Goal: Task Accomplishment & Management: Use online tool/utility

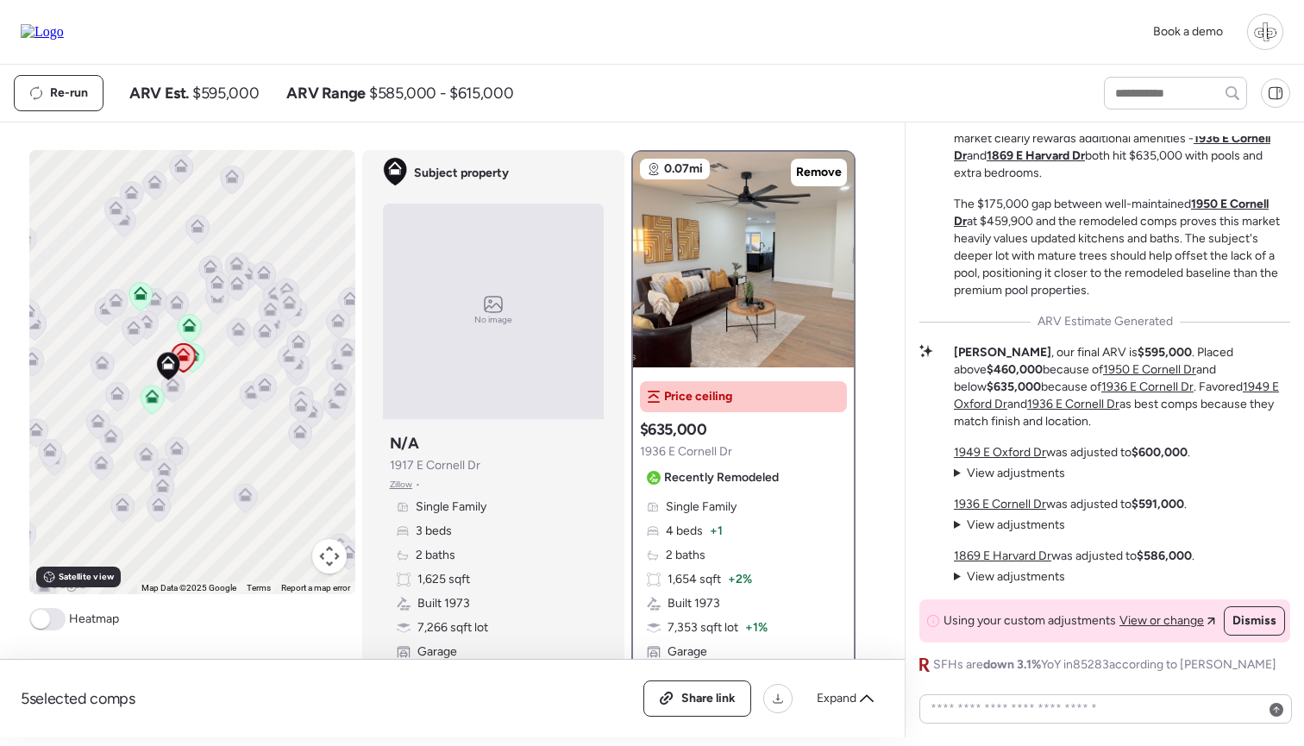
scroll to position [51, 0]
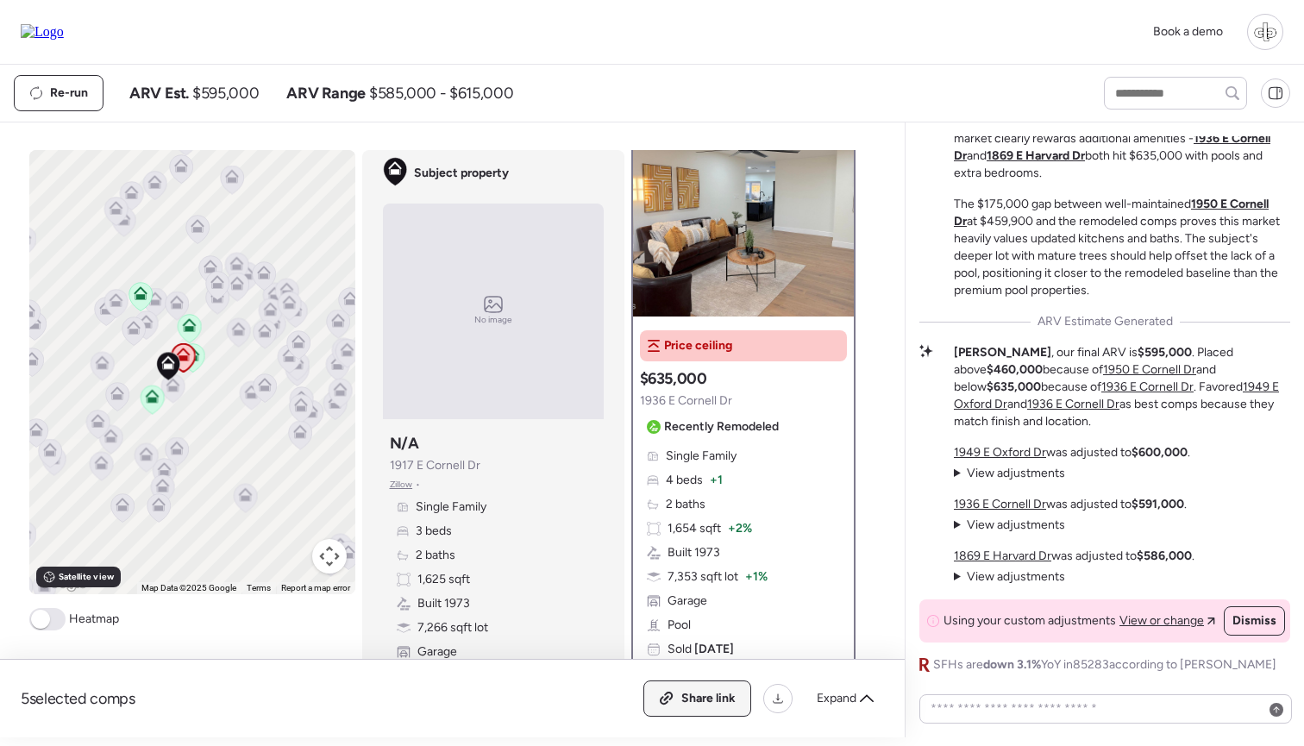
click at [673, 693] on icon at bounding box center [667, 699] width 16 height 14
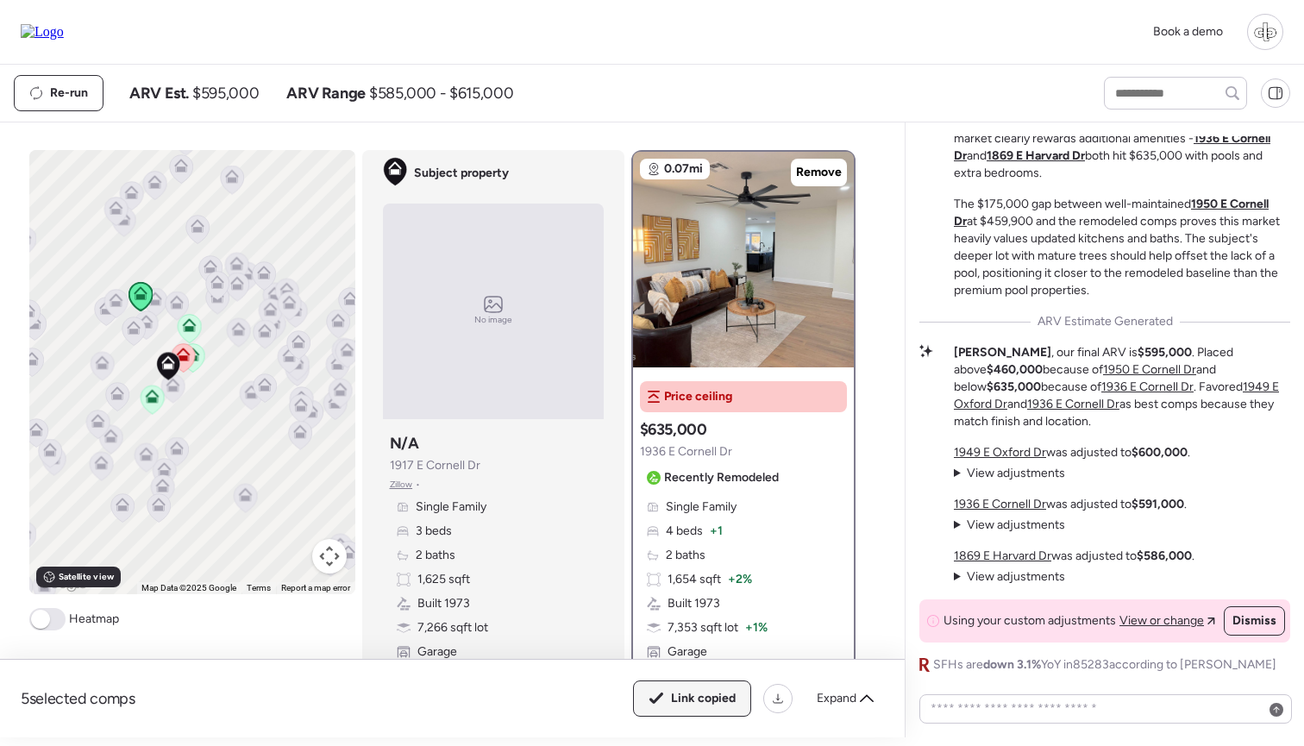
scroll to position [0, 0]
click at [866, 706] on div "Expand" at bounding box center [845, 699] width 78 height 28
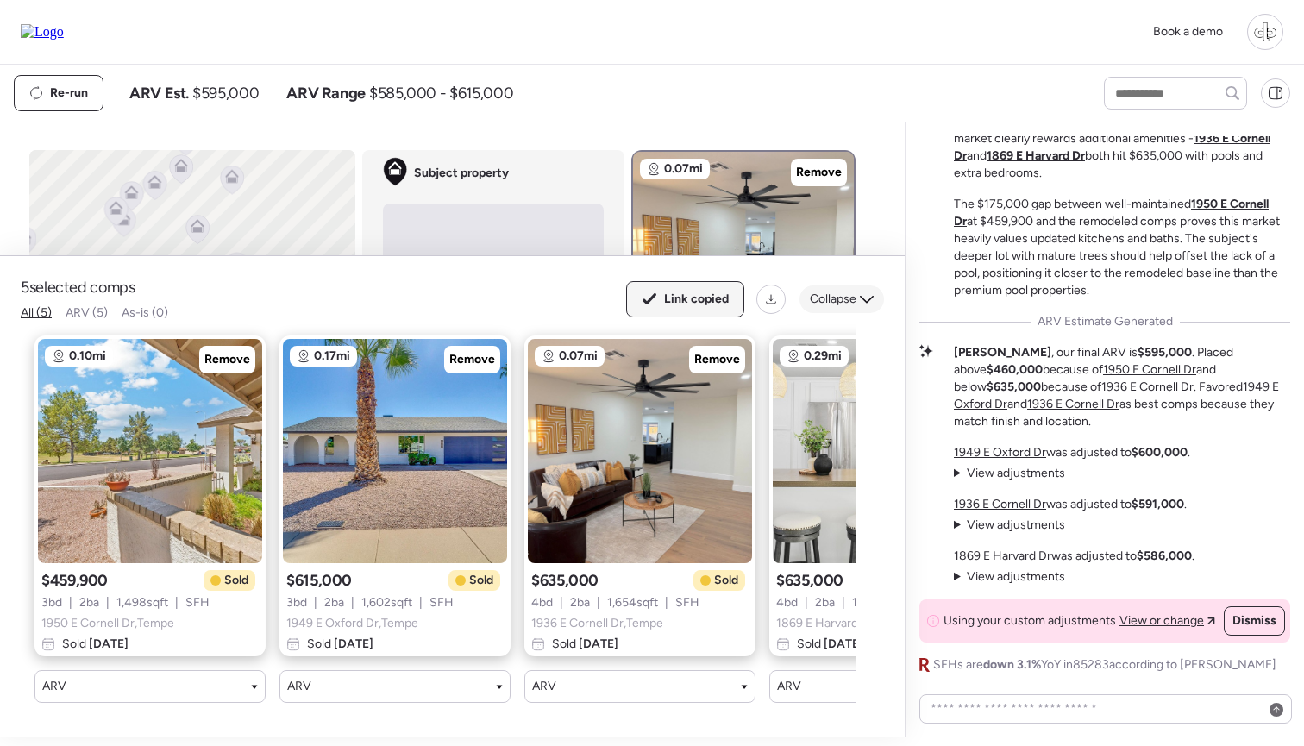
click at [834, 304] on span "Collapse" at bounding box center [833, 299] width 47 height 17
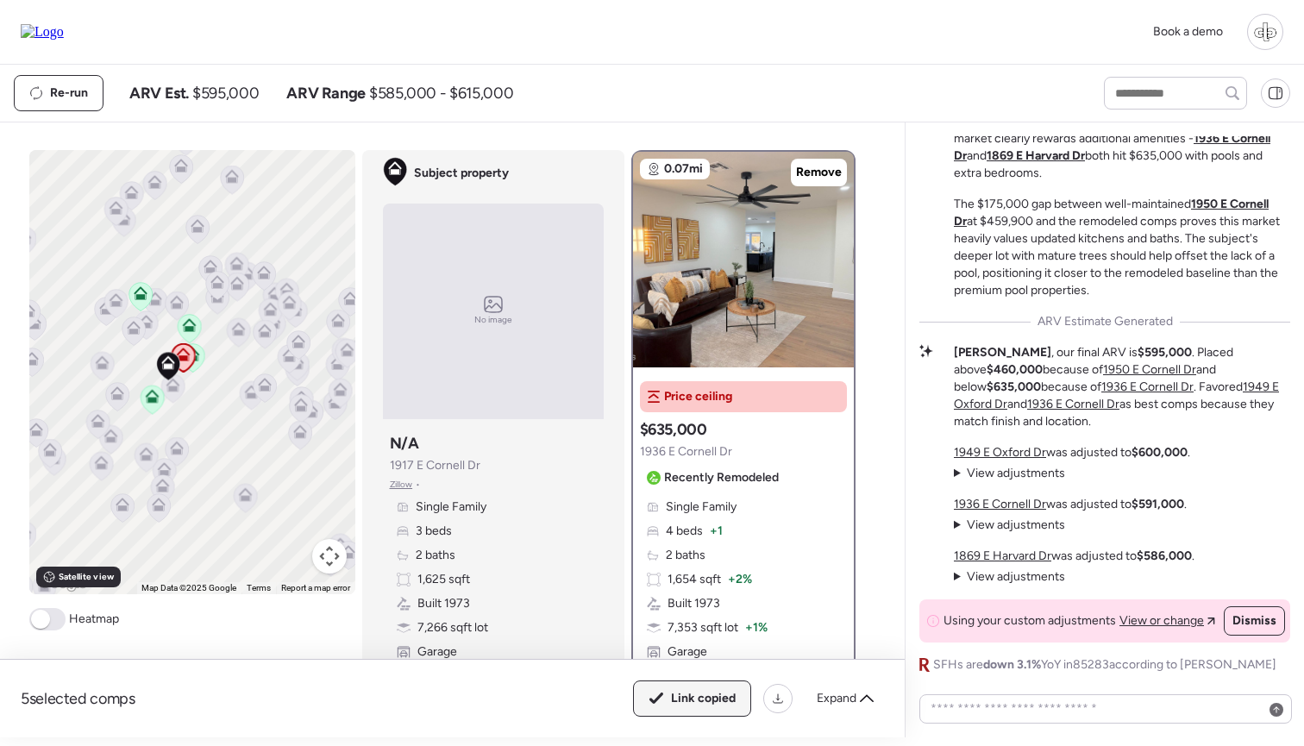
click at [984, 573] on span "View adjustments" at bounding box center [1016, 576] width 98 height 15
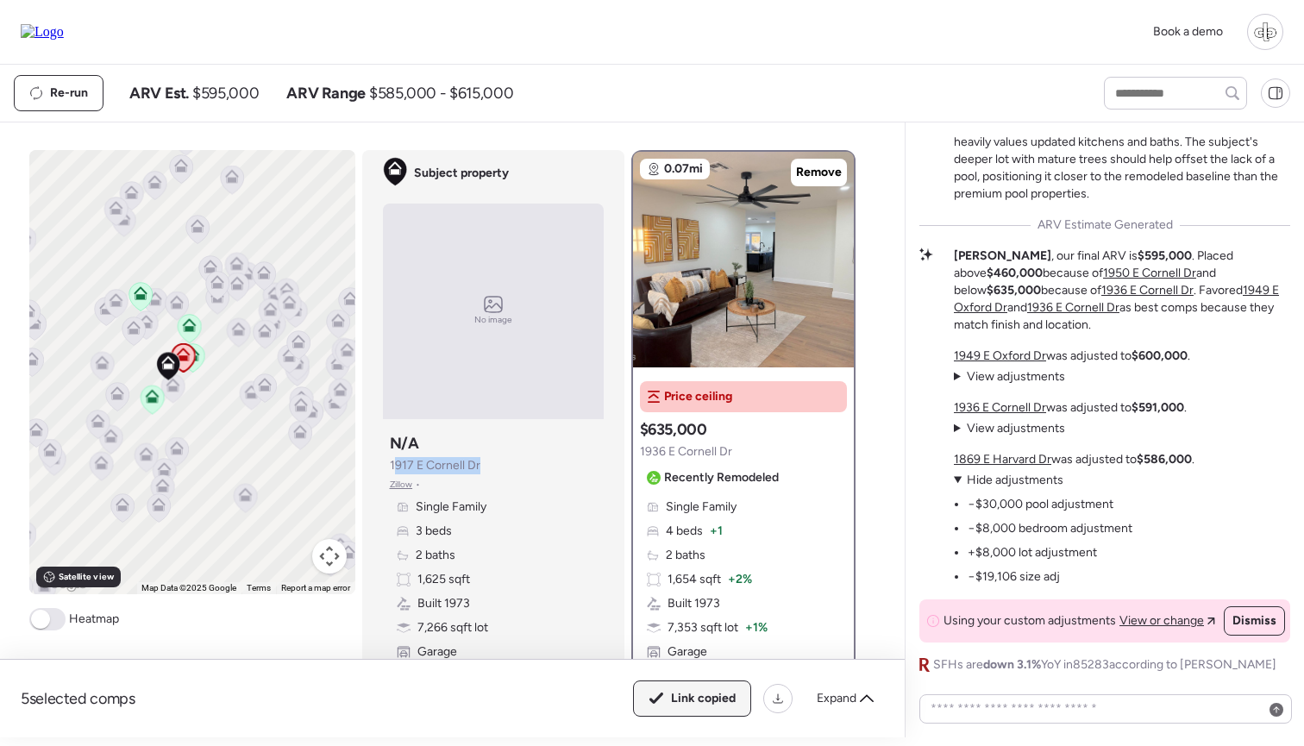
drag, startPoint x: 477, startPoint y: 464, endPoint x: 392, endPoint y: 464, distance: 84.5
click at [392, 464] on div "Subject property N/A 1917 E Cornell Dr Zillow • Single Family 3 beds 2 baths 1,…" at bounding box center [493, 546] width 221 height 241
copy span "1917 E Cornell Dr"
click at [531, 454] on div "Subject property N/A 1917 E Cornell Dr Zillow • Single Family 3 beds 2 baths 1,…" at bounding box center [493, 546] width 221 height 241
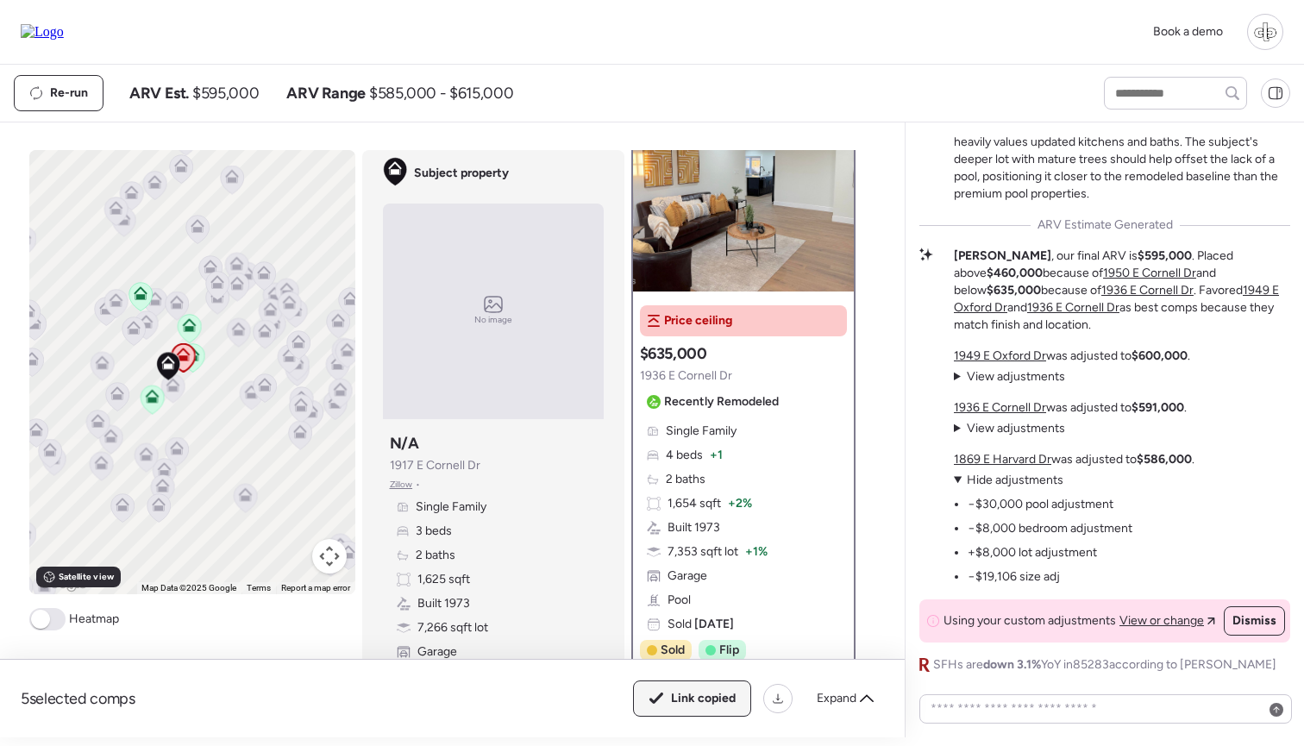
scroll to position [6, 0]
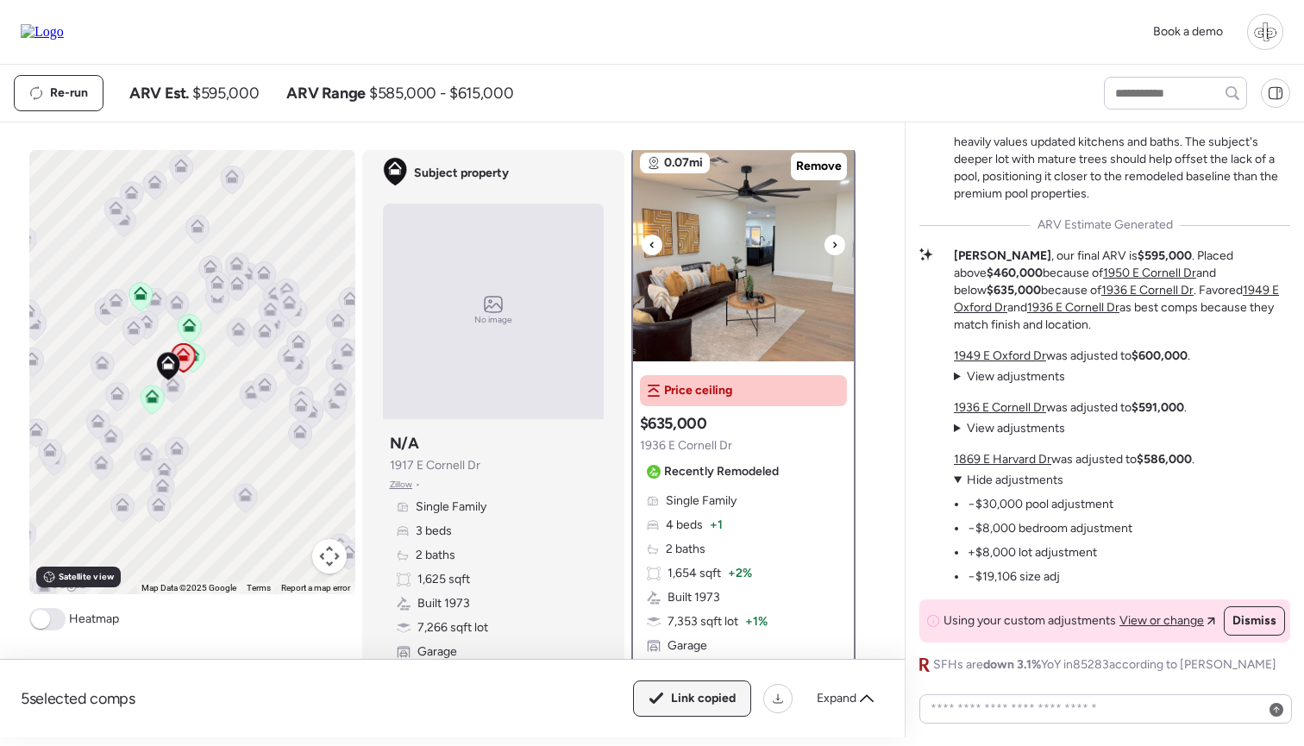
click at [736, 282] on img at bounding box center [743, 254] width 221 height 216
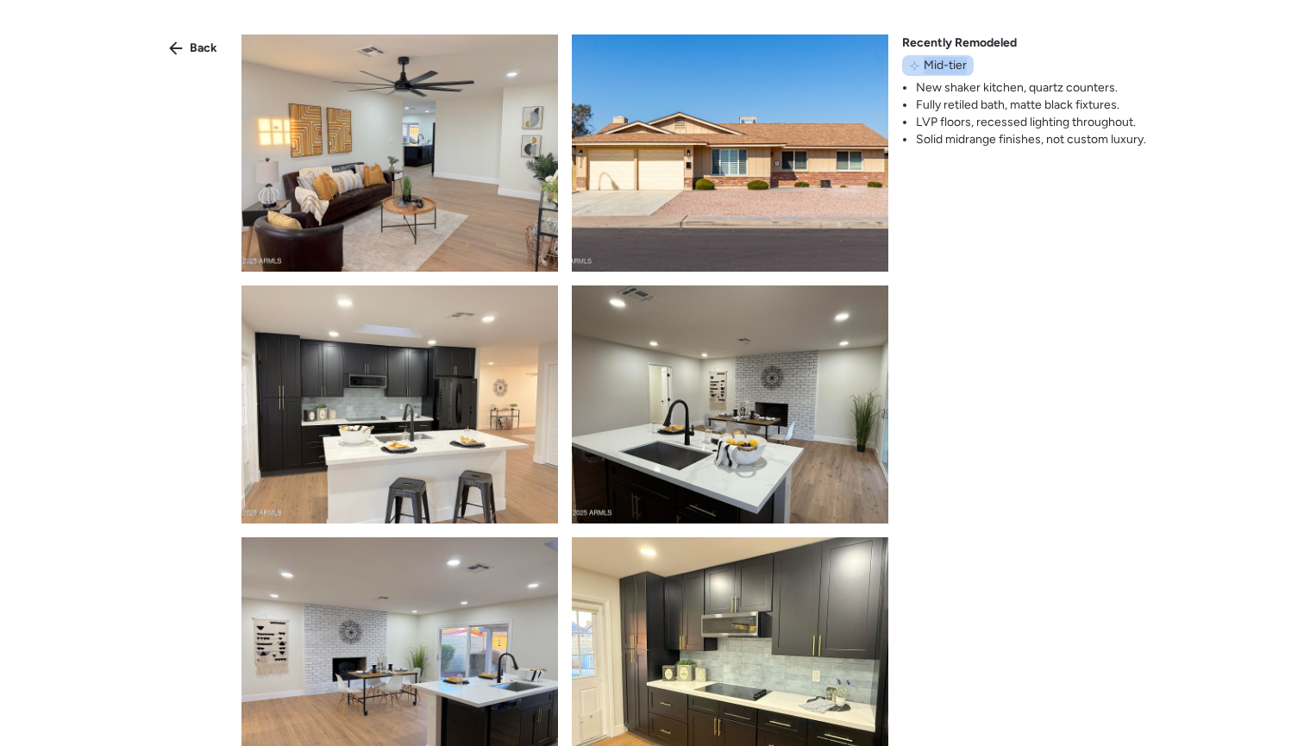
drag, startPoint x: 924, startPoint y: 69, endPoint x: 965, endPoint y: 64, distance: 40.9
click at [965, 64] on span "Mid-tier" at bounding box center [945, 65] width 43 height 17
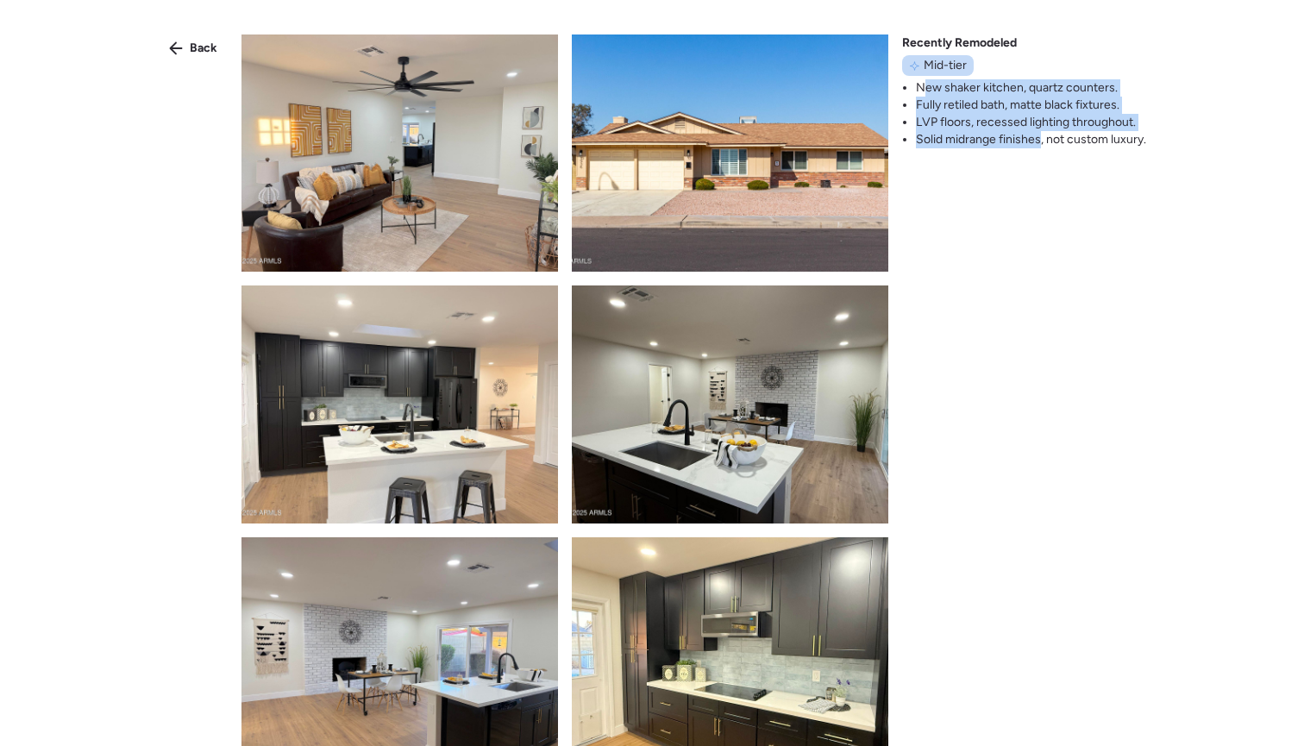
drag, startPoint x: 923, startPoint y: 85, endPoint x: 1037, endPoint y: 142, distance: 128.0
click at [1037, 142] on ul "New shaker kitchen, quartz counters. Fully retiled bath, matte black fixtures. …" at bounding box center [1024, 113] width 244 height 69
click at [1037, 142] on li "Solid midrange finishes, not custom luxury." at bounding box center [1031, 139] width 230 height 17
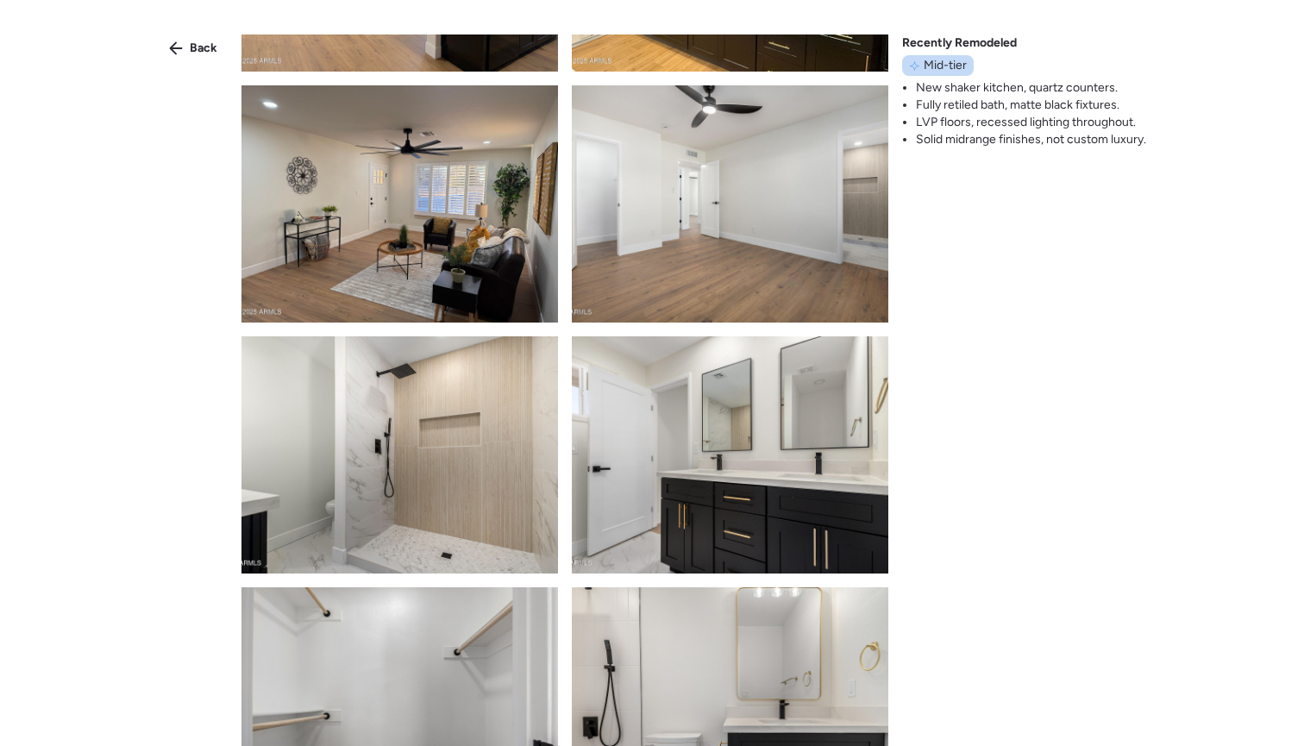
scroll to position [931, 0]
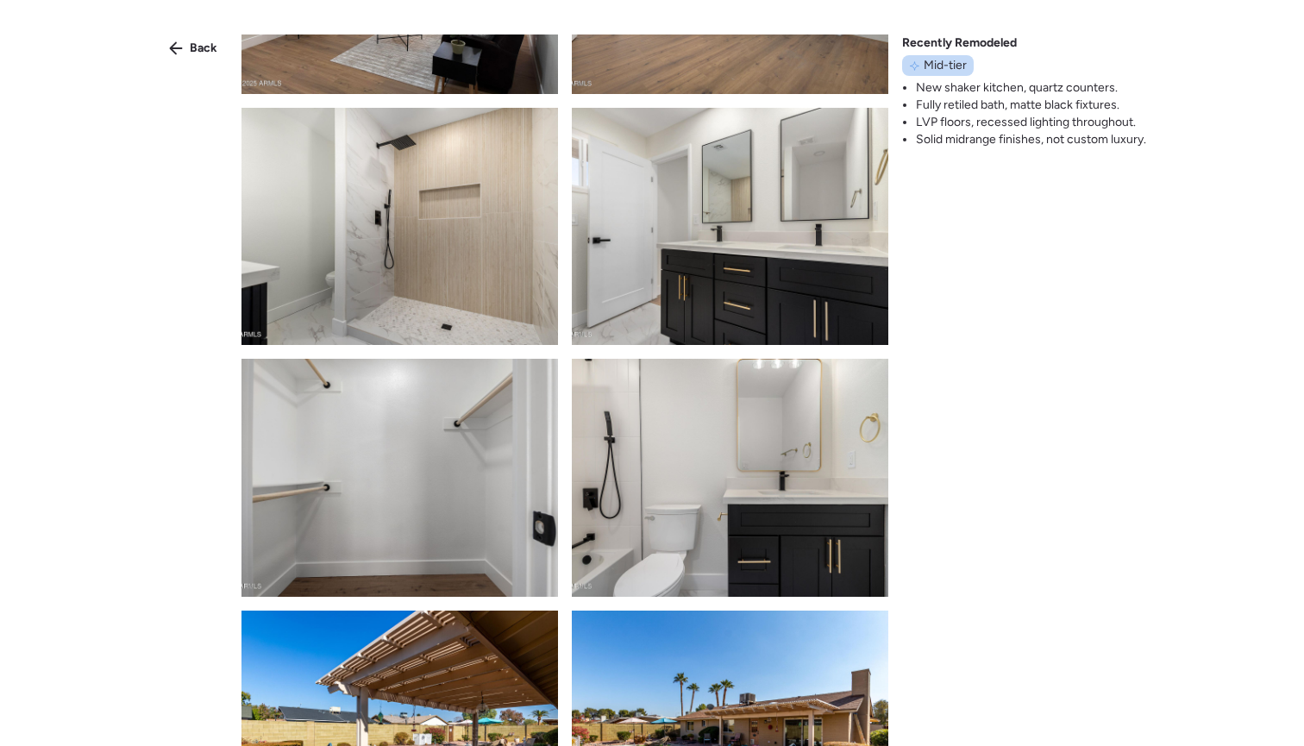
click at [1007, 298] on div "Back Recently Remodeled Mid-tier New shaker kitchen, quartz counters. Fully ret…" at bounding box center [652, 404] width 1304 height 808
click at [190, 47] on span "Back" at bounding box center [204, 48] width 28 height 17
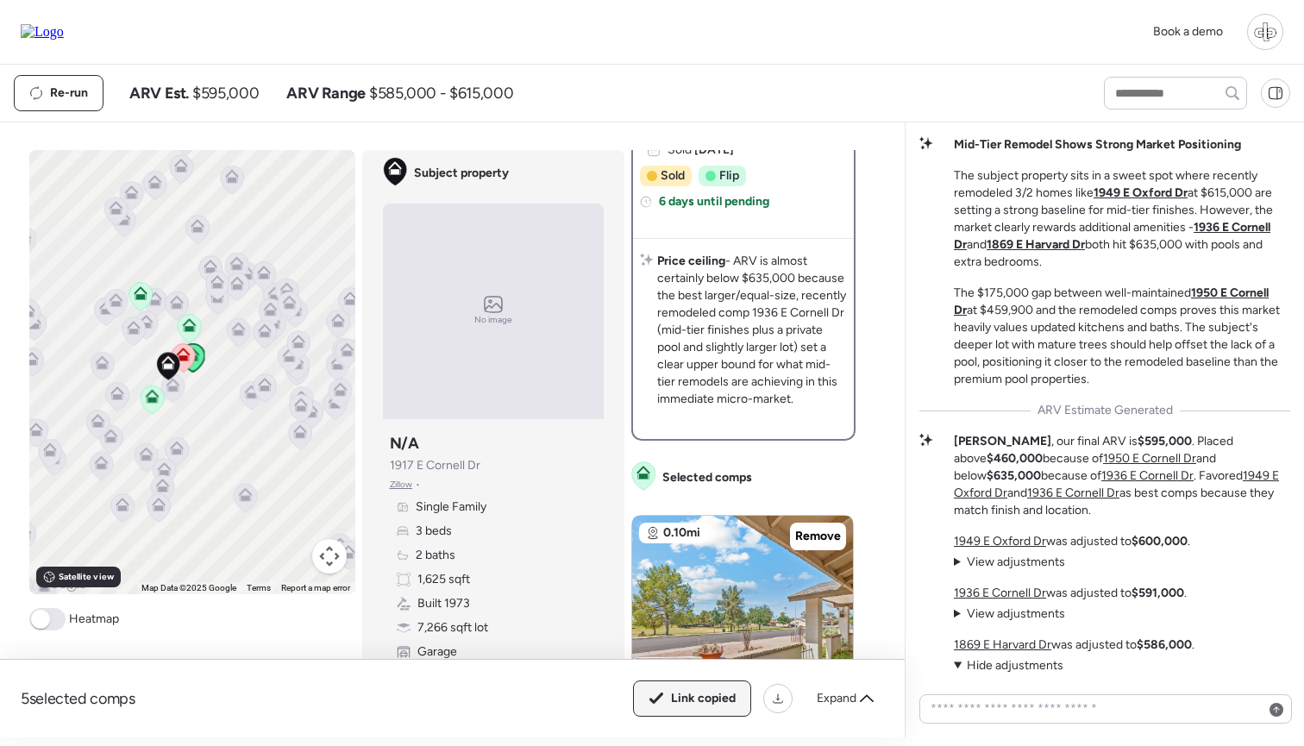
scroll to position [370, 0]
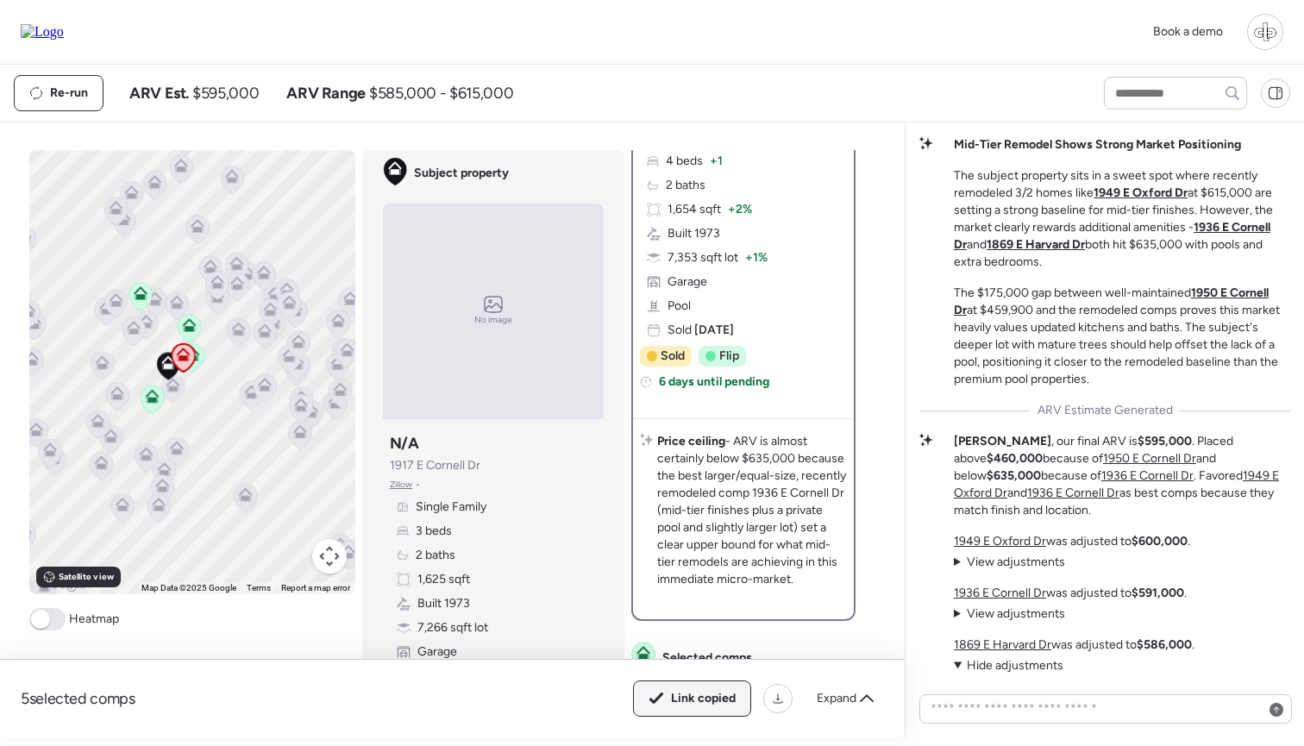
click at [1026, 692] on div at bounding box center [1104, 705] width 371 height 36
click at [1023, 706] on textarea at bounding box center [1105, 709] width 357 height 24
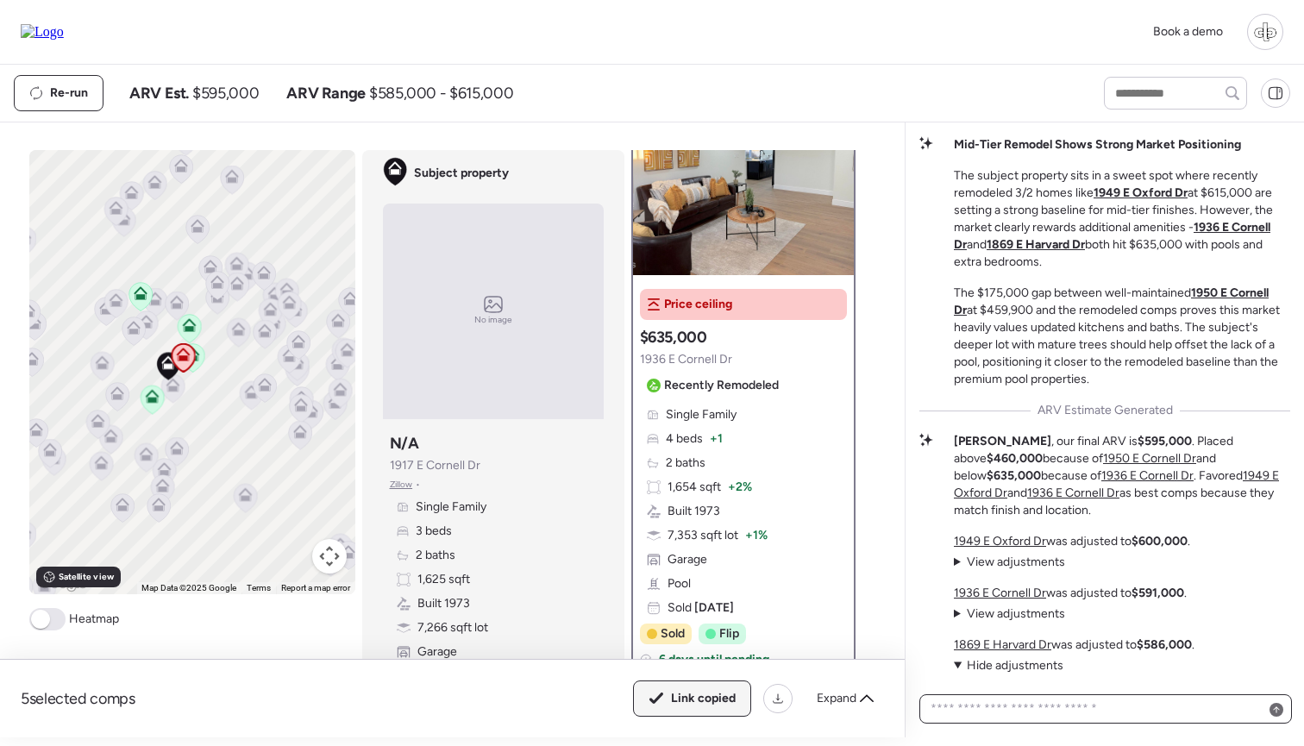
scroll to position [98, 0]
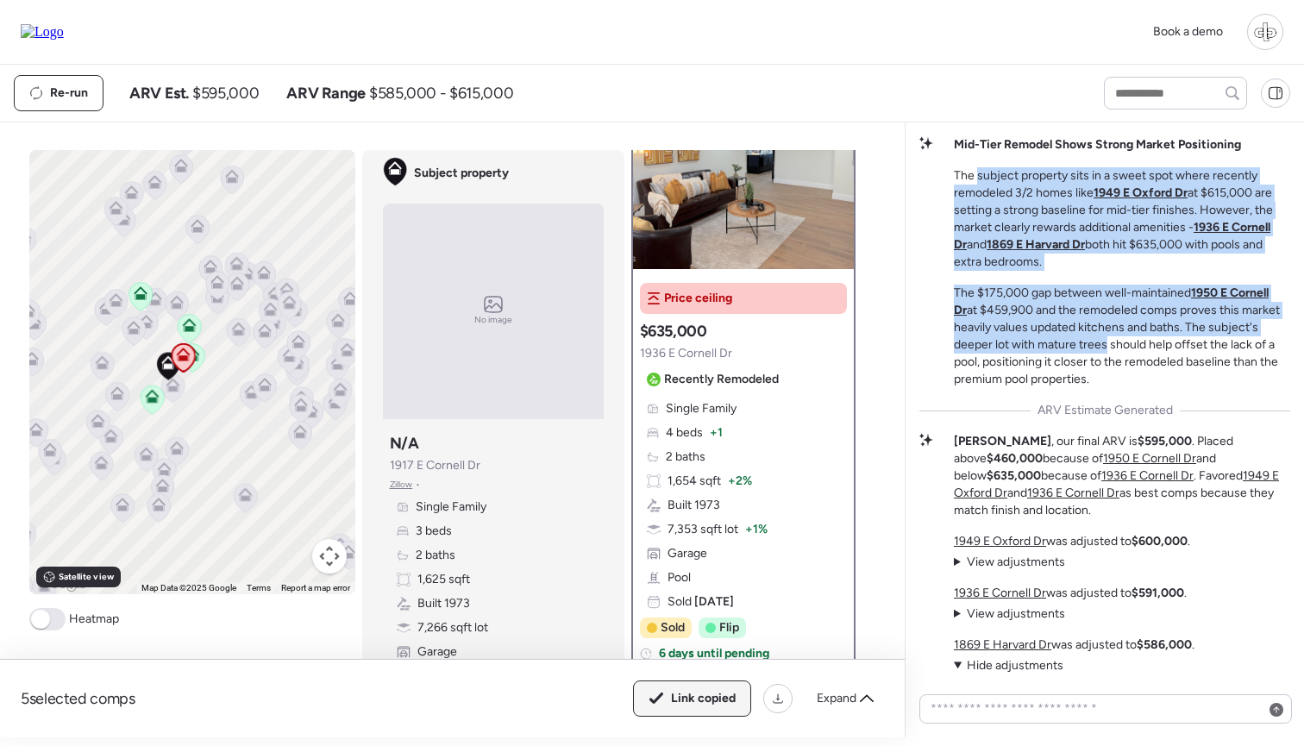
drag, startPoint x: 975, startPoint y: 172, endPoint x: 1100, endPoint y: 340, distance: 209.0
click at [1100, 340] on div "Mid-Tier Remodel Shows Strong Market Positioning The subject property sits in a…" at bounding box center [1122, 262] width 336 height 252
click at [1100, 340] on p "The $175,000 gap between well-maintained 1950 E Cornell Dr at $459,900 and the …" at bounding box center [1122, 336] width 336 height 103
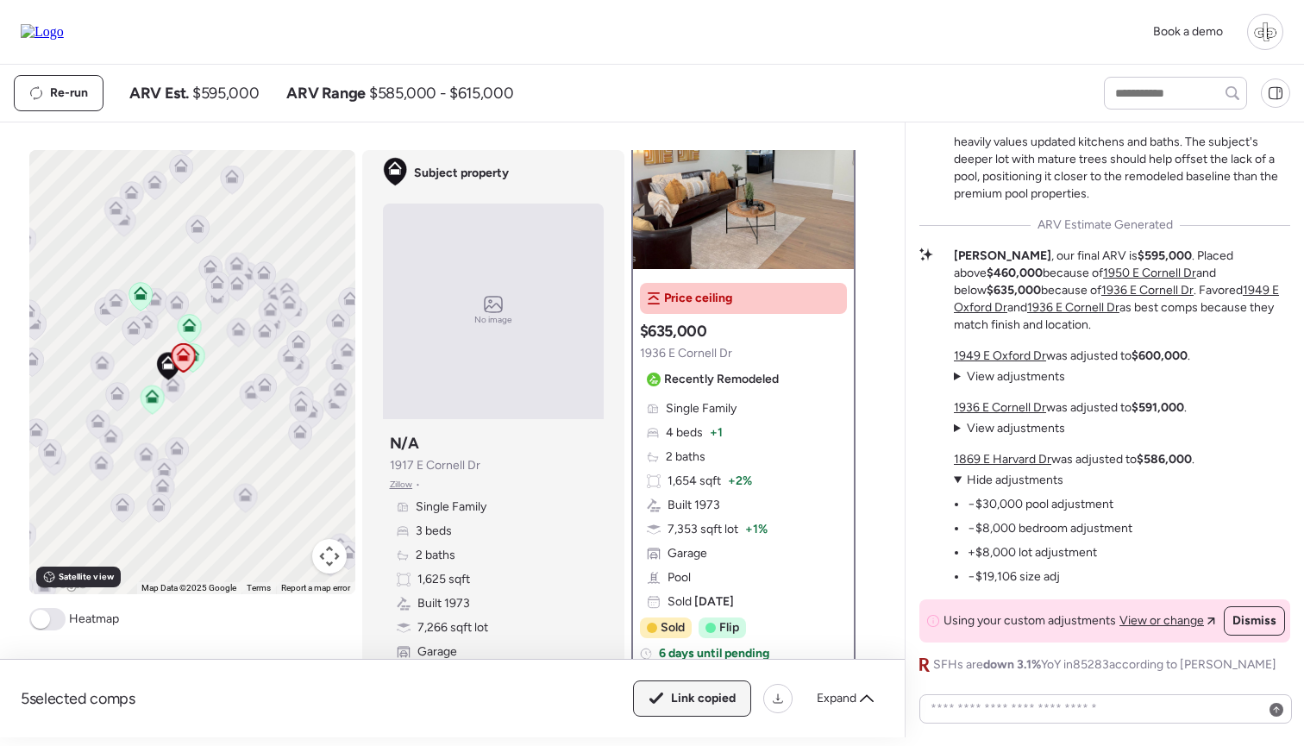
scroll to position [0, 0]
click at [1081, 715] on textarea at bounding box center [1105, 709] width 357 height 24
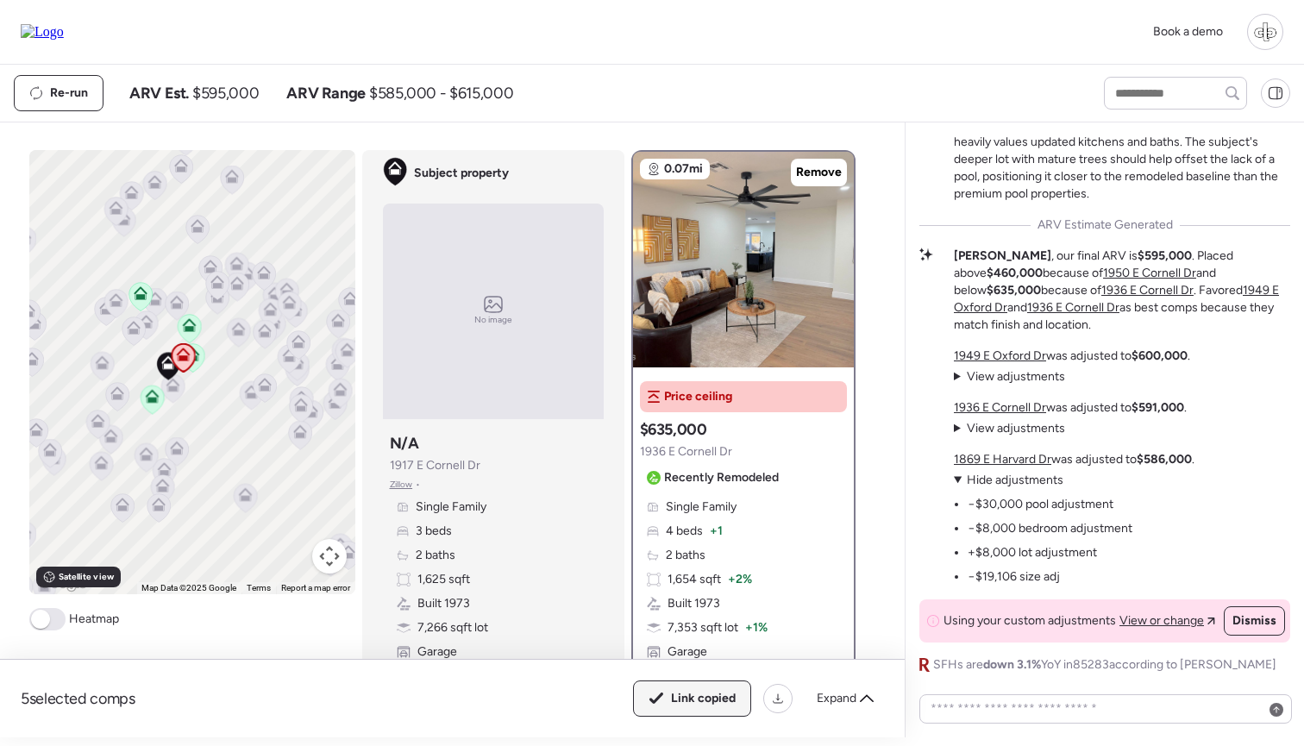
click at [207, 291] on icon at bounding box center [217, 285] width 24 height 29
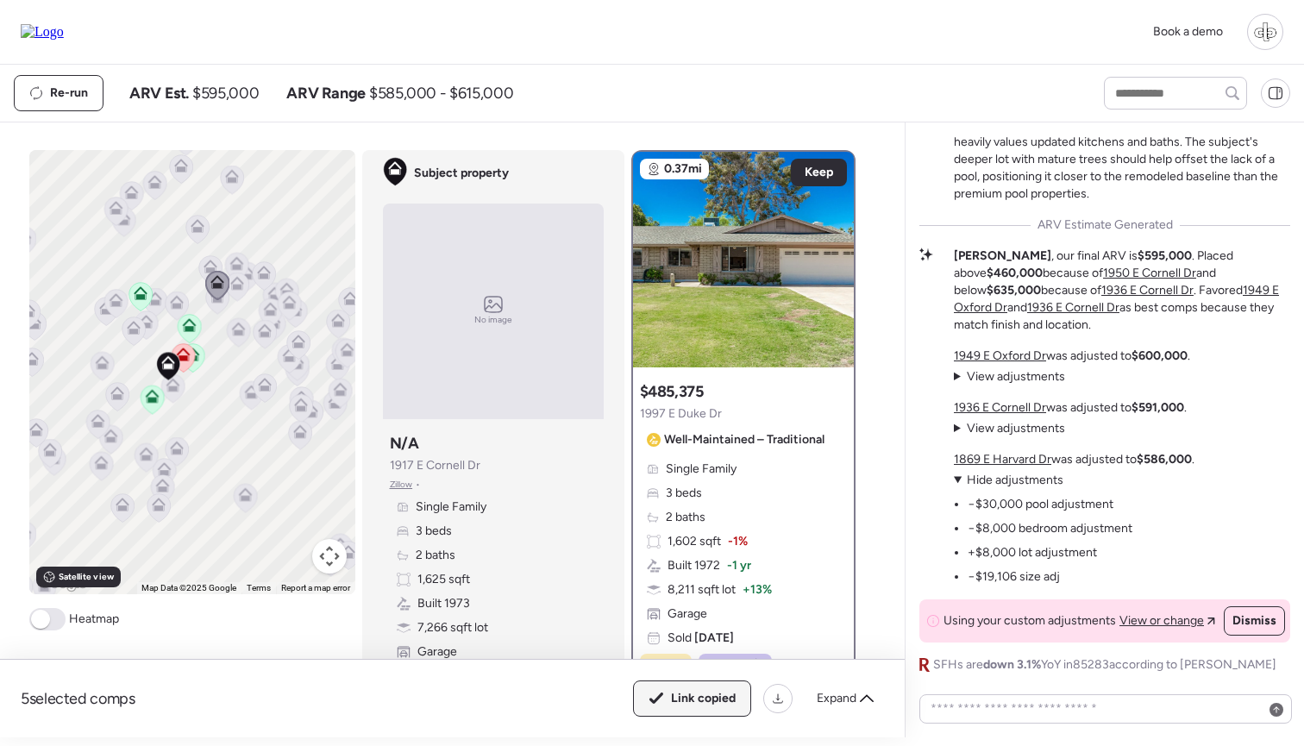
click at [163, 298] on icon at bounding box center [154, 302] width 23 height 28
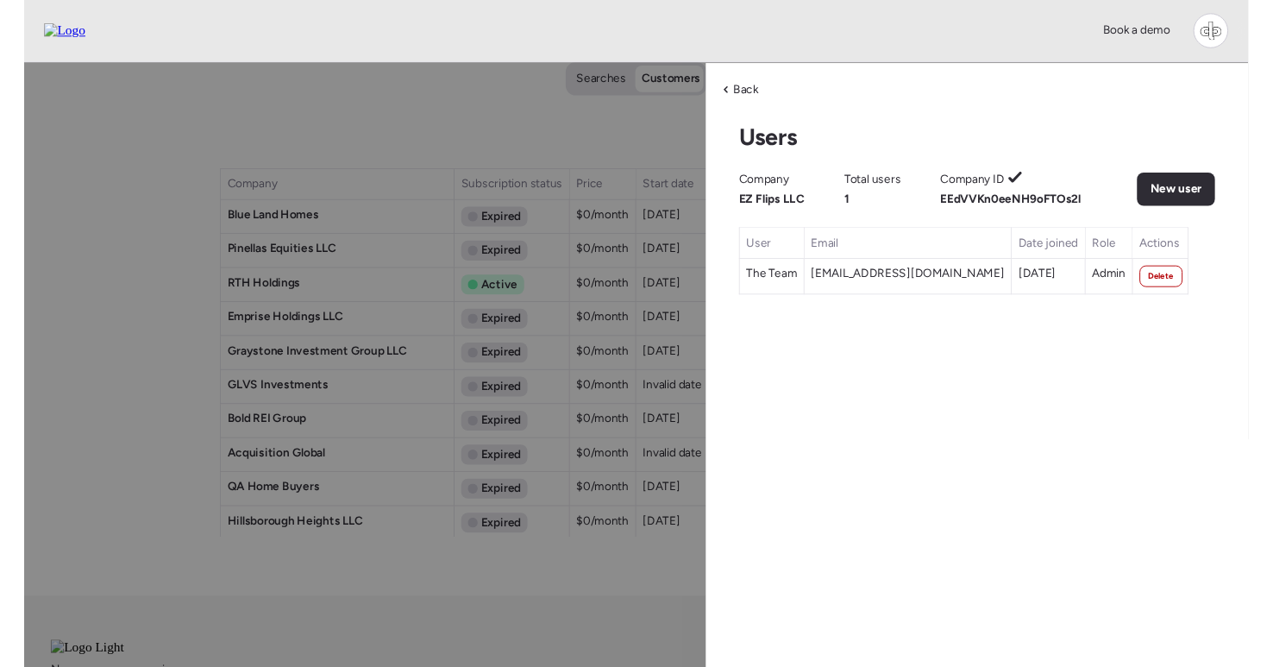
scroll to position [482, 0]
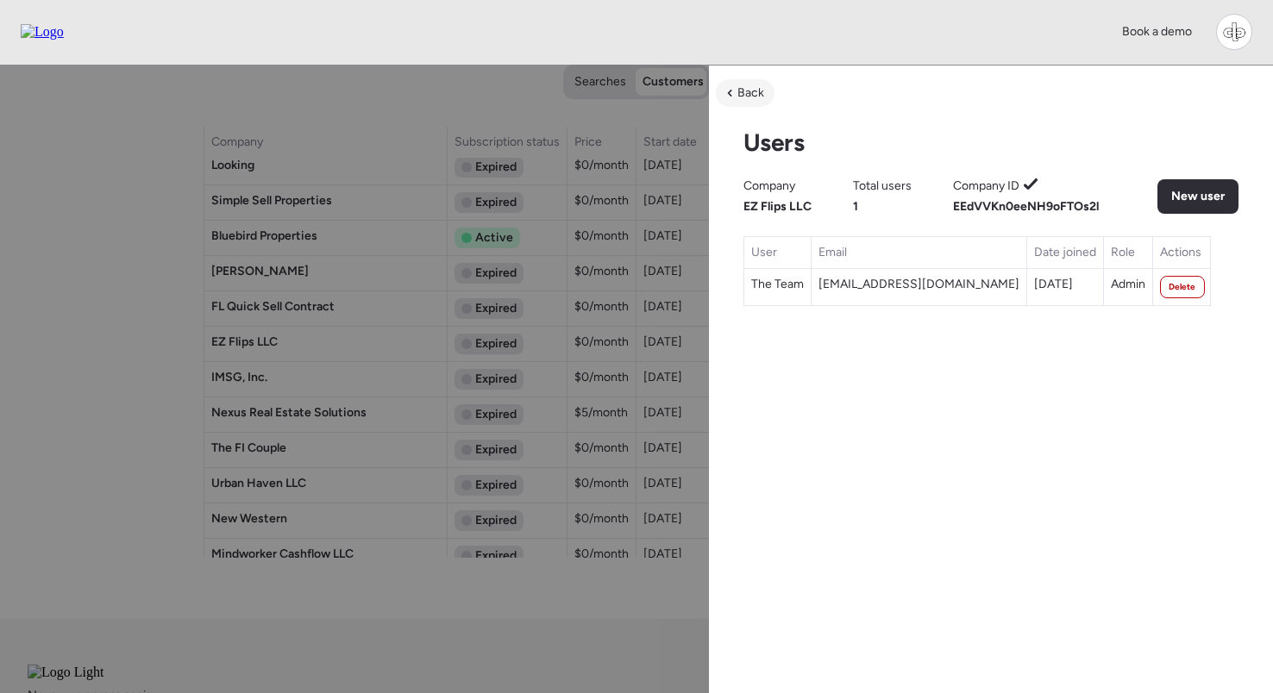
click at [740, 97] on span "Back" at bounding box center [750, 93] width 27 height 17
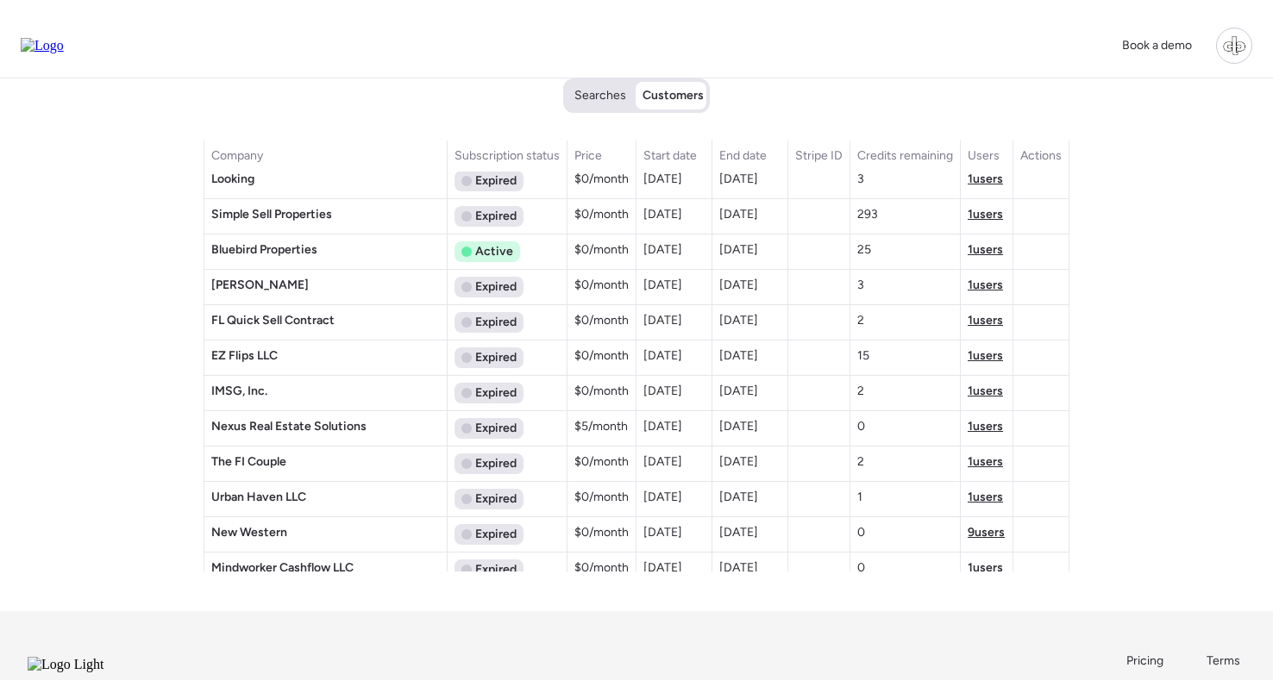
scroll to position [1861, 0]
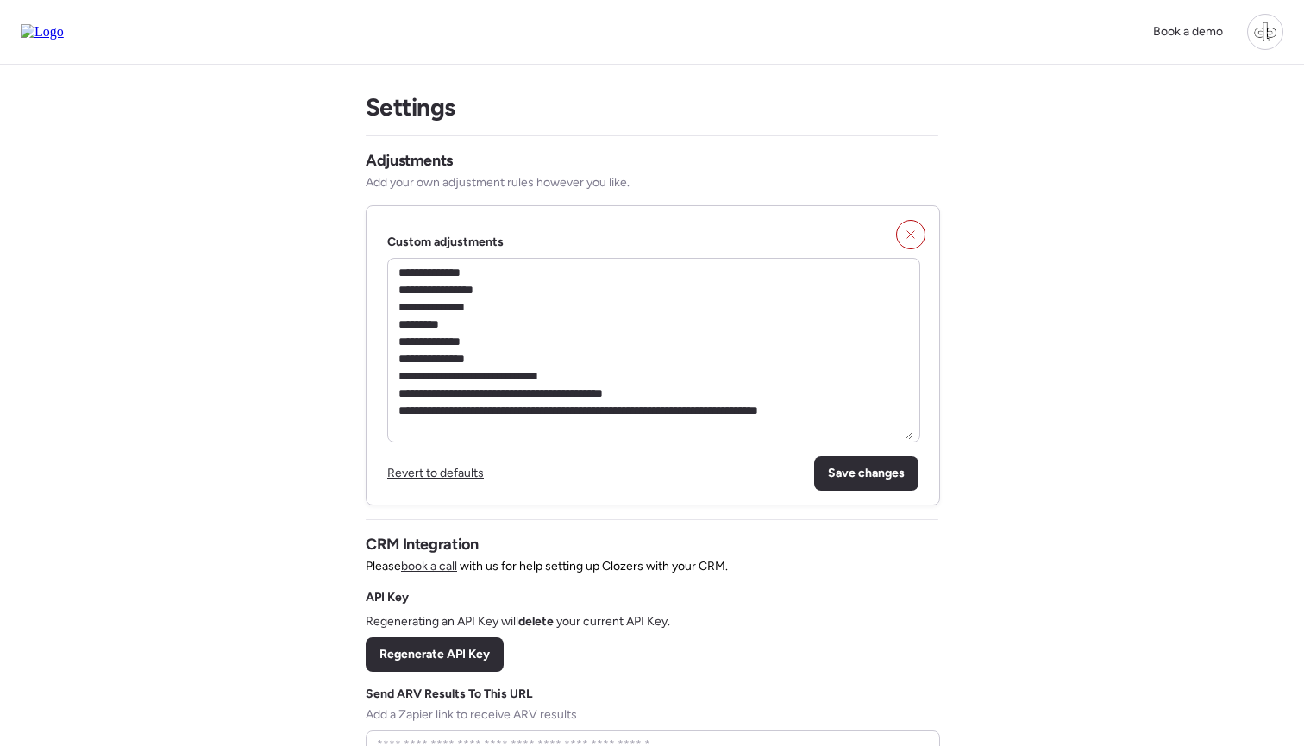
scroll to position [7, 0]
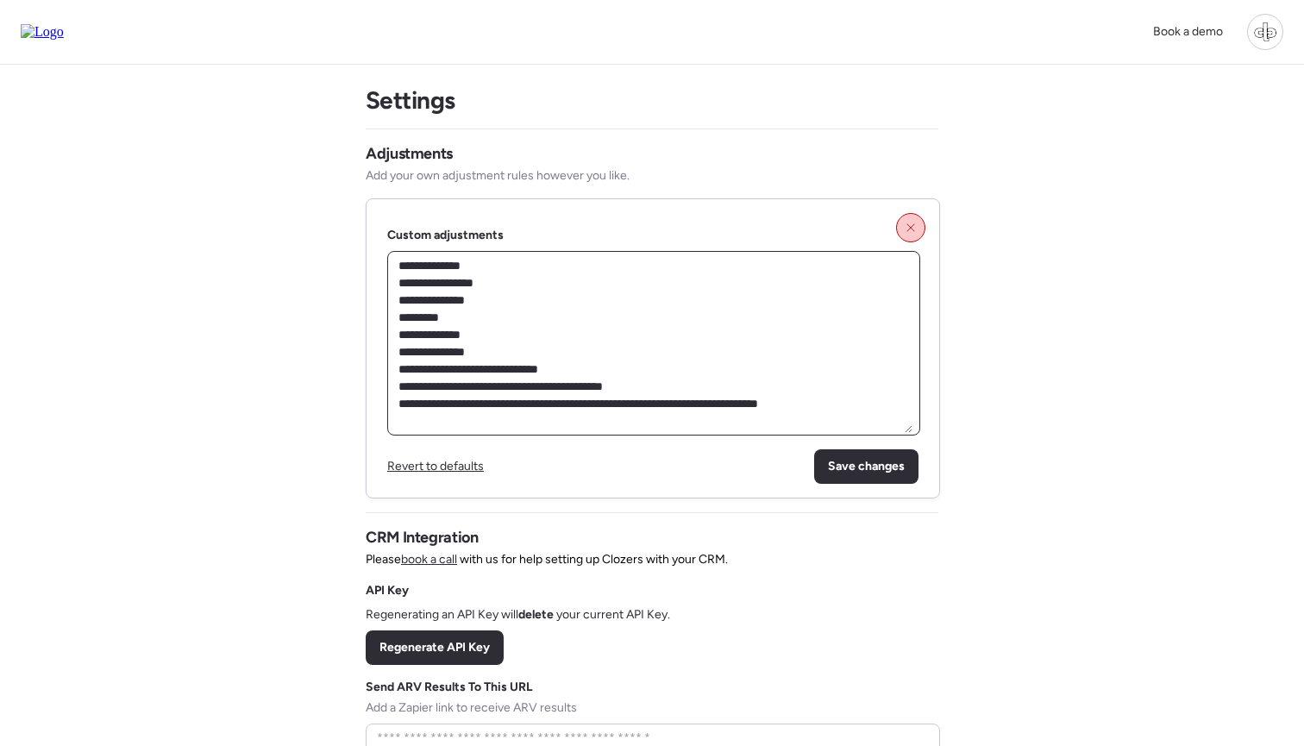
type textarea "**********"
click at [912, 233] on icon at bounding box center [911, 228] width 12 height 12
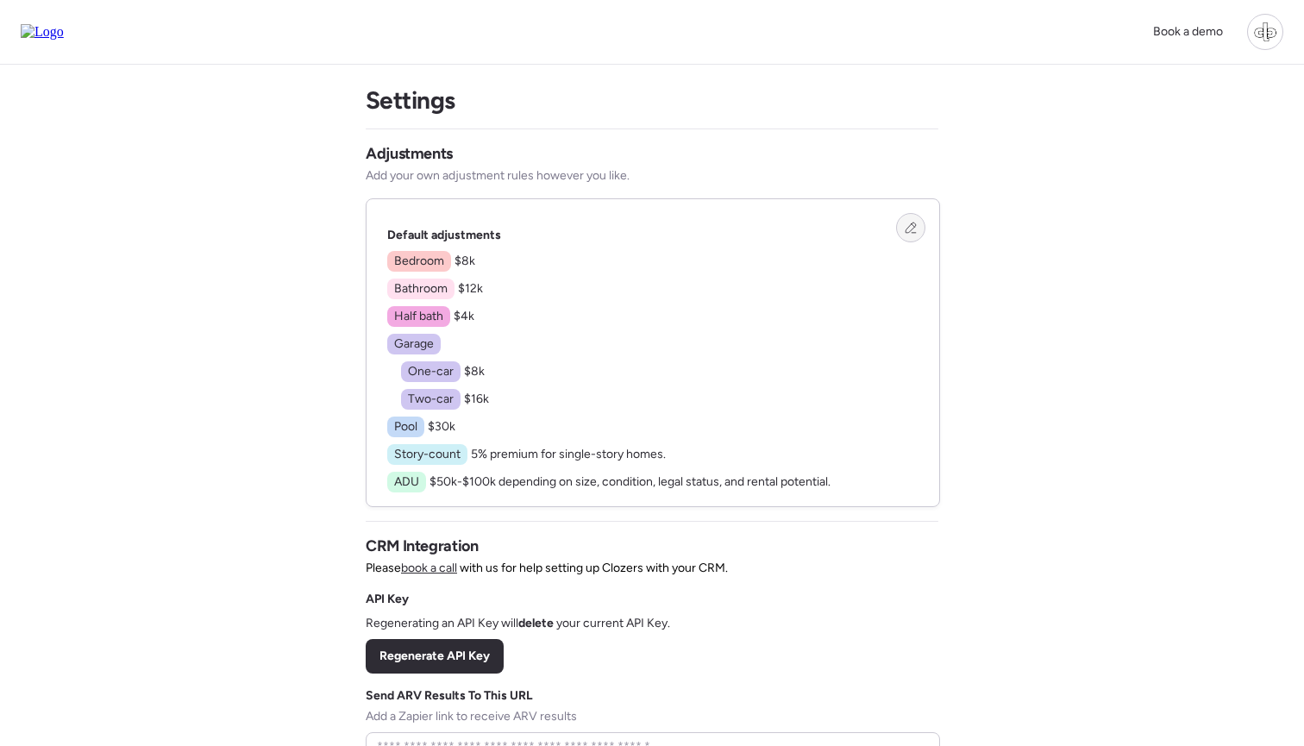
click at [905, 229] on icon at bounding box center [911, 228] width 12 height 12
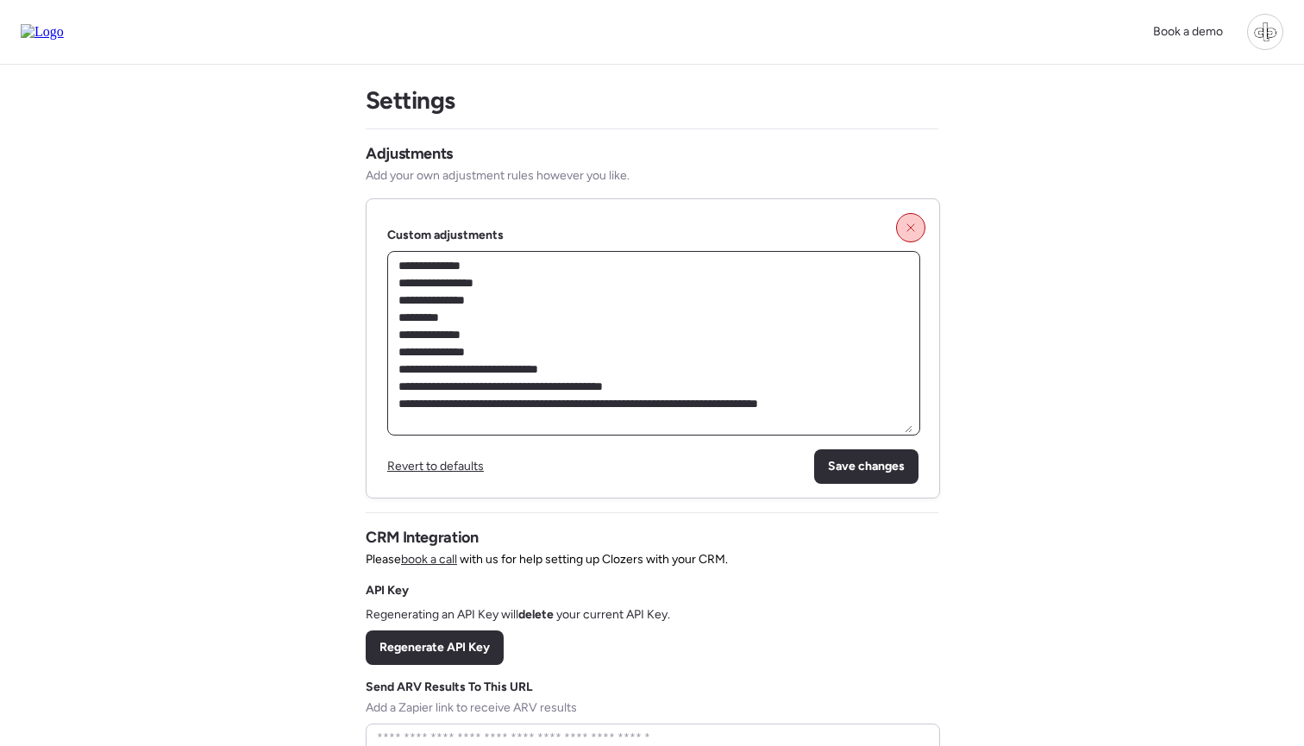
drag, startPoint x: 485, startPoint y: 279, endPoint x: 537, endPoint y: 384, distance: 116.9
click at [537, 384] on textarea "**********" at bounding box center [653, 343] width 517 height 179
click at [612, 341] on textarea "**********" at bounding box center [653, 343] width 517 height 179
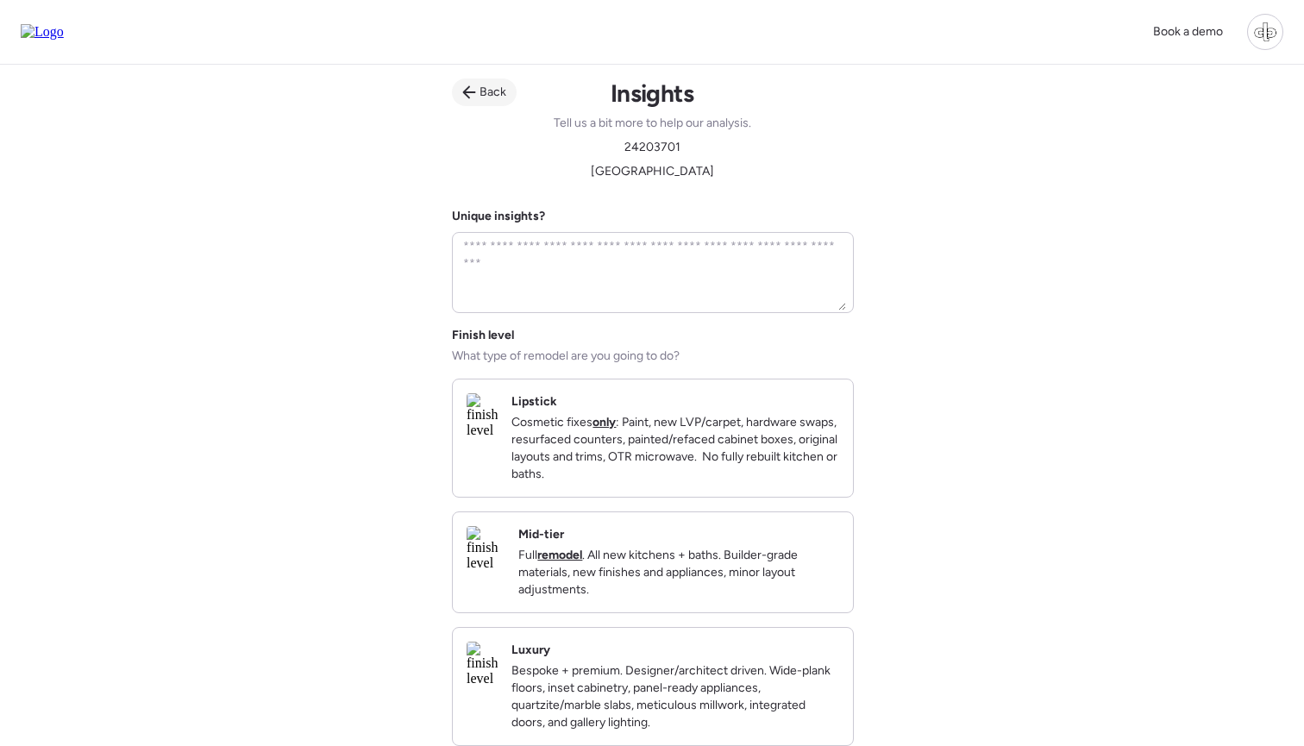
click at [475, 87] on icon at bounding box center [469, 92] width 14 height 14
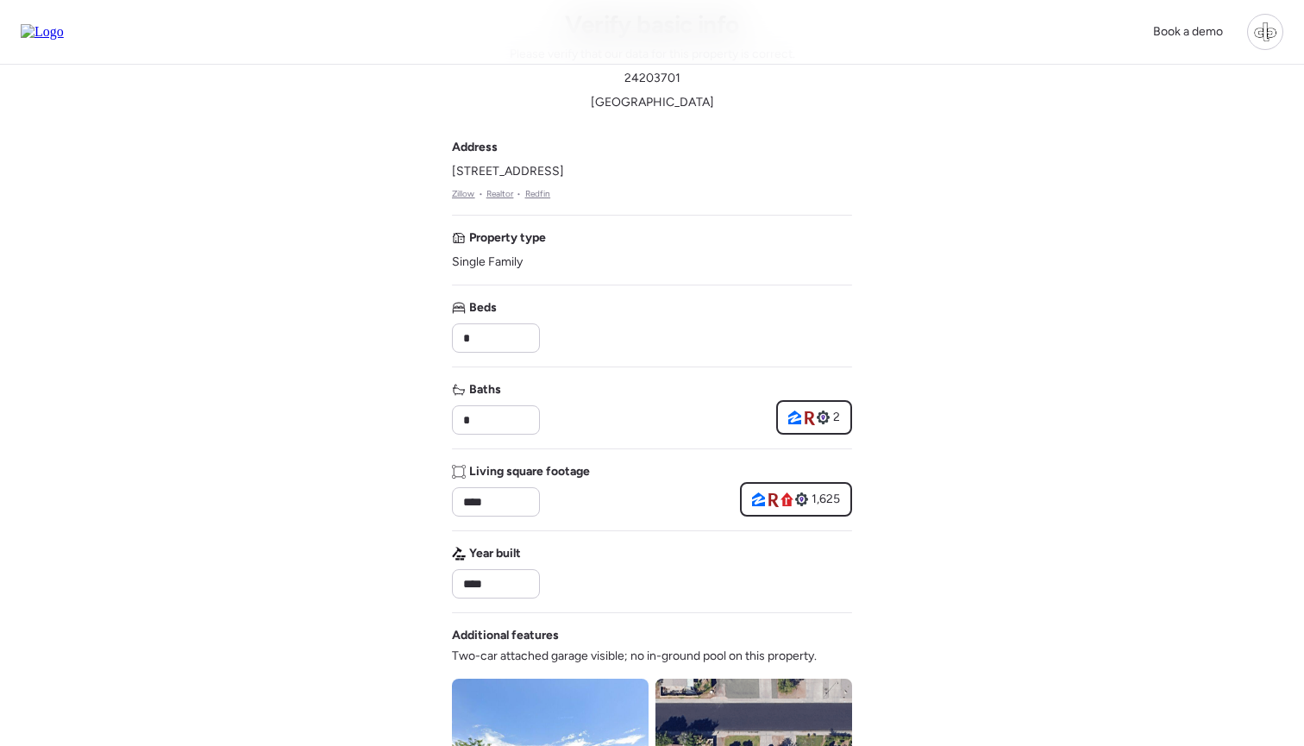
scroll to position [26, 0]
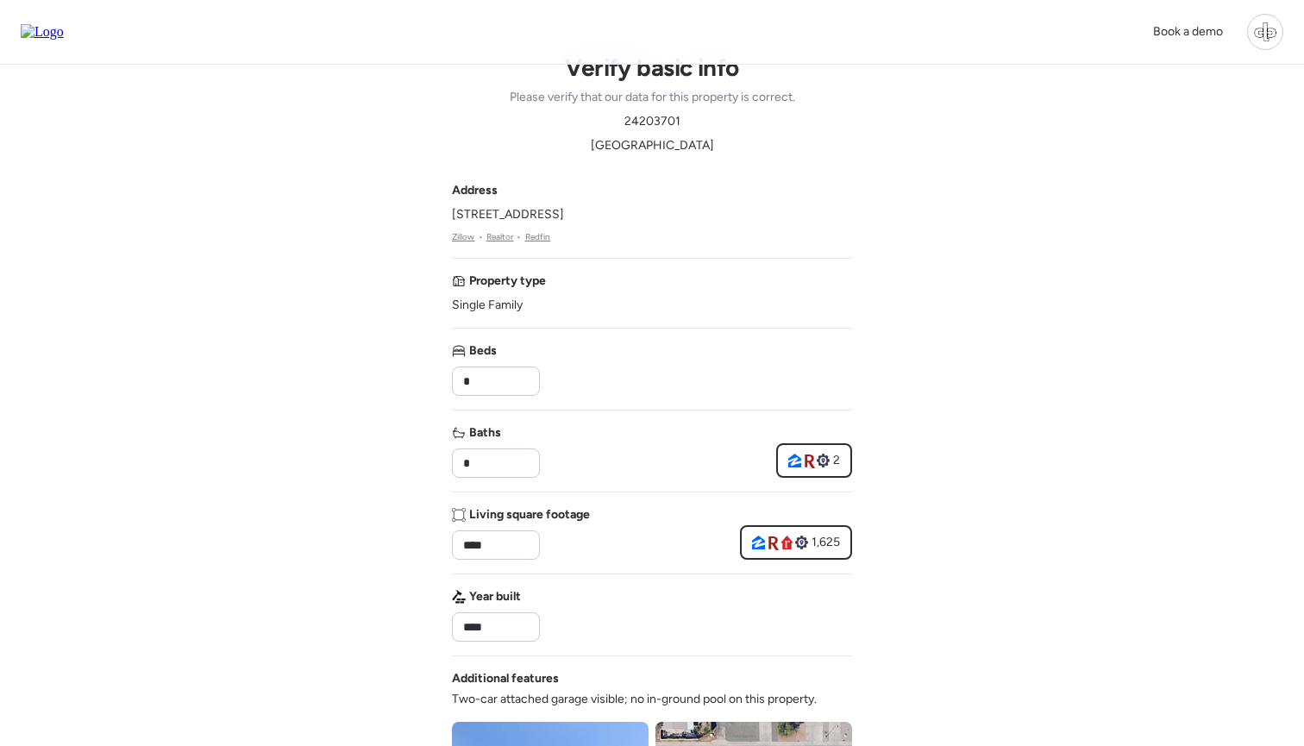
drag, startPoint x: 453, startPoint y: 216, endPoint x: 706, endPoint y: 218, distance: 253.5
click at [706, 218] on div "Address 1917 E Cornell Dr, Tempe, AZ 85283 Zillow • Realtor • Redfin" at bounding box center [652, 213] width 400 height 62
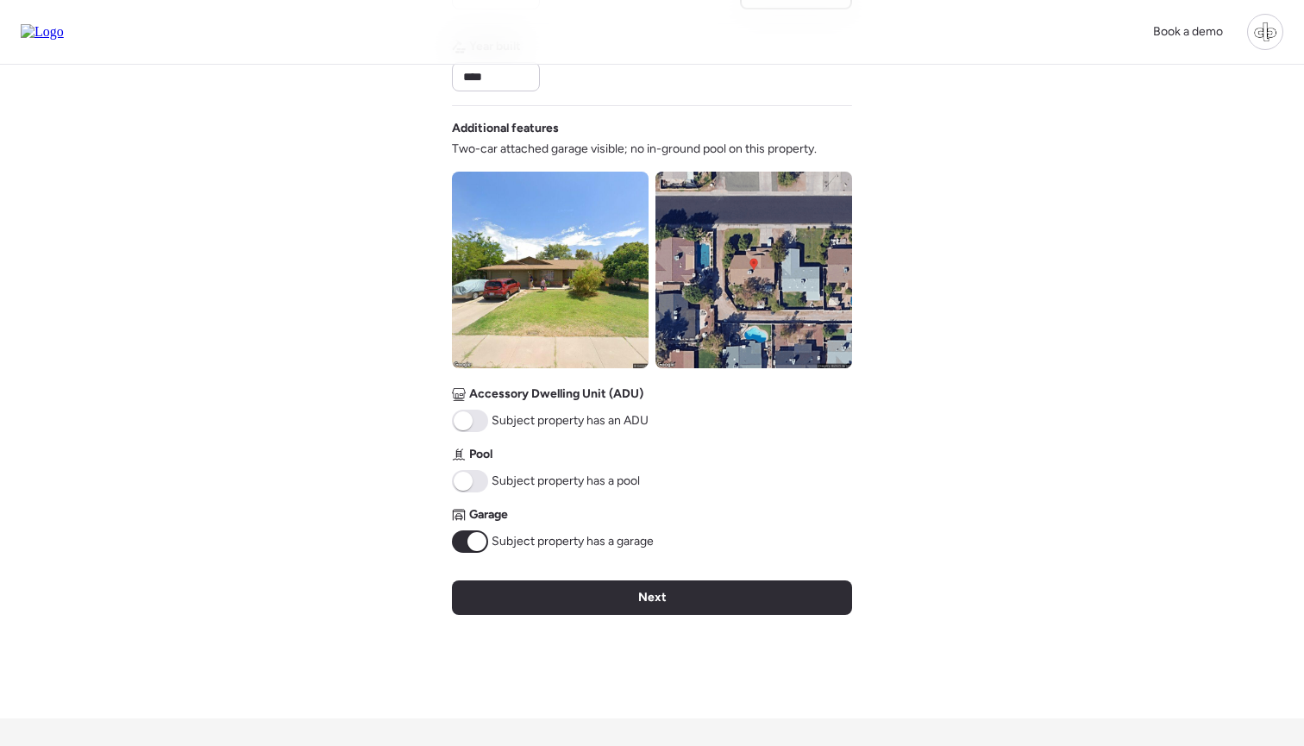
scroll to position [567, 0]
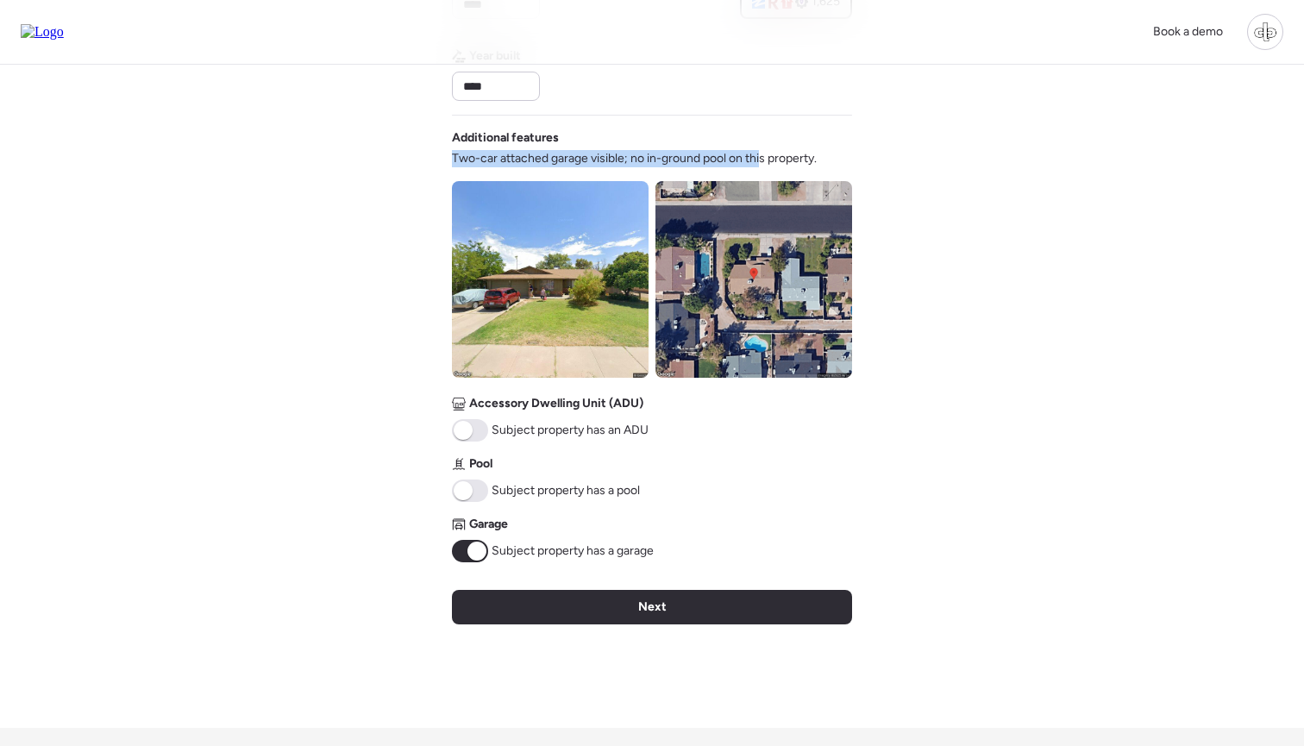
drag, startPoint x: 451, startPoint y: 159, endPoint x: 769, endPoint y: 166, distance: 318.3
click at [769, 166] on div "Book a demo Verify basic info Please verify that our data for this property is …" at bounding box center [652, 175] width 1304 height 1485
click at [769, 166] on span "Two-car attached garage visible; no in-ground pool on this property." at bounding box center [634, 158] width 365 height 17
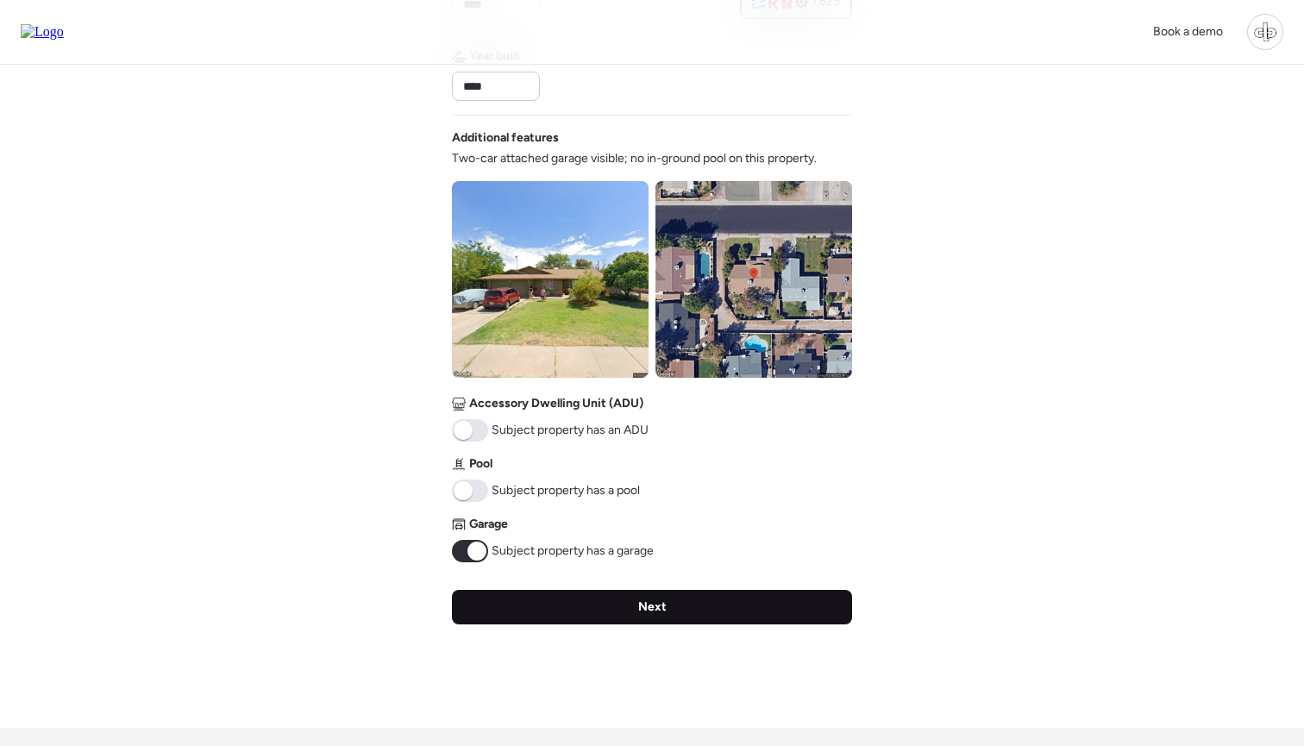
click at [683, 605] on div "Next" at bounding box center [652, 607] width 400 height 34
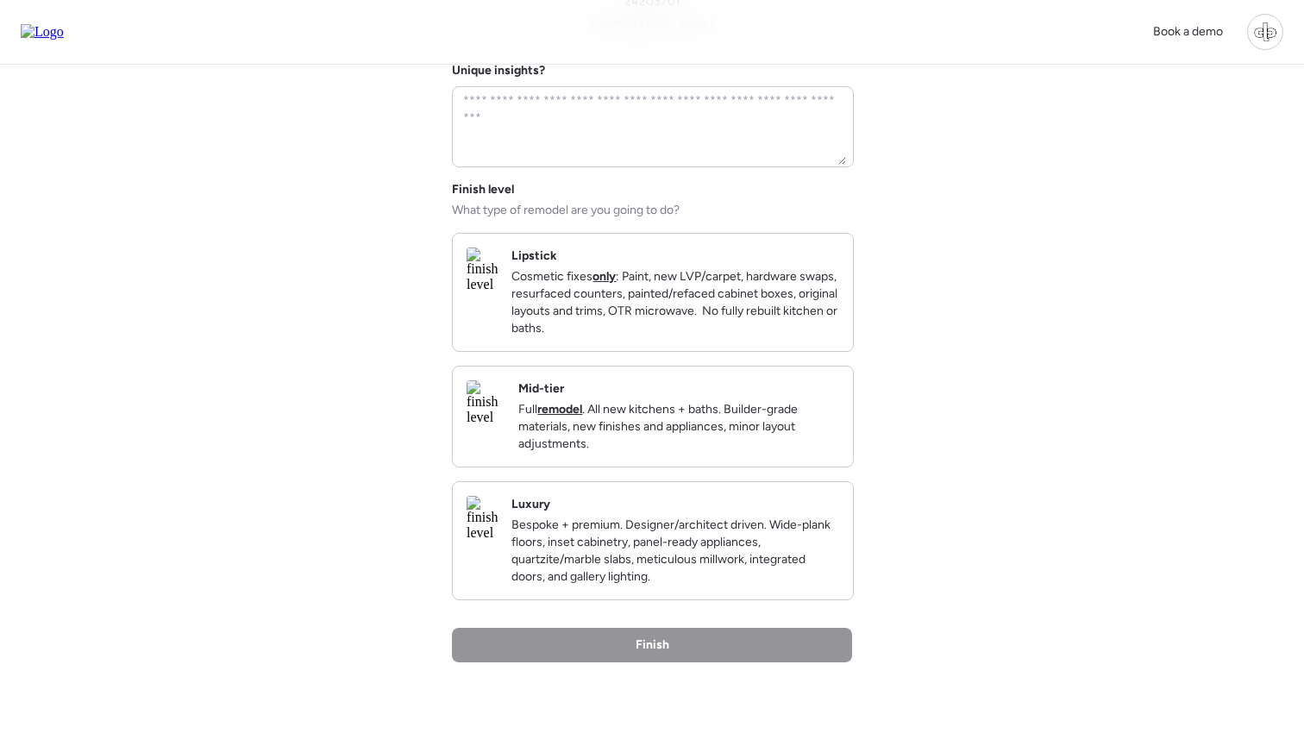
scroll to position [158, 0]
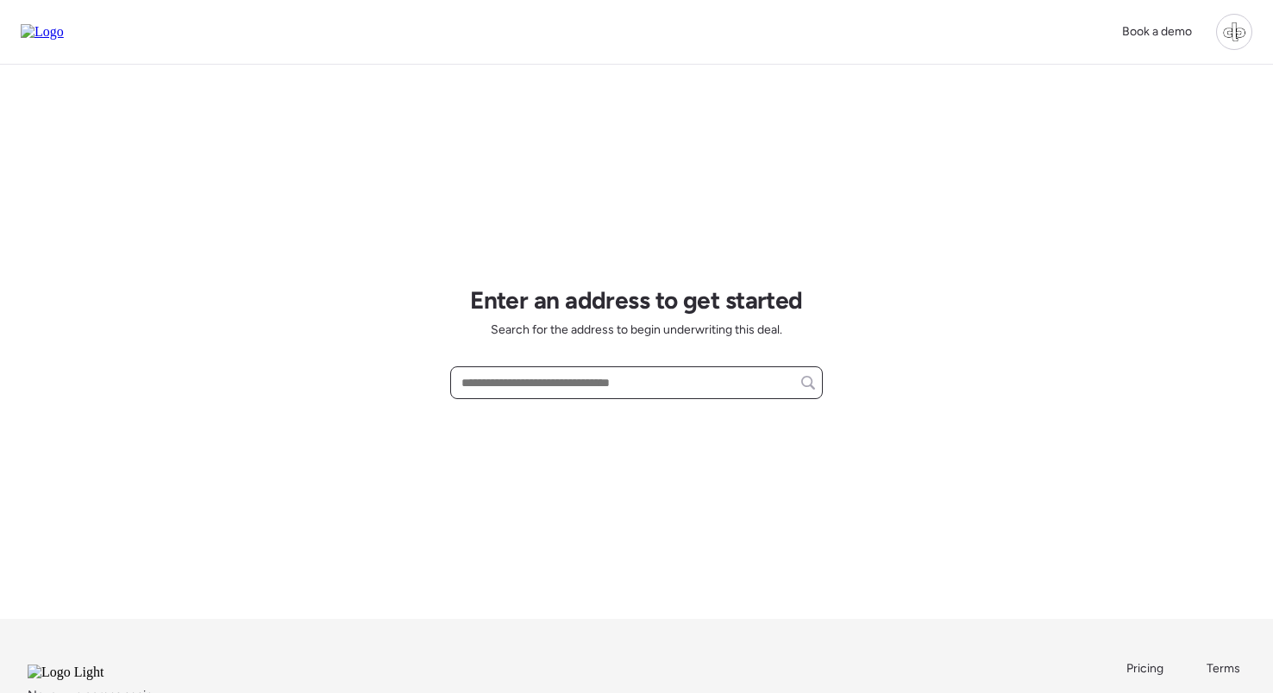
click at [547, 377] on input "text" at bounding box center [636, 383] width 357 height 24
paste input "**********"
click at [591, 419] on span "1502 E Annie St, Tampa, FL, 33612" at bounding box center [561, 414] width 209 height 17
type input "**********"
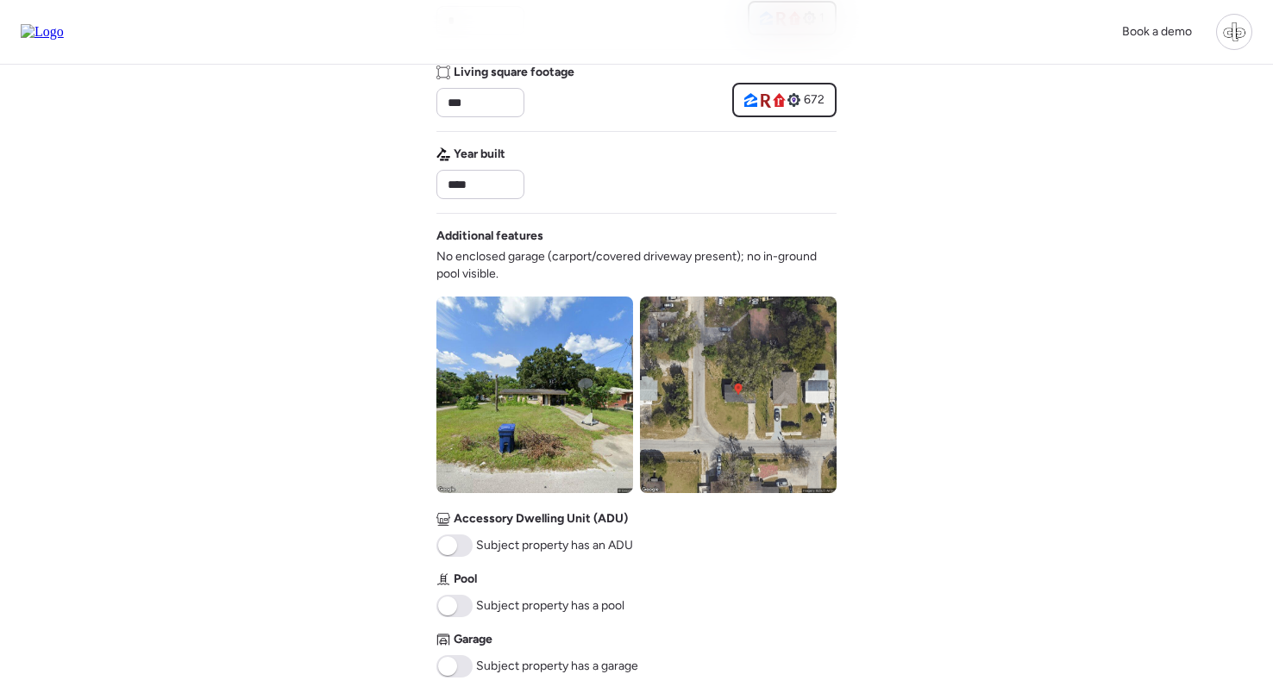
scroll to position [469, 0]
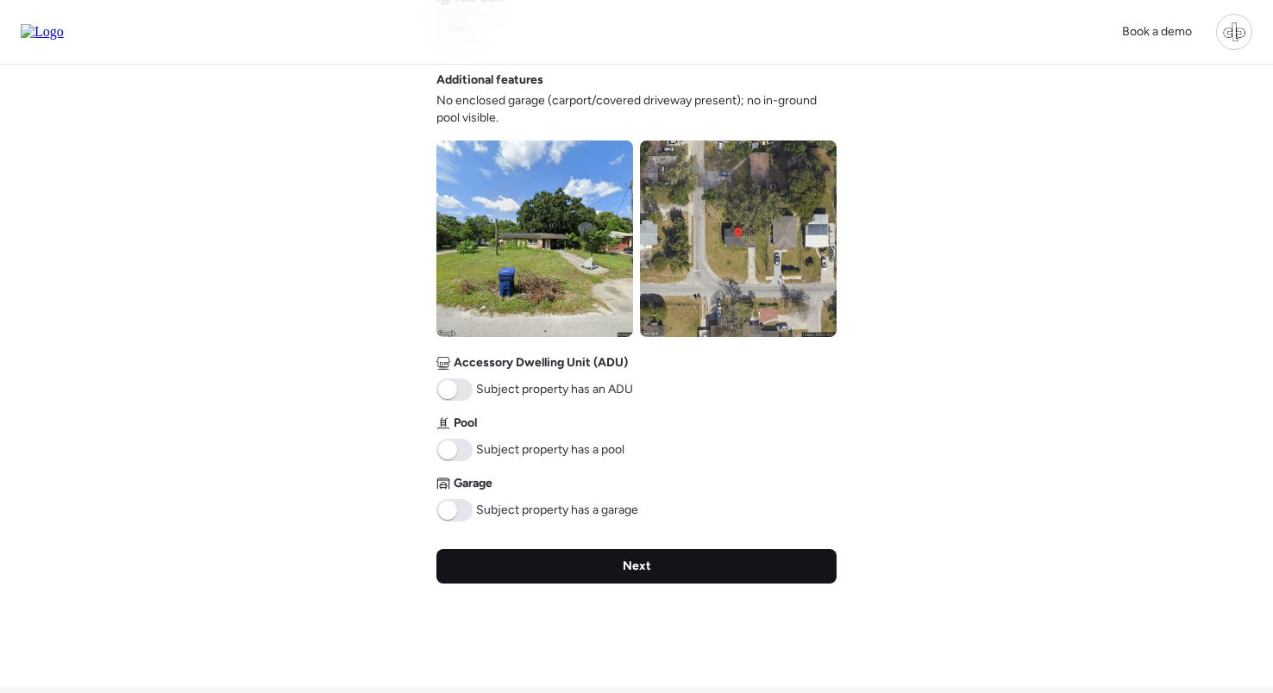
click at [631, 555] on div "Next" at bounding box center [636, 566] width 400 height 34
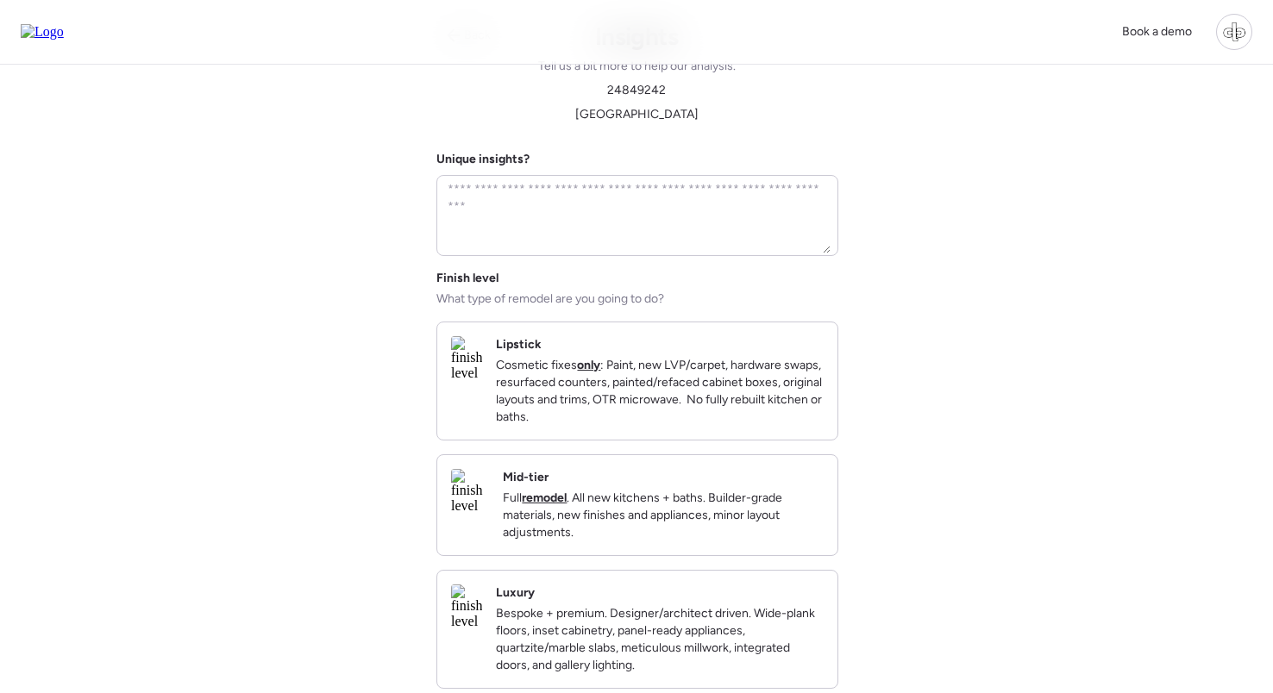
scroll to position [0, 0]
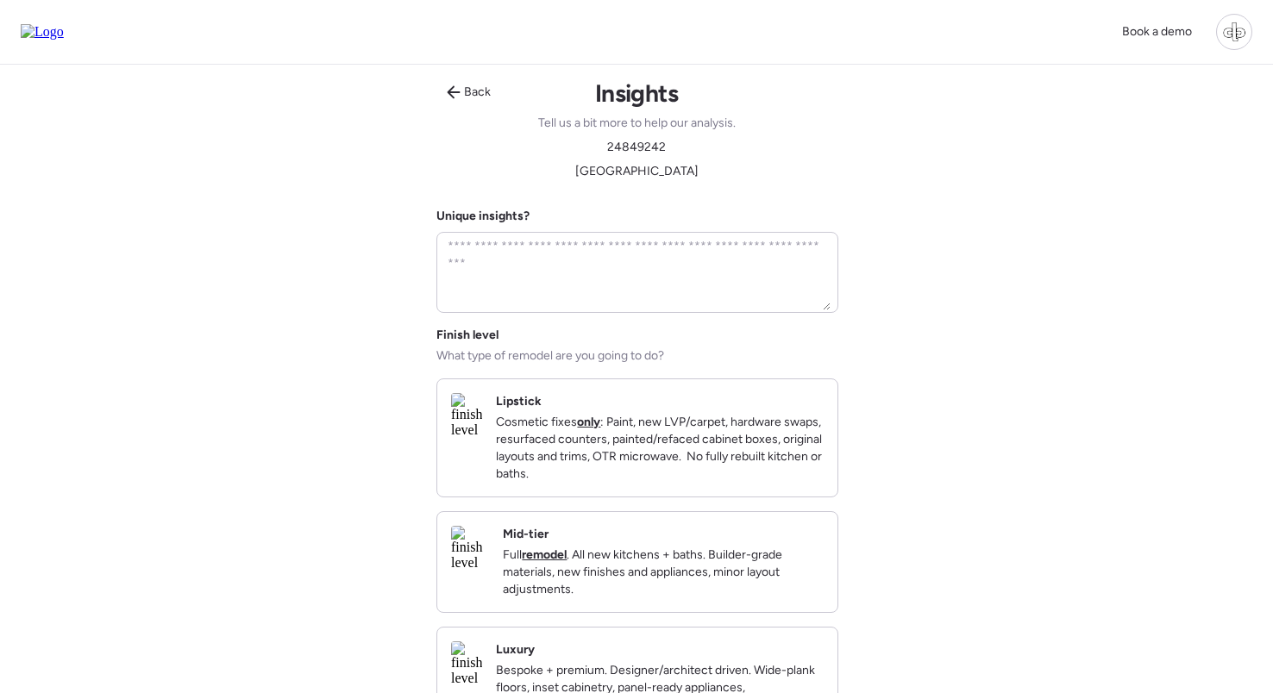
click at [626, 542] on div "Mid-tier Full remodel . All new kitchens + baths. Builder-grade materials, new …" at bounding box center [637, 562] width 400 height 100
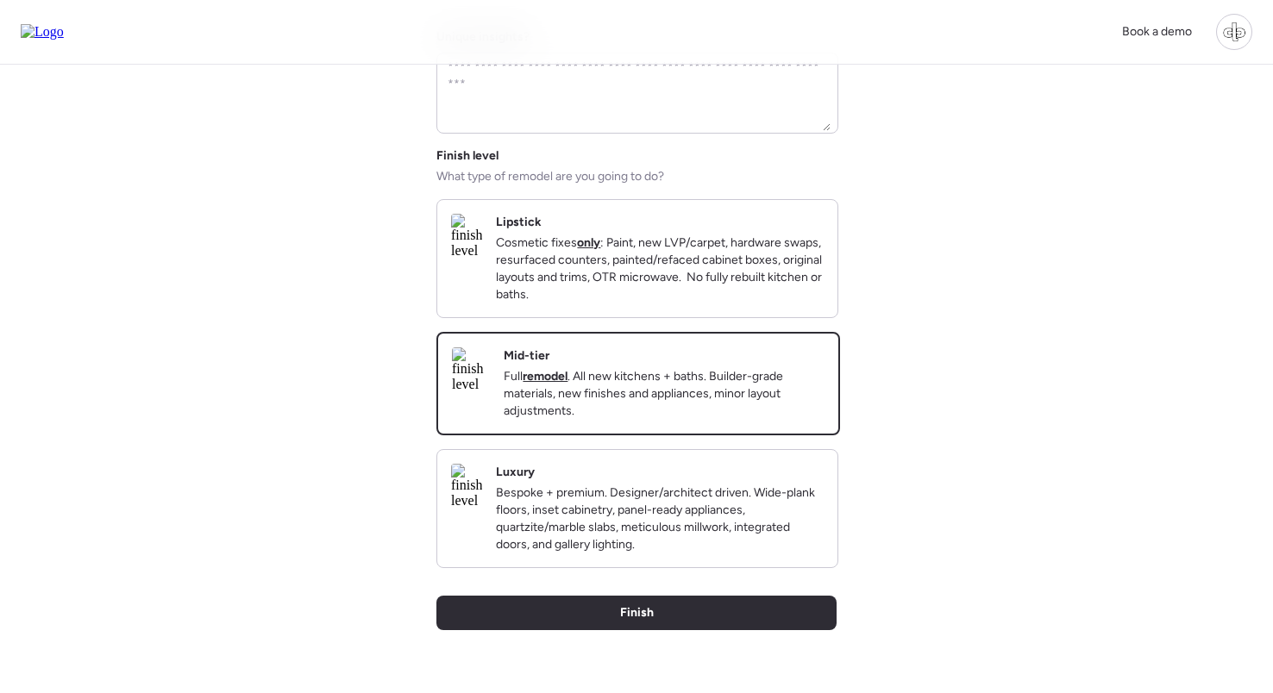
scroll to position [202, 0]
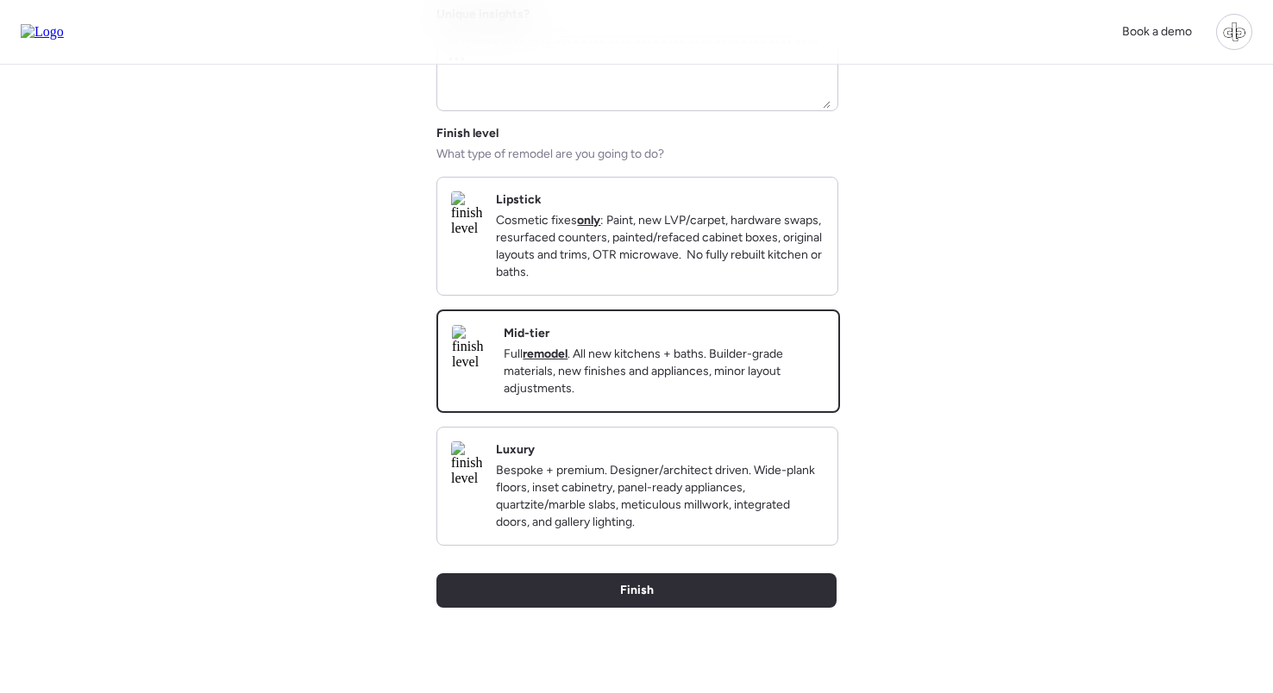
click at [702, 261] on p "Cosmetic fixes only : Paint, new LVP/carpet, hardware swaps, resurfaced counter…" at bounding box center [660, 246] width 328 height 69
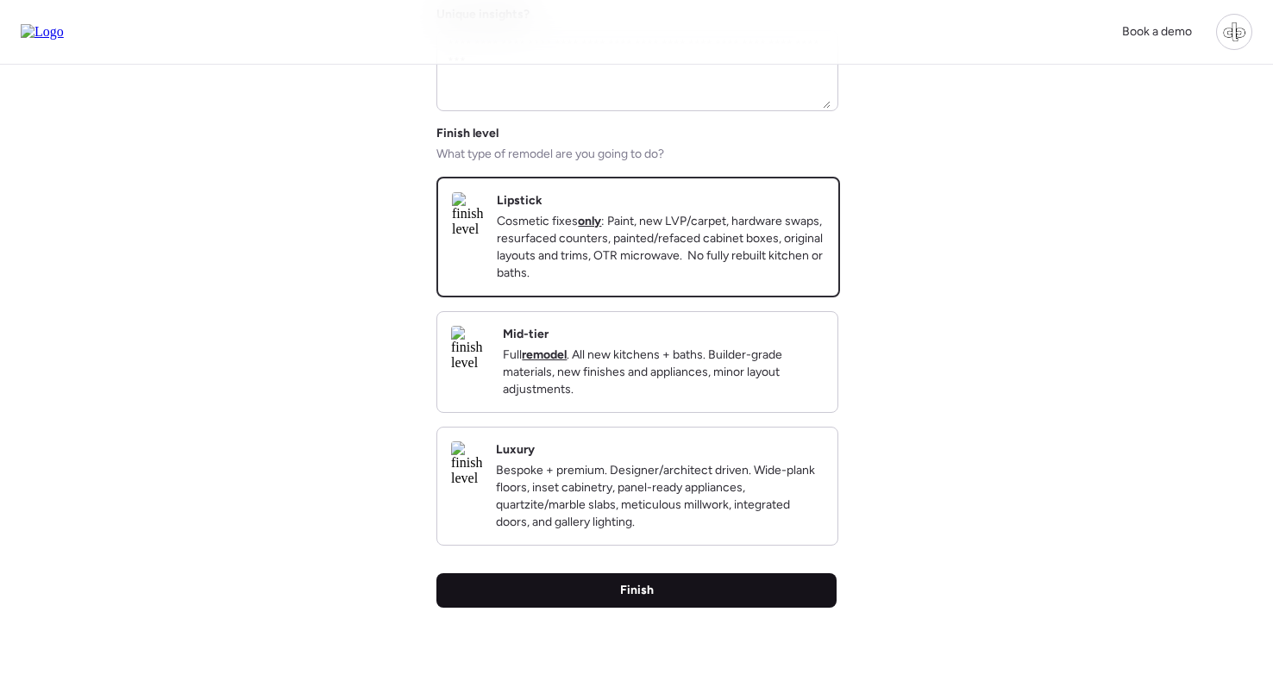
click at [644, 599] on span "Finish" at bounding box center [637, 590] width 34 height 17
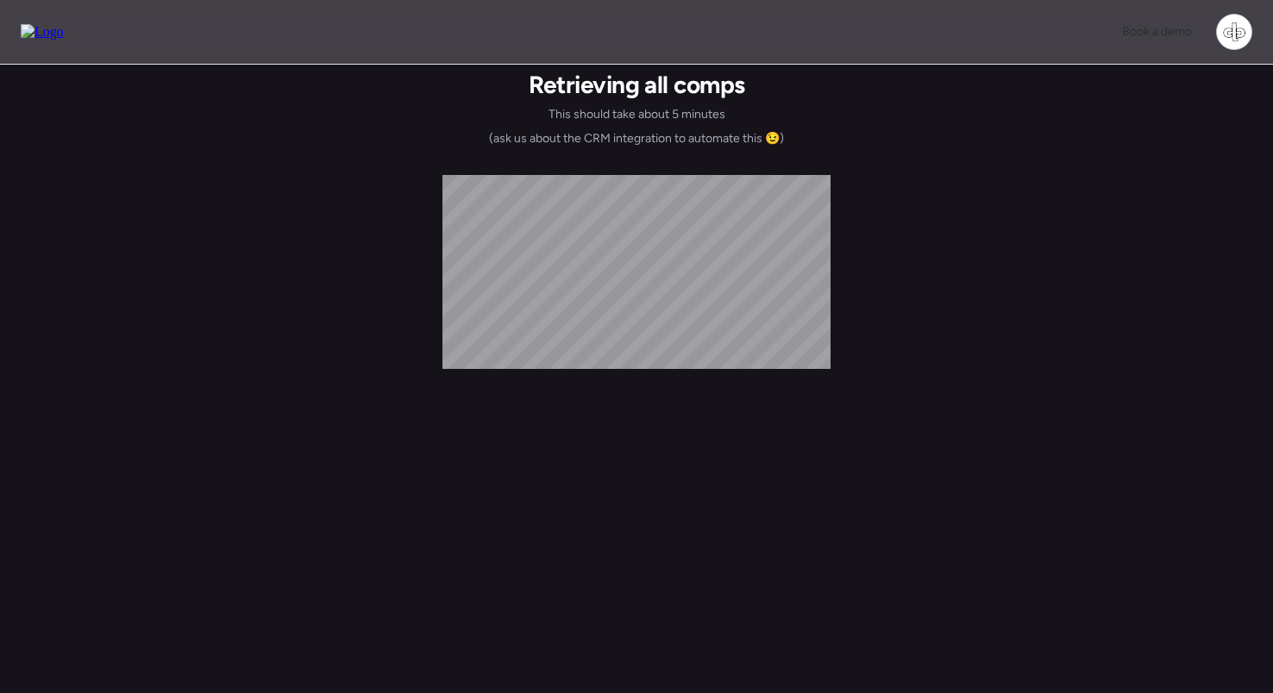
scroll to position [0, 0]
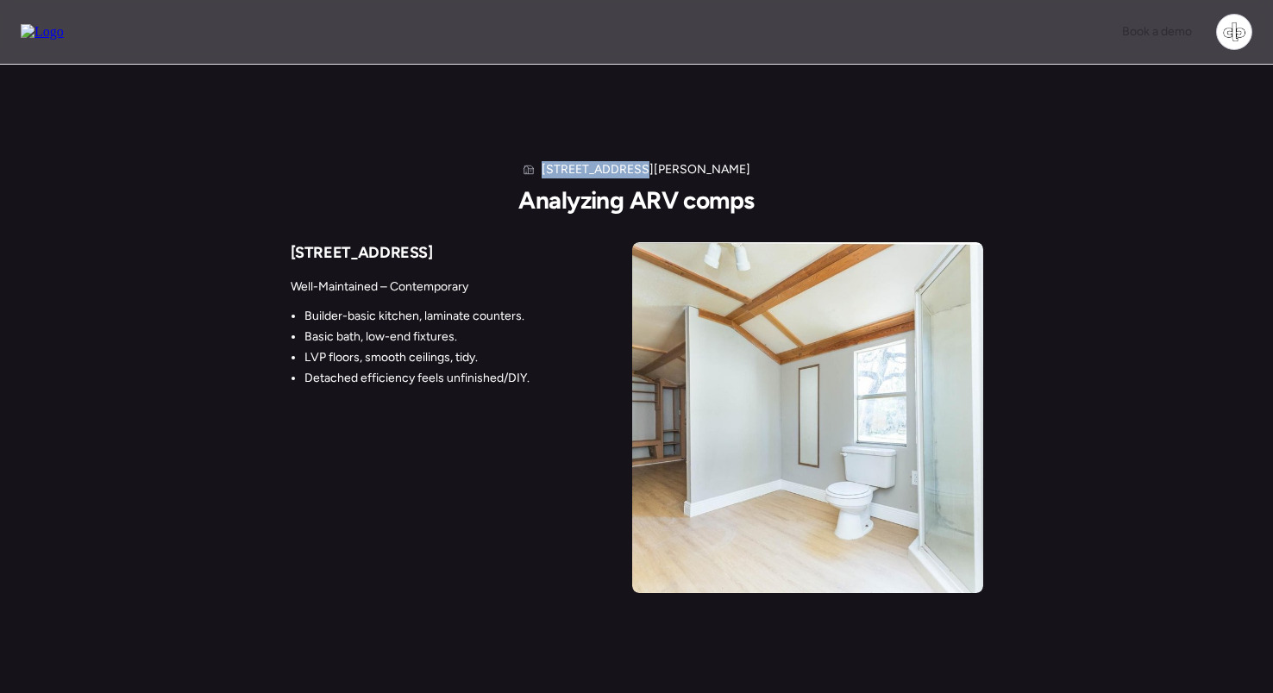
drag, startPoint x: 605, startPoint y: 168, endPoint x: 704, endPoint y: 168, distance: 99.2
click at [704, 168] on div "1502 E Annie St Analyzing ARV comps" at bounding box center [635, 187] width 235 height 53
copy h1 "1502 E Annie St"
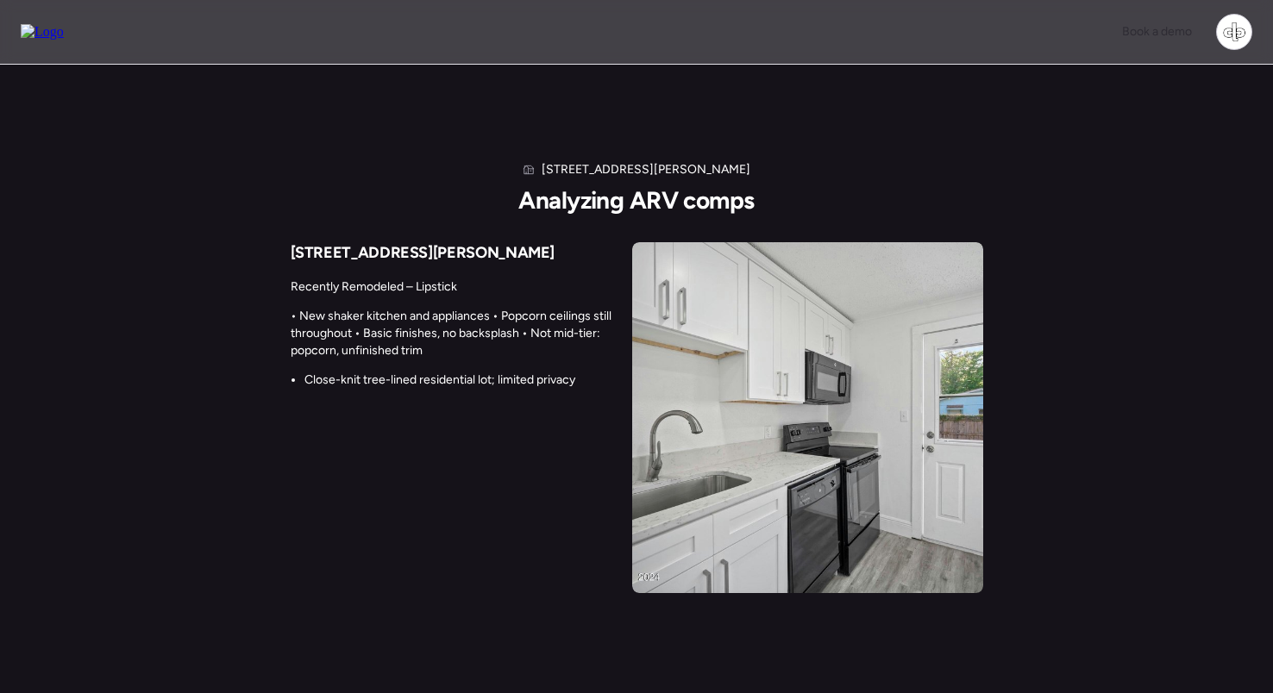
click at [891, 191] on div "1502 E Annie St Analyzing ARV comps 9408 N Elmer St Recently Remodeled – Lipsti…" at bounding box center [637, 377] width 692 height 432
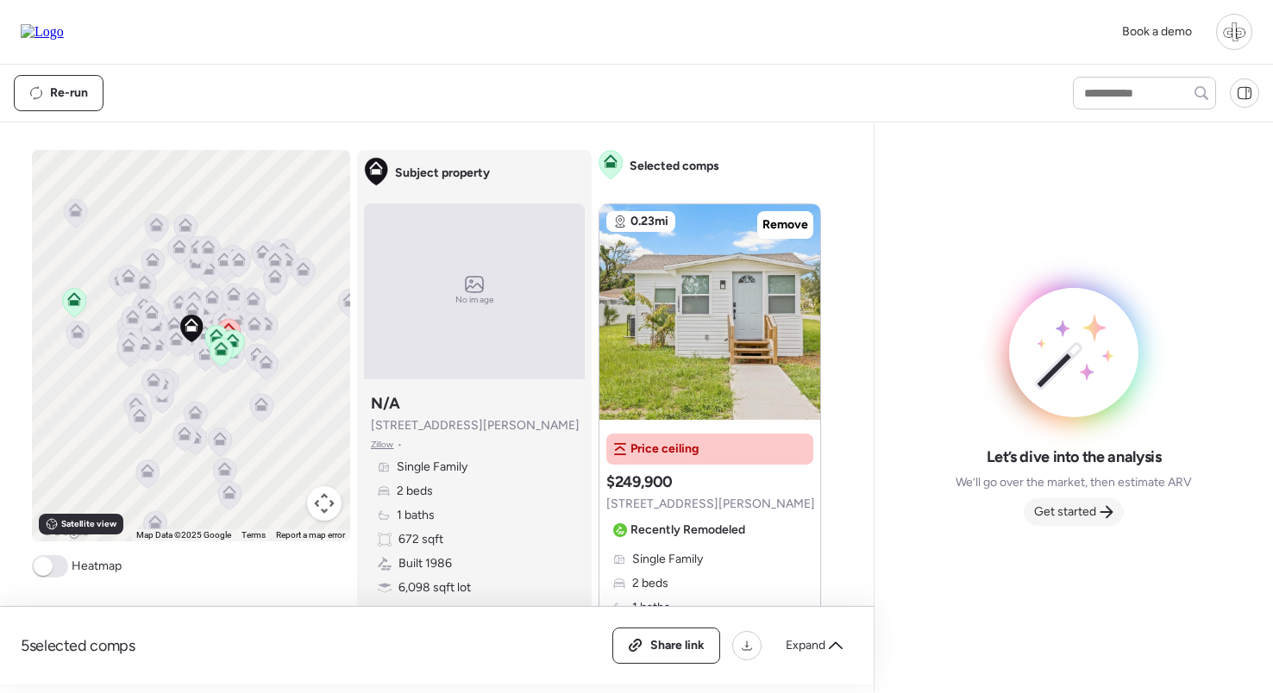
click at [1074, 514] on span "Get started" at bounding box center [1065, 512] width 62 height 17
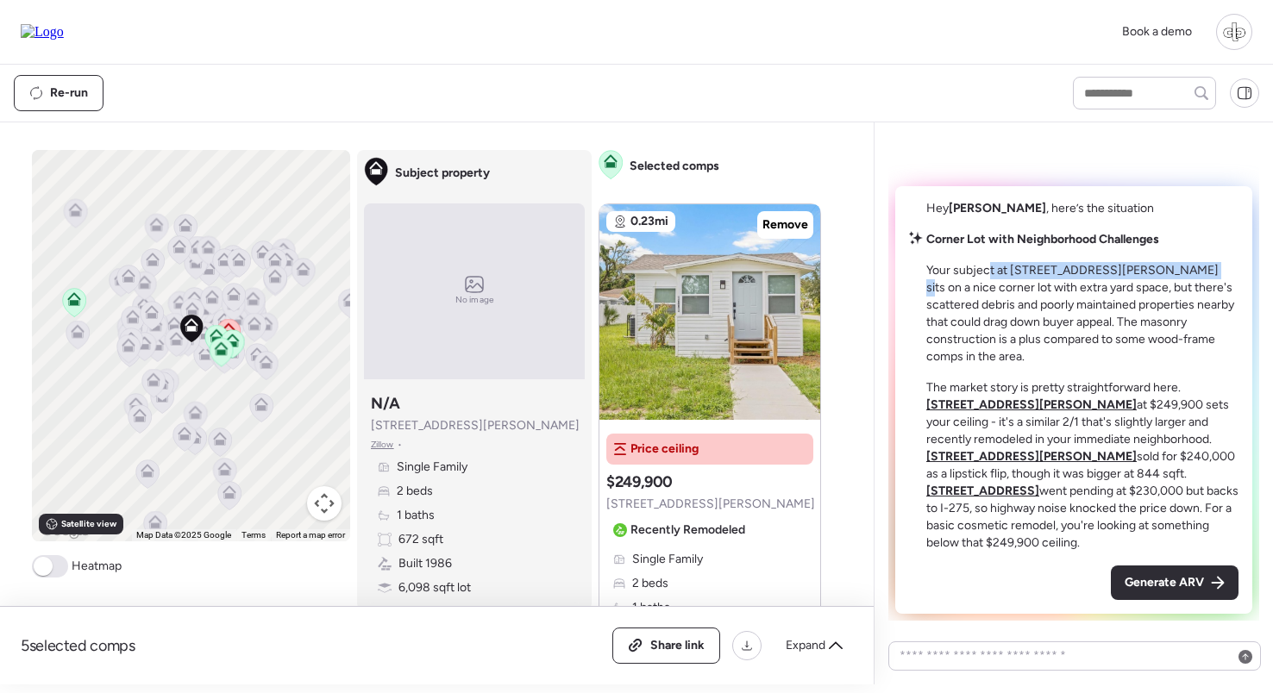
drag, startPoint x: 987, startPoint y: 307, endPoint x: 1180, endPoint y: 309, distance: 193.2
click at [1180, 309] on p "Your subject at 1502 E Annie St sits on a nice corner lot with extra yard space…" at bounding box center [1082, 313] width 312 height 103
drag, startPoint x: 1004, startPoint y: 317, endPoint x: 1138, endPoint y: 323, distance: 134.6
click at [1138, 322] on p "Your subject at 1502 E Annie St sits on a nice corner lot with extra yard space…" at bounding box center [1082, 313] width 312 height 103
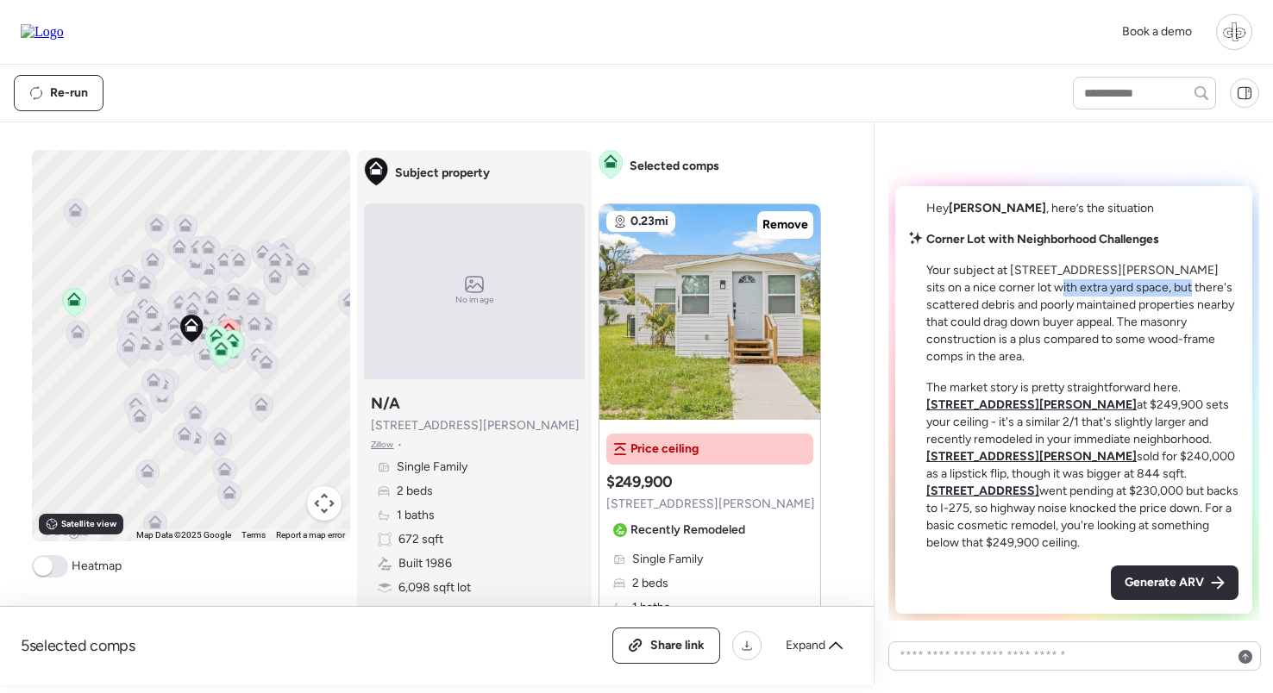
click at [1138, 323] on p "Your subject at 1502 E Annie St sits on a nice corner lot with extra yard space…" at bounding box center [1082, 313] width 312 height 103
drag, startPoint x: 986, startPoint y: 332, endPoint x: 1109, endPoint y: 335, distance: 123.4
click at [1109, 335] on p "Your subject at 1502 E Annie St sits on a nice corner lot with extra yard space…" at bounding box center [1082, 313] width 312 height 103
drag, startPoint x: 996, startPoint y: 347, endPoint x: 1092, endPoint y: 347, distance: 95.7
click at [1092, 347] on p "Your subject at 1502 E Annie St sits on a nice corner lot with extra yard space…" at bounding box center [1082, 313] width 312 height 103
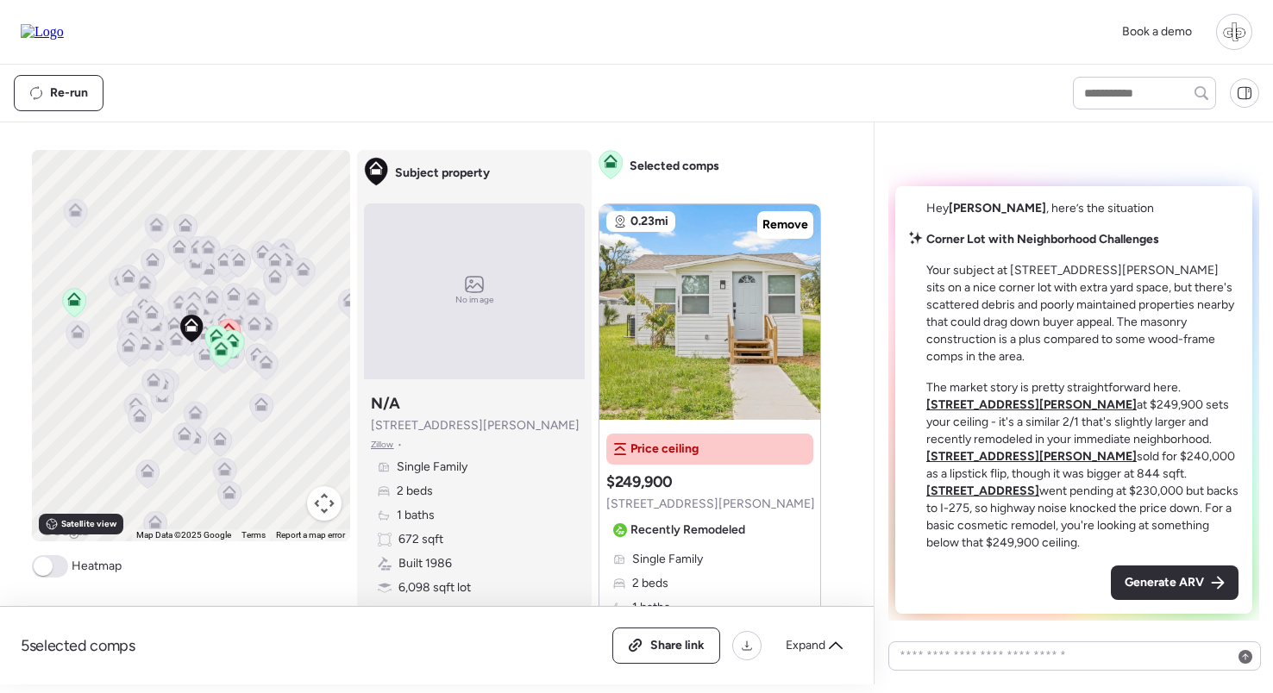
click at [1056, 352] on p "Your subject at 1502 E Annie St sits on a nice corner lot with extra yard space…" at bounding box center [1082, 313] width 312 height 103
drag, startPoint x: 1056, startPoint y: 352, endPoint x: 1125, endPoint y: 352, distance: 68.1
click at [1125, 352] on p "Your subject at 1502 E Annie St sits on a nice corner lot with extra yard space…" at bounding box center [1082, 313] width 312 height 103
drag, startPoint x: 1040, startPoint y: 373, endPoint x: 1134, endPoint y: 373, distance: 94.0
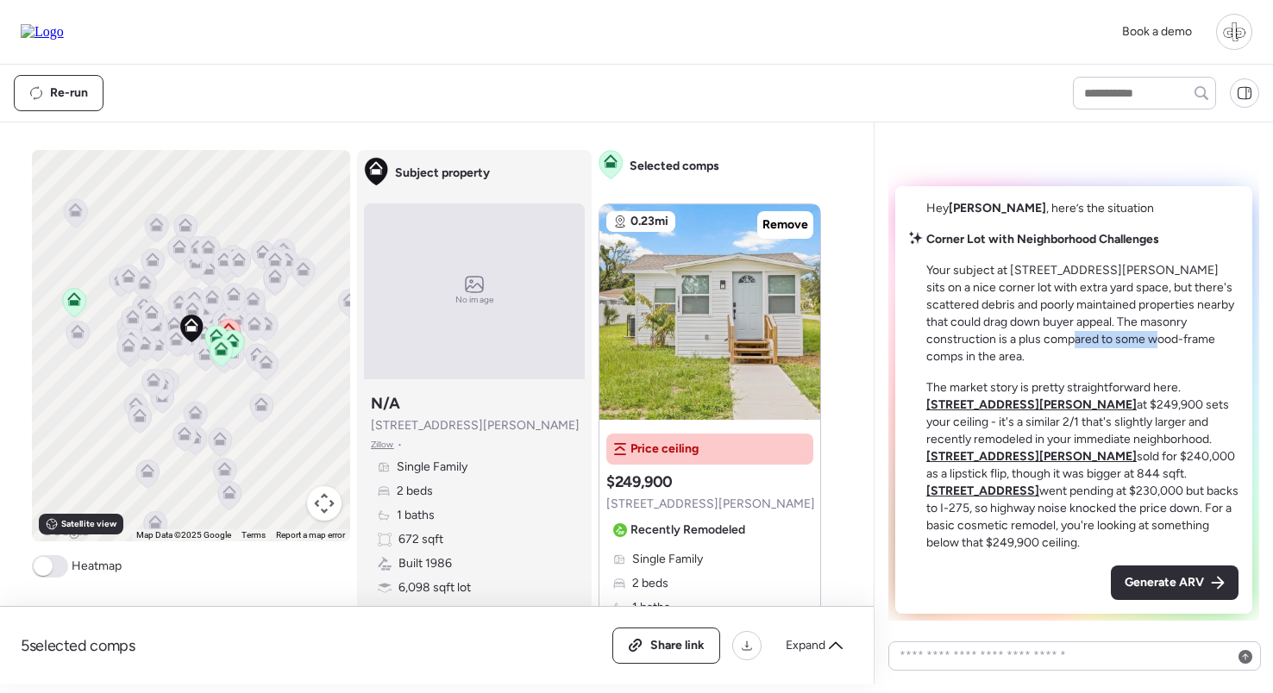
click at [1134, 366] on p "Your subject at 1502 E Annie St sits on a nice corner lot with extra yard space…" at bounding box center [1082, 313] width 312 height 103
click at [1137, 399] on u "1801 E Annie St" at bounding box center [1031, 405] width 210 height 15
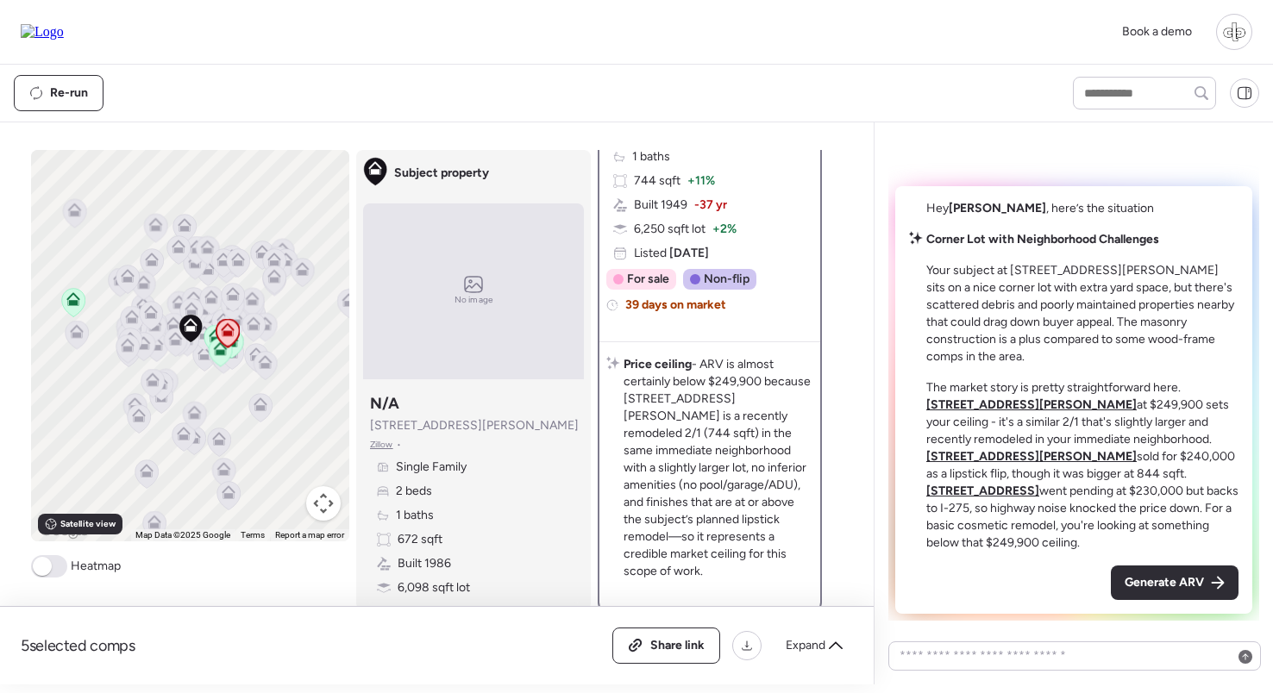
click at [1099, 453] on u "9408 N Elmer St" at bounding box center [1031, 456] width 210 height 15
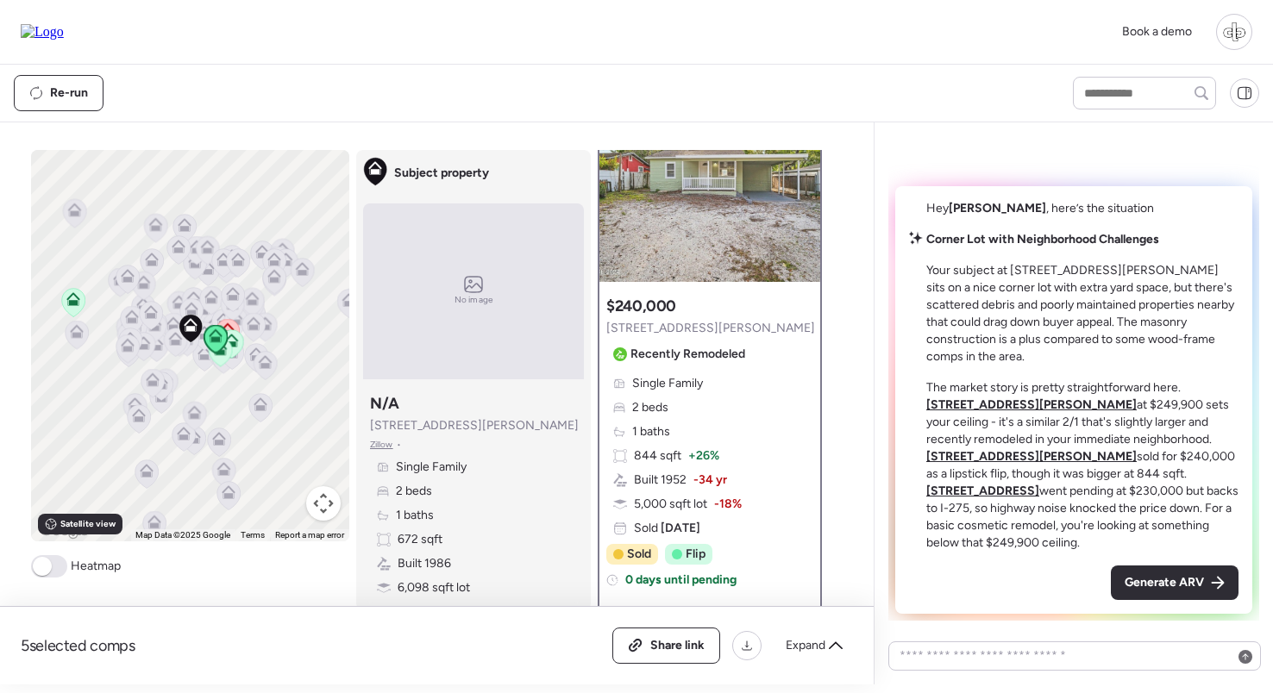
scroll to position [88, 0]
click at [997, 491] on u "702 E Lotus Ave" at bounding box center [982, 491] width 113 height 15
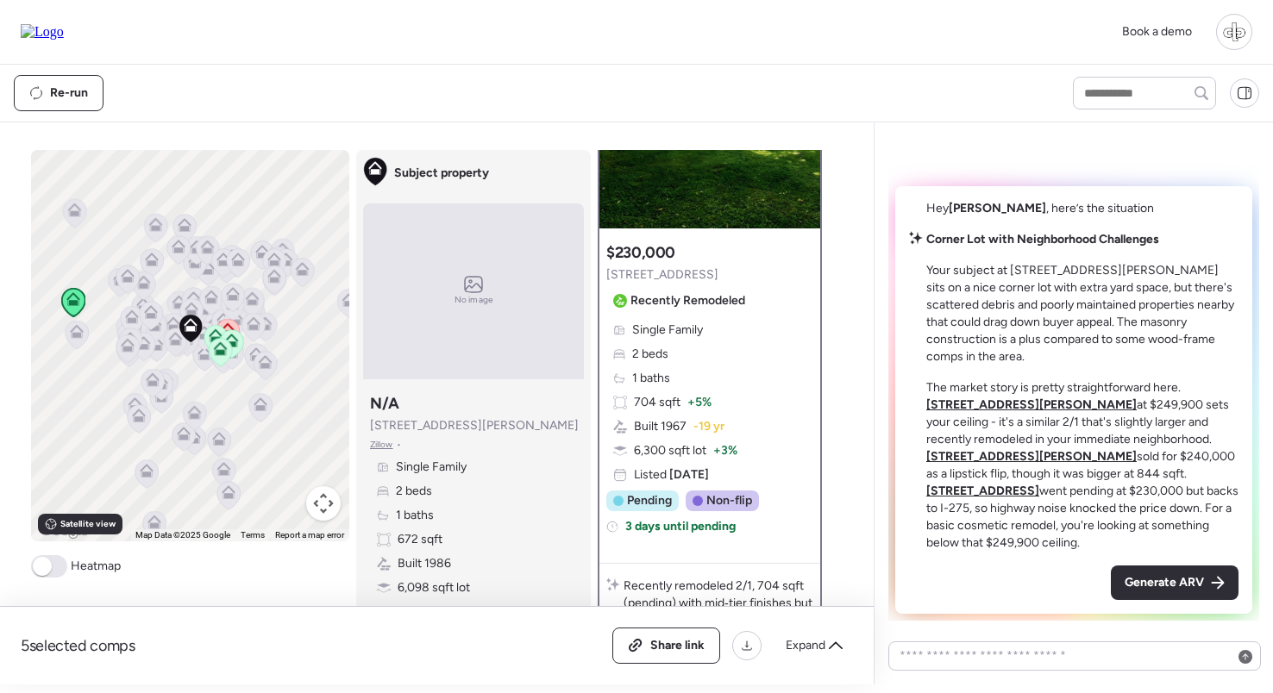
scroll to position [165, 0]
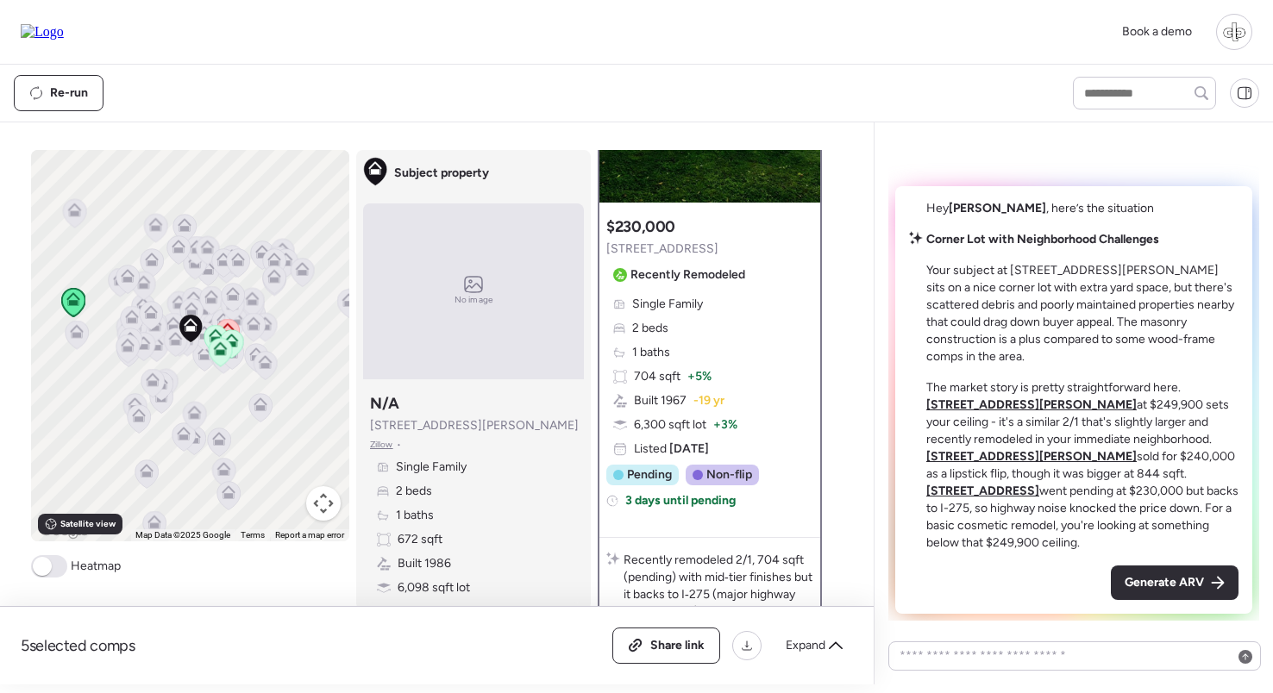
click at [739, 322] on div "Single Family 2 beds 1 baths 704 sqft + 5% Built 1967 -19 yr 6,300 sqft lot + 3…" at bounding box center [709, 377] width 207 height 162
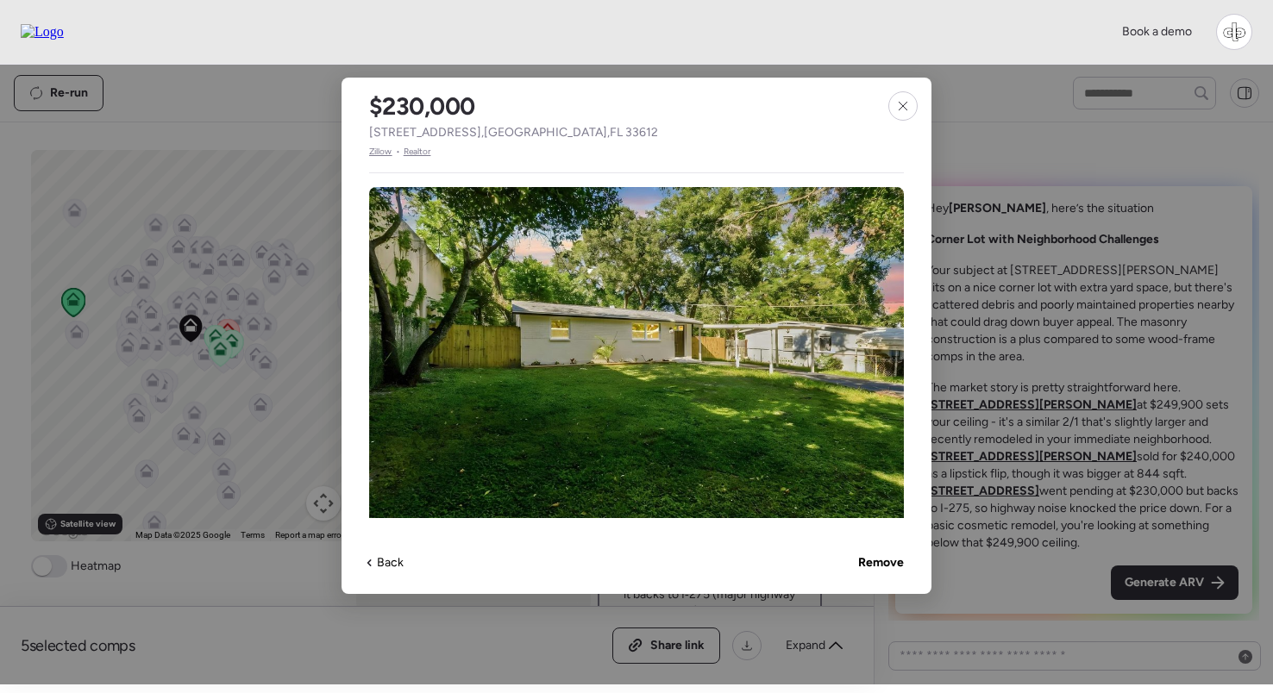
click at [381, 153] on span "Zillow" at bounding box center [380, 152] width 23 height 14
click at [899, 114] on div at bounding box center [902, 105] width 29 height 29
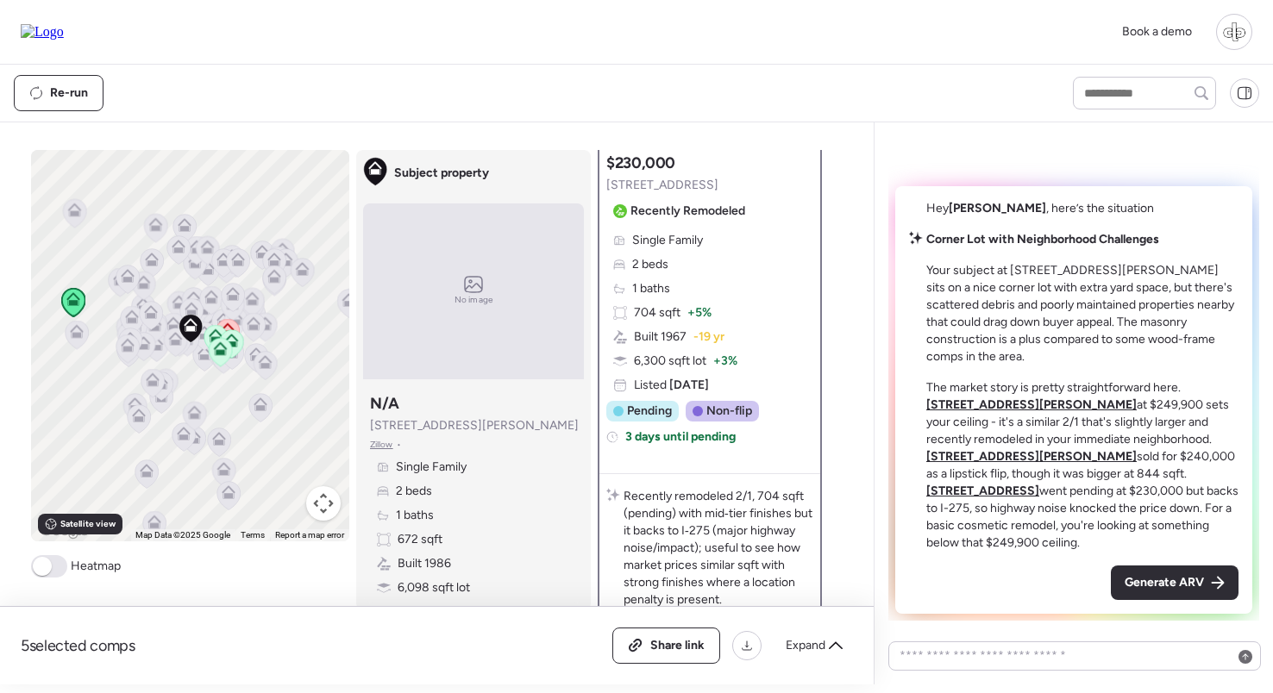
scroll to position [267, 0]
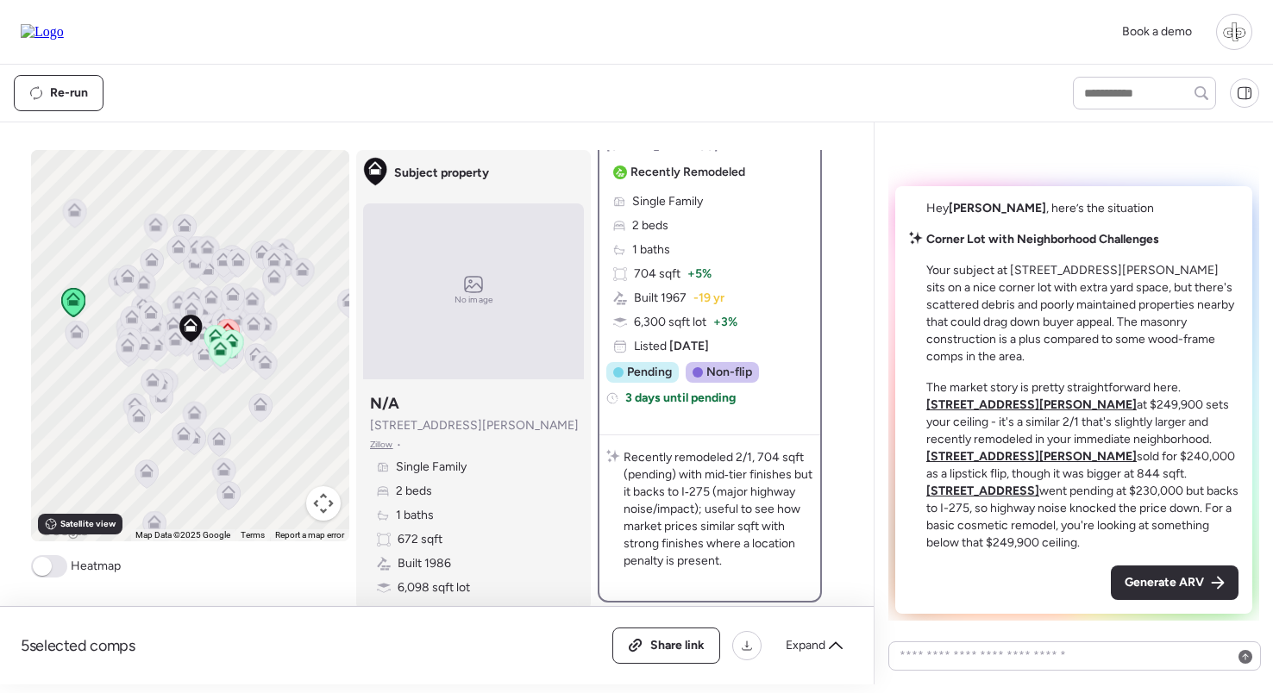
click at [934, 520] on p "The market story is pretty straightforward here. 1801 E Annie St at $249,900 se…" at bounding box center [1082, 465] width 312 height 172
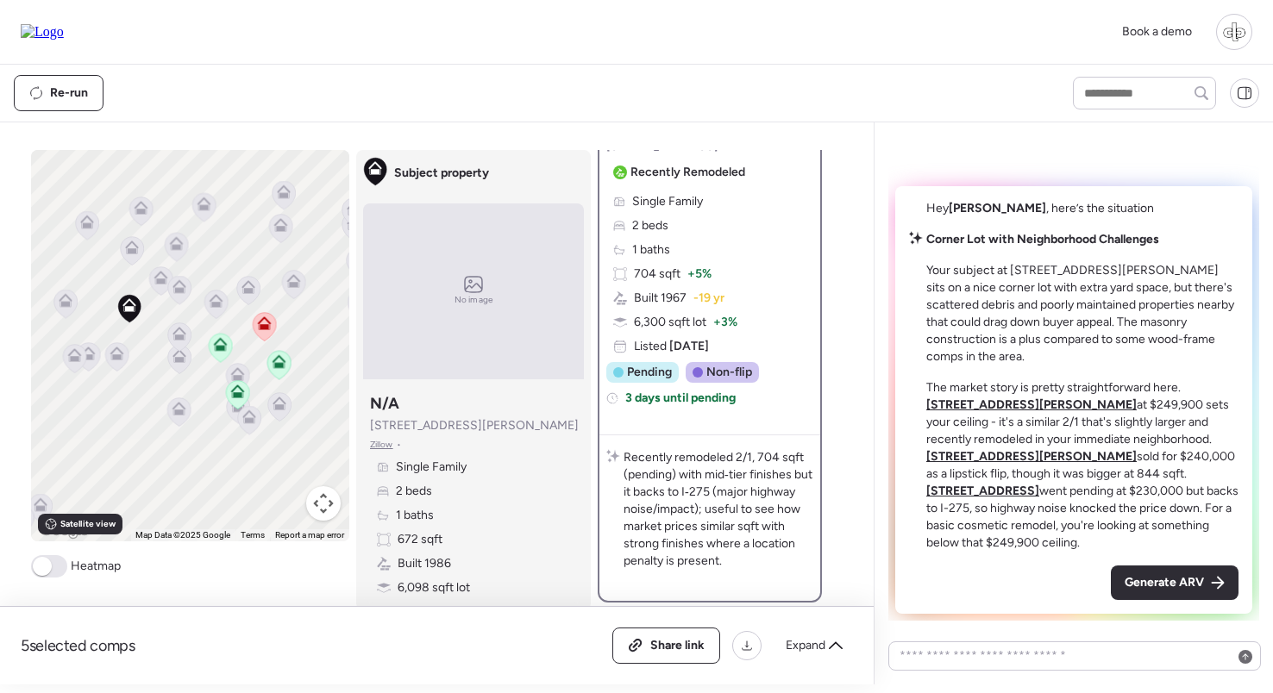
click at [159, 285] on icon at bounding box center [160, 281] width 23 height 28
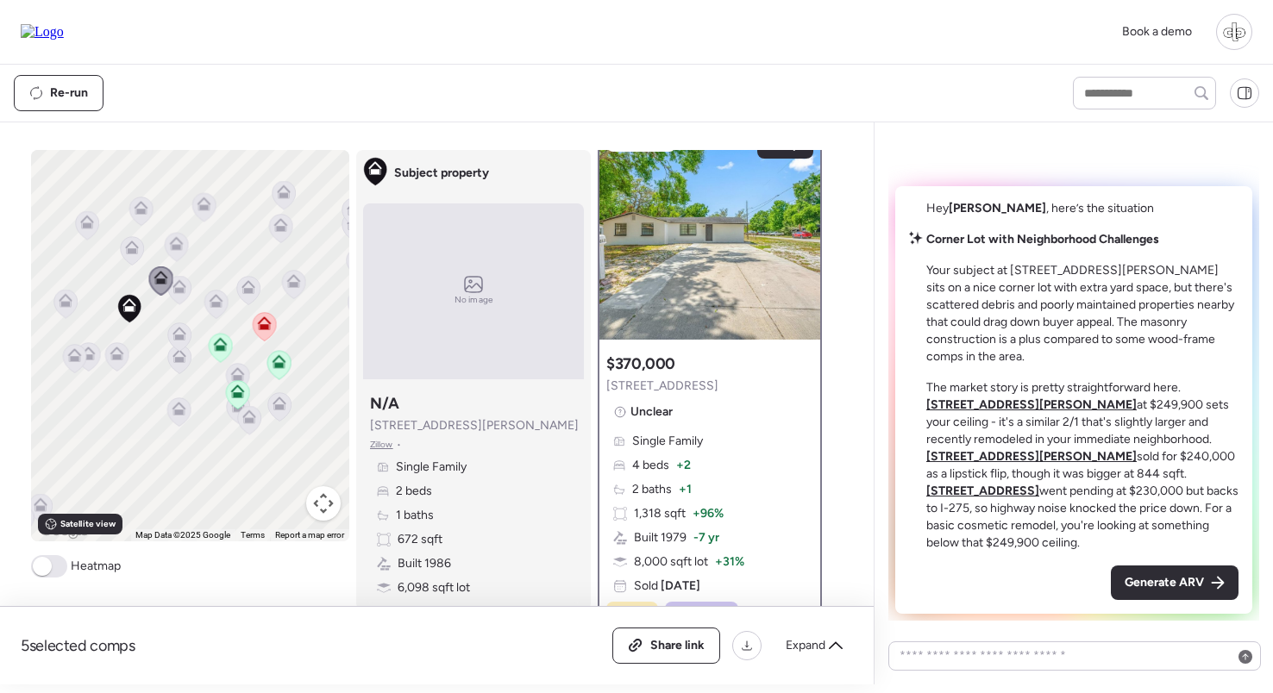
scroll to position [0, 0]
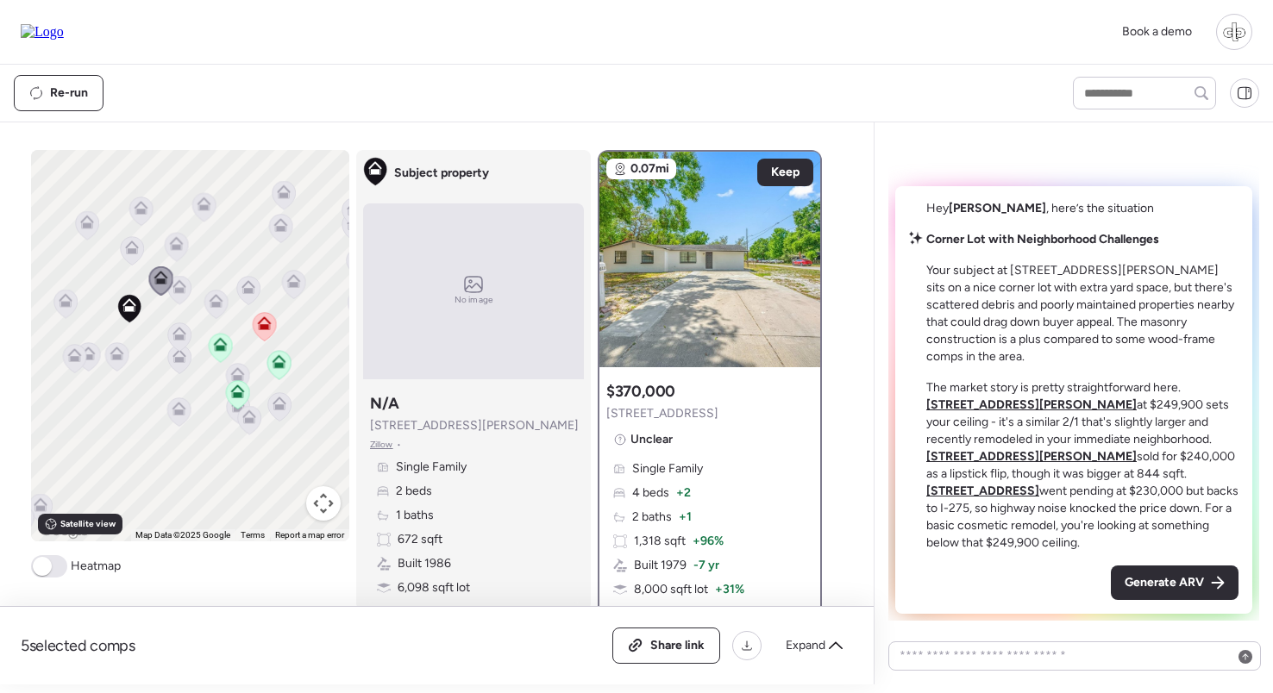
click at [185, 300] on icon at bounding box center [178, 290] width 23 height 28
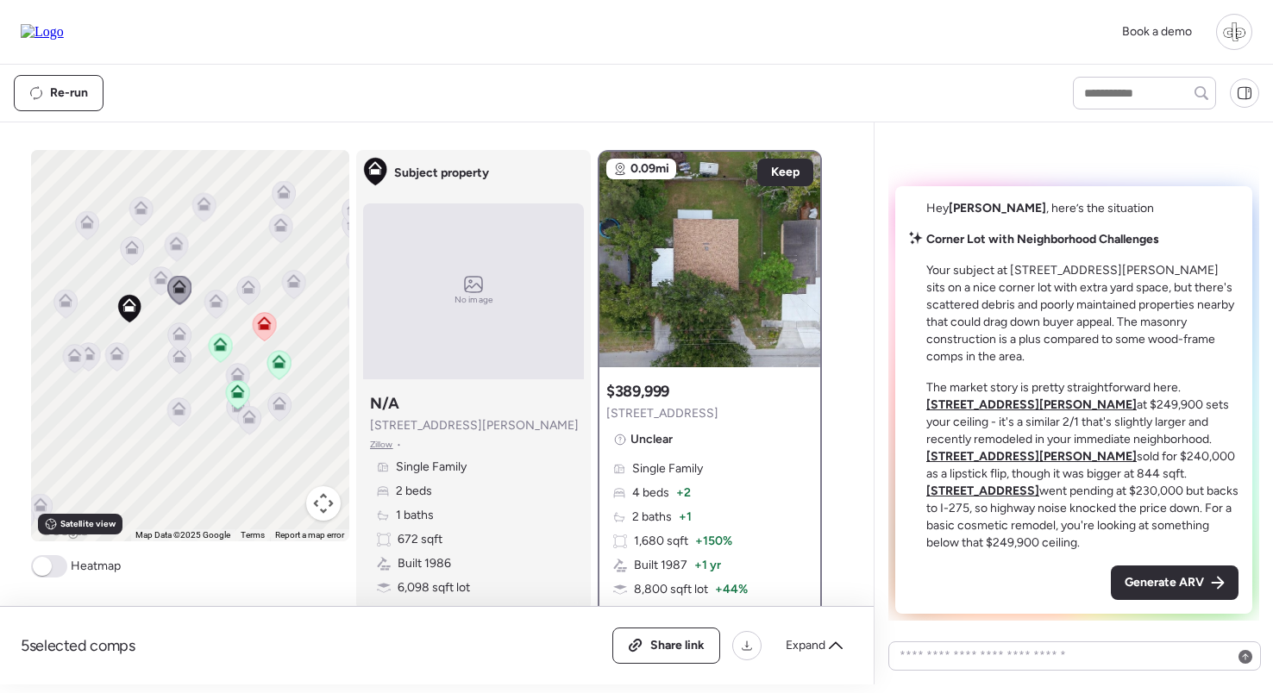
click at [116, 350] on icon at bounding box center [116, 351] width 13 height 8
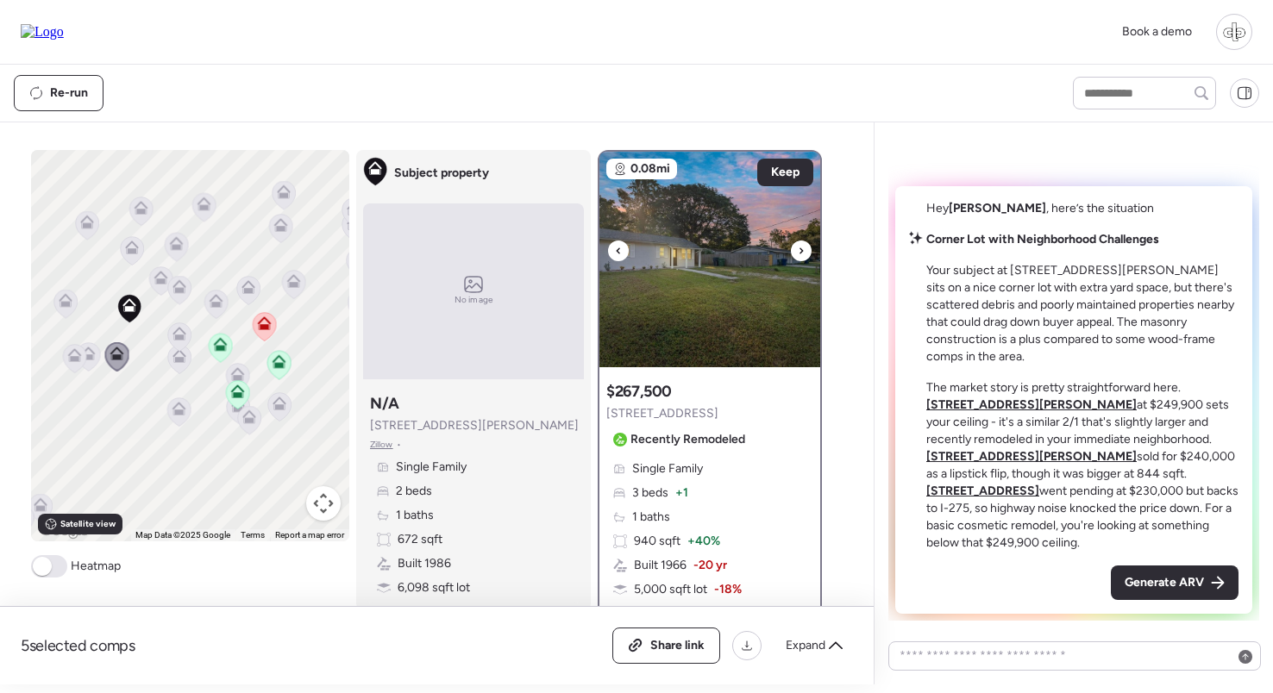
click at [697, 329] on img at bounding box center [709, 260] width 221 height 216
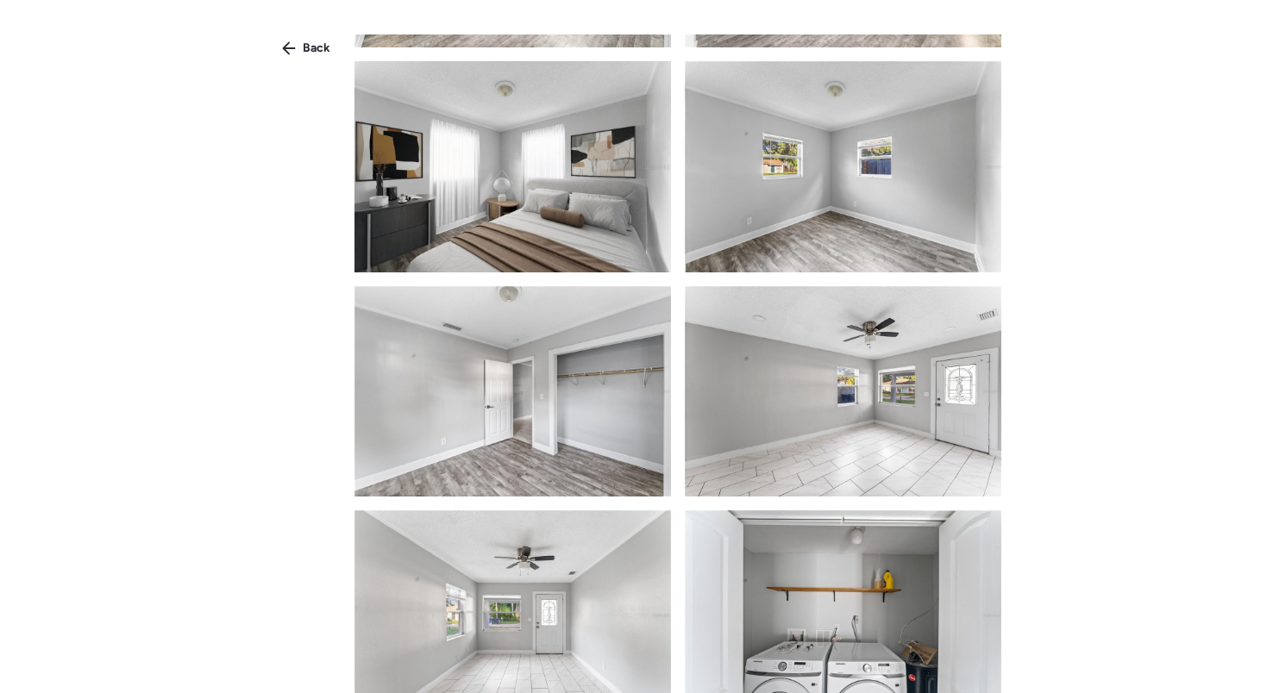
scroll to position [2521, 0]
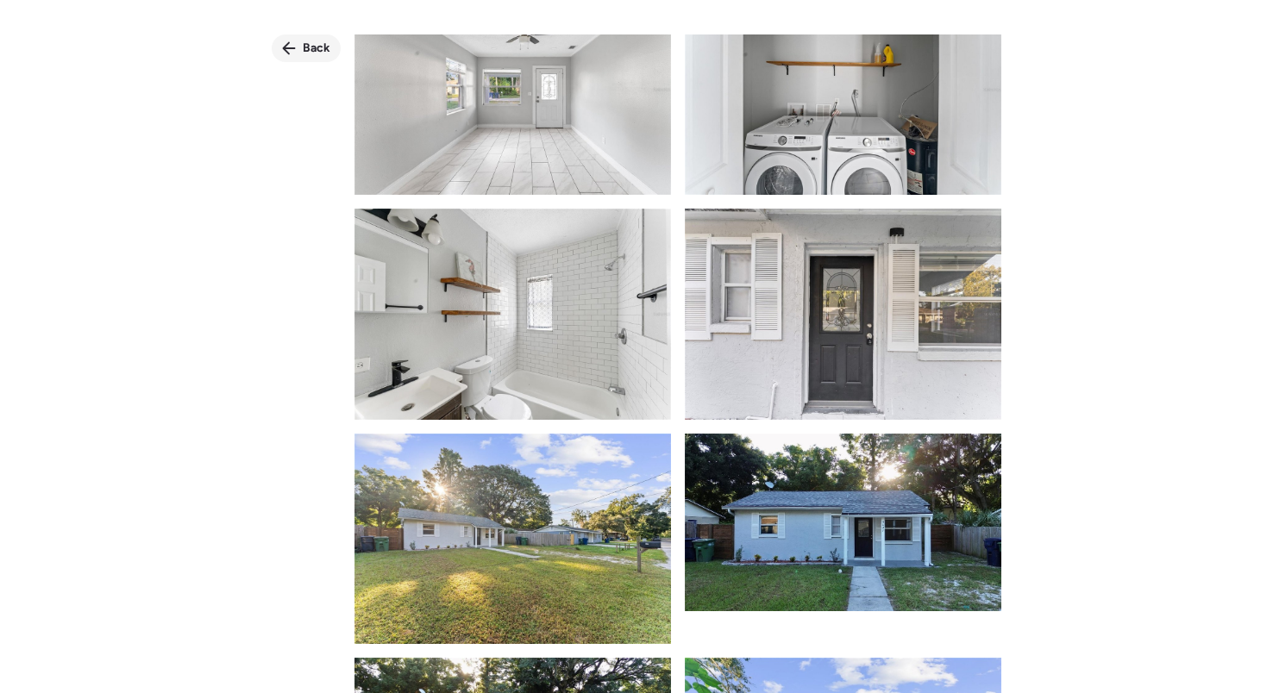
click at [304, 50] on span "Back" at bounding box center [317, 48] width 28 height 17
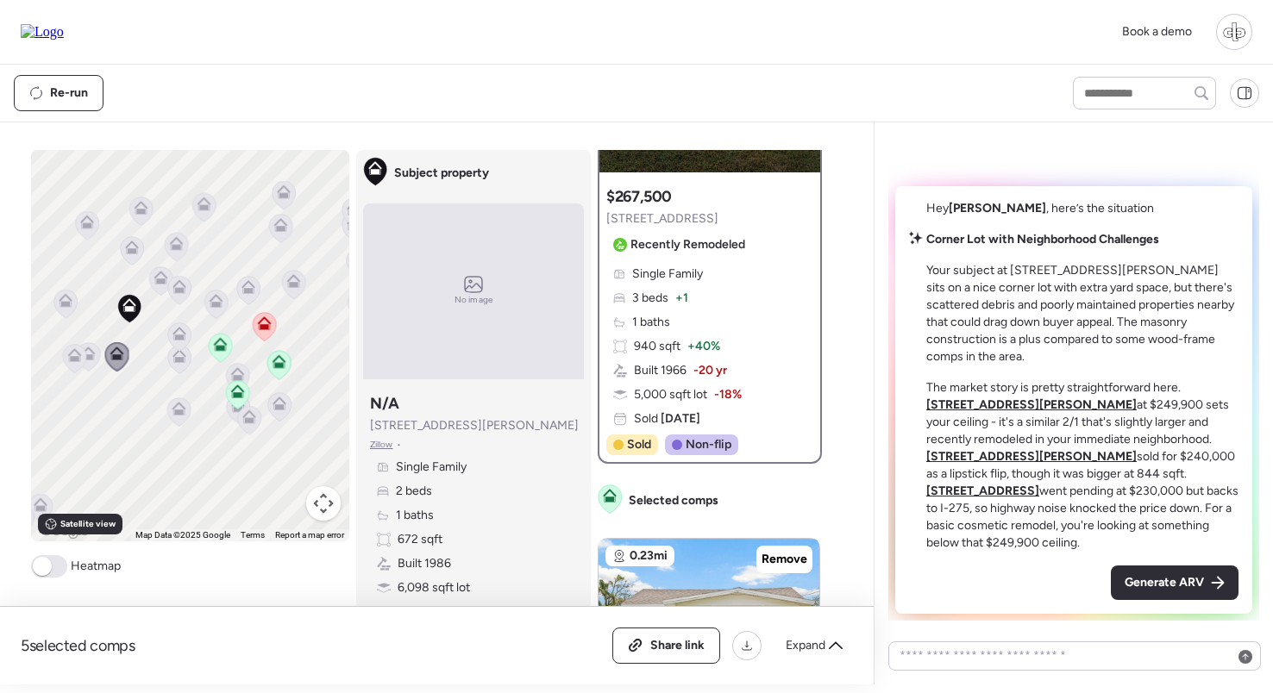
scroll to position [233, 0]
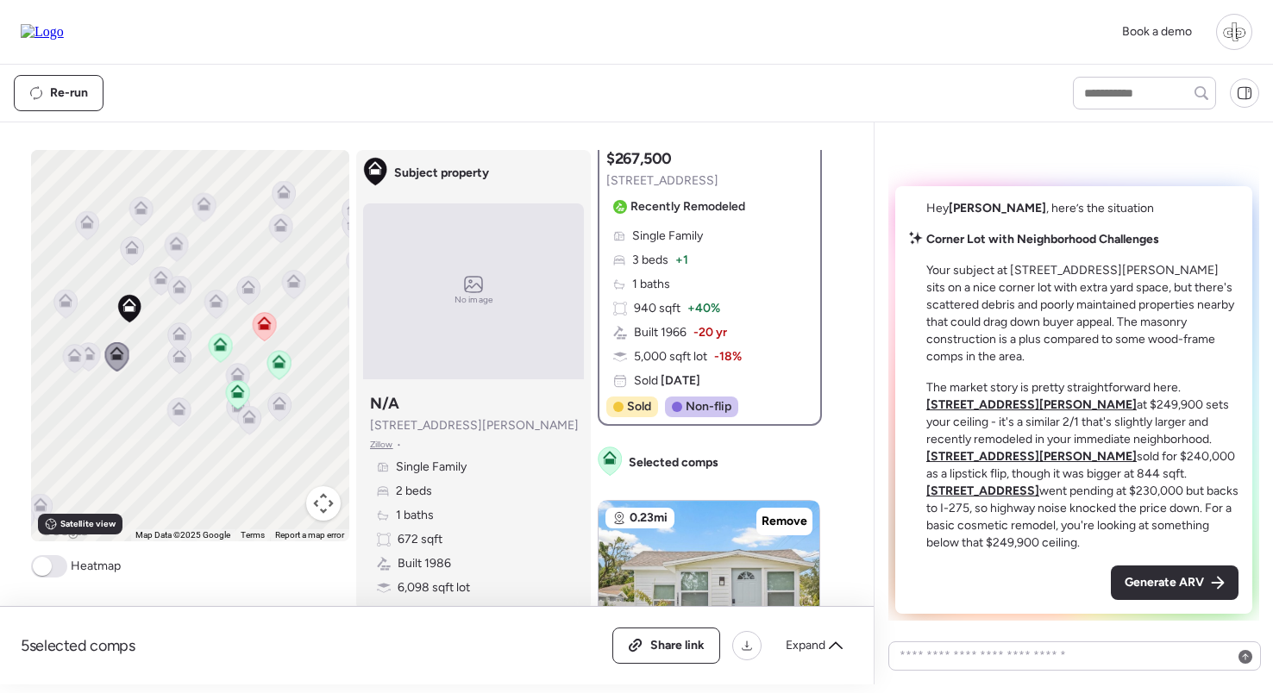
click at [263, 316] on icon at bounding box center [264, 327] width 23 height 28
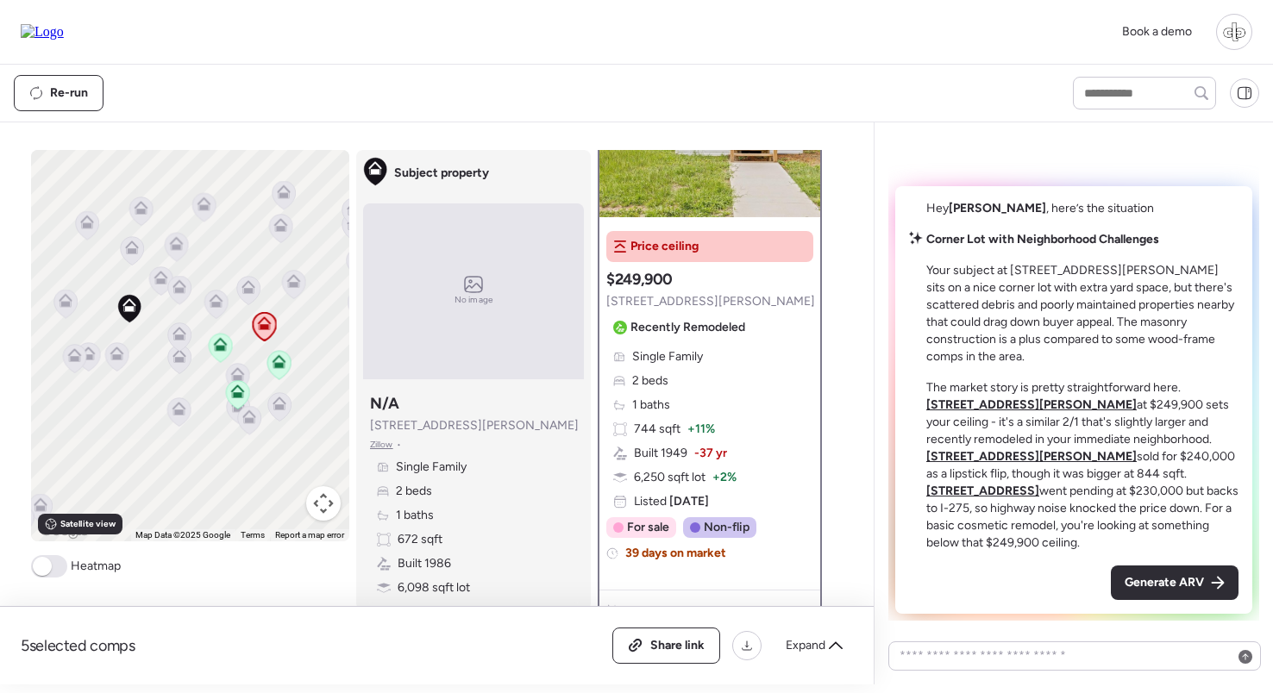
scroll to position [155, 0]
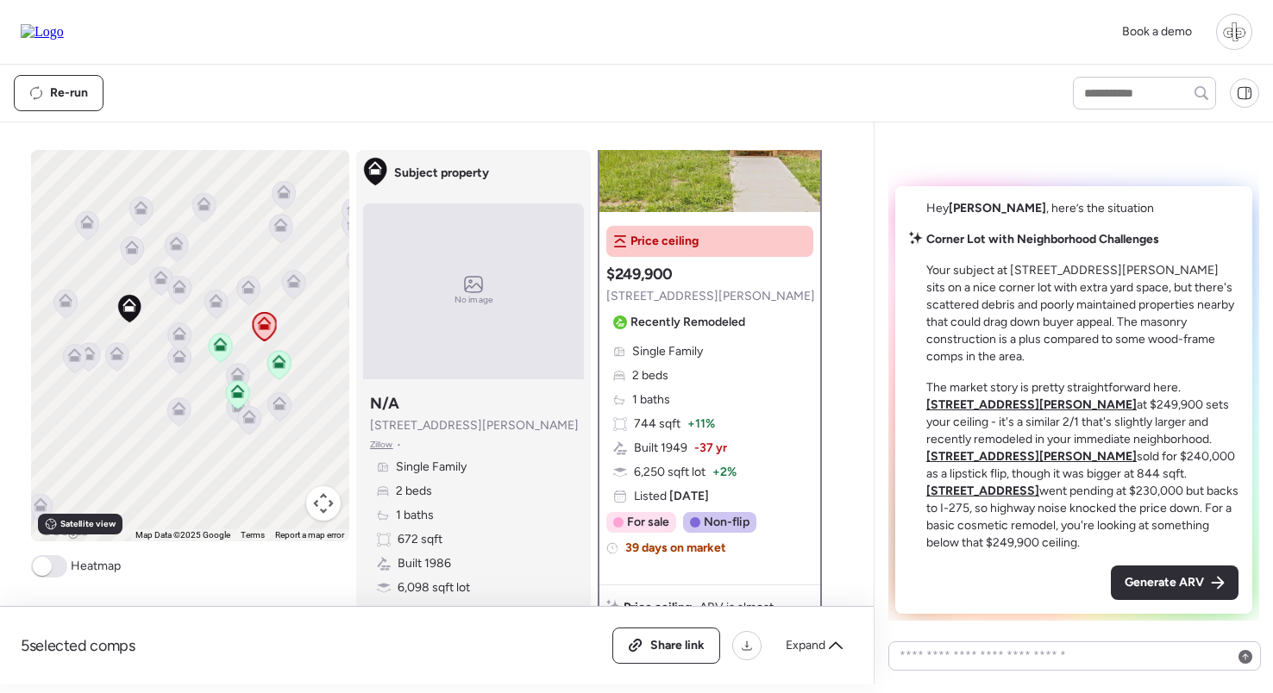
click at [157, 281] on icon at bounding box center [159, 281] width 11 height 5
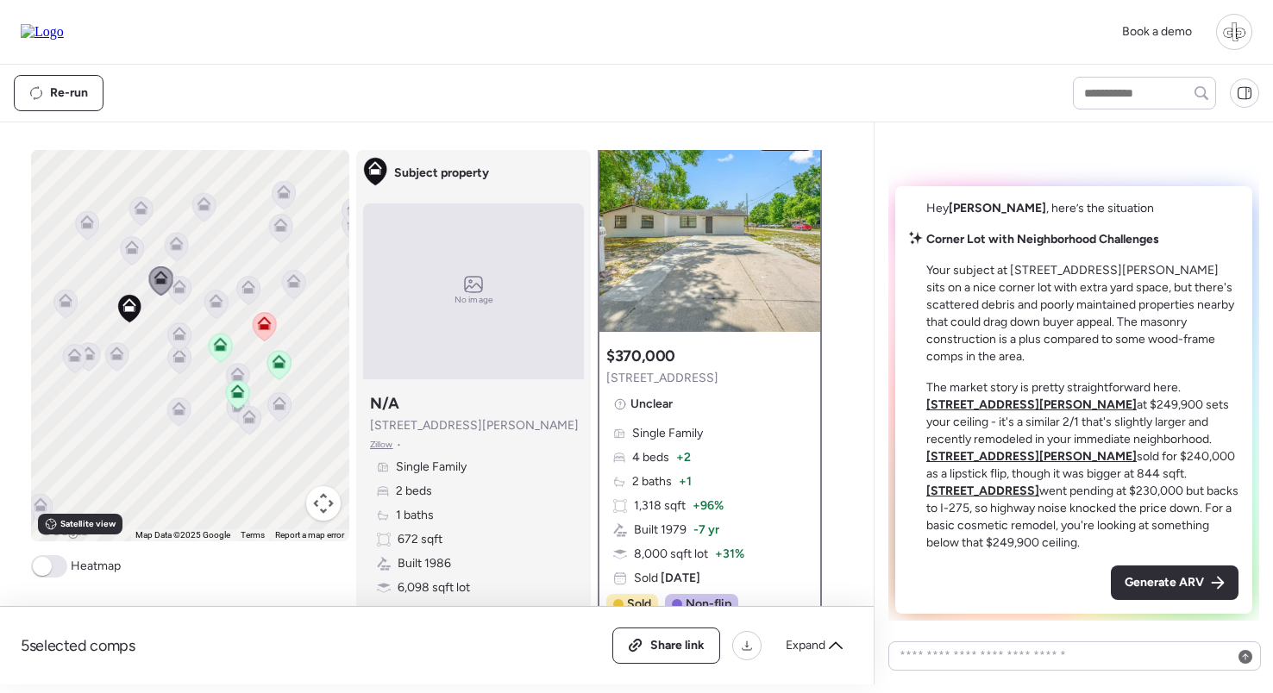
scroll to position [0, 0]
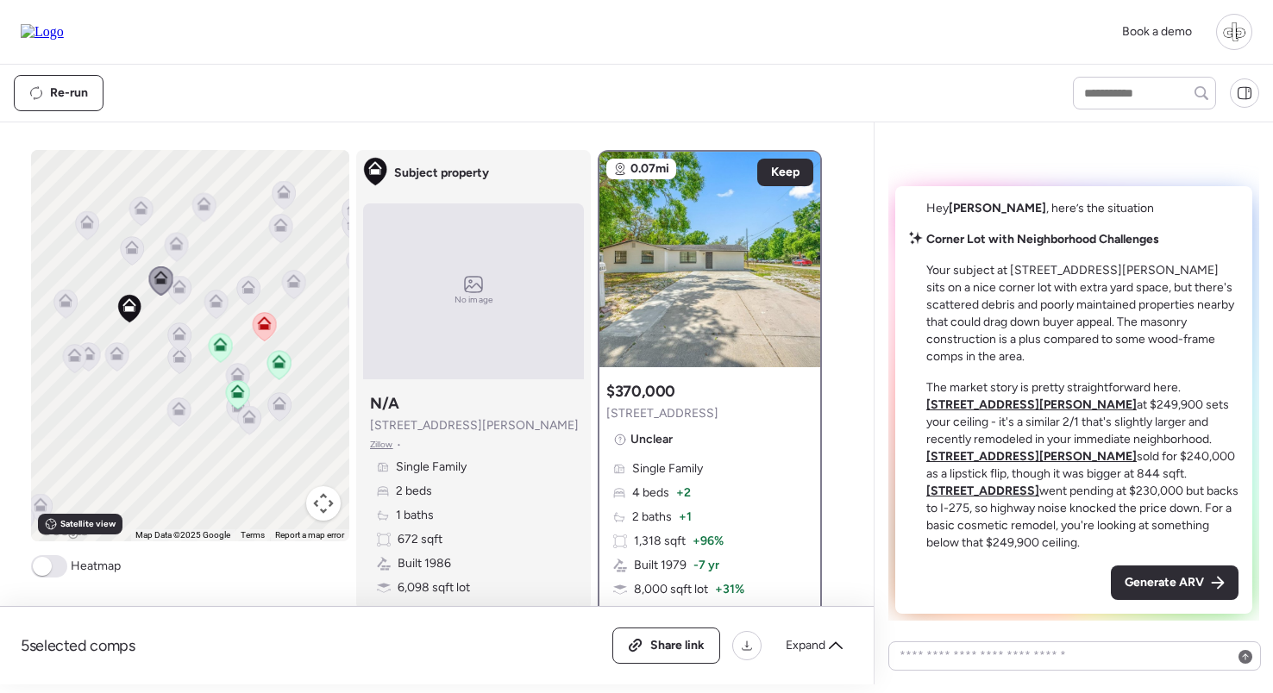
click at [177, 300] on icon at bounding box center [178, 290] width 23 height 28
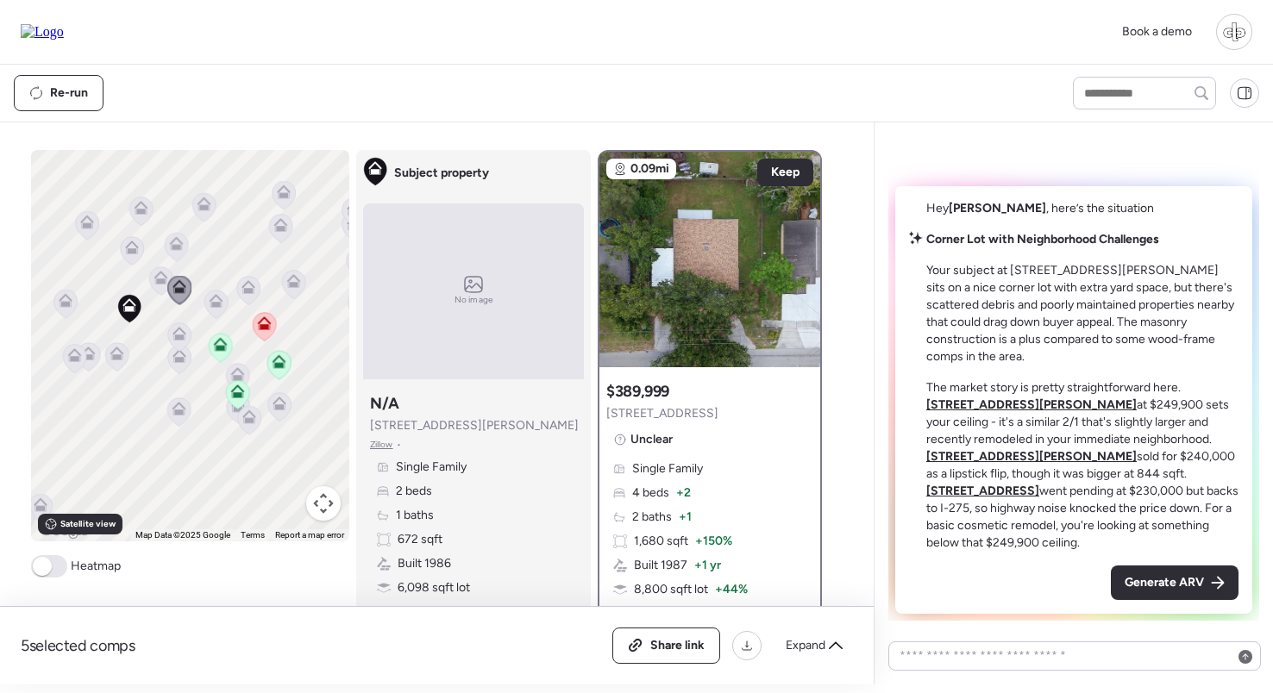
click at [124, 244] on icon at bounding box center [131, 251] width 23 height 28
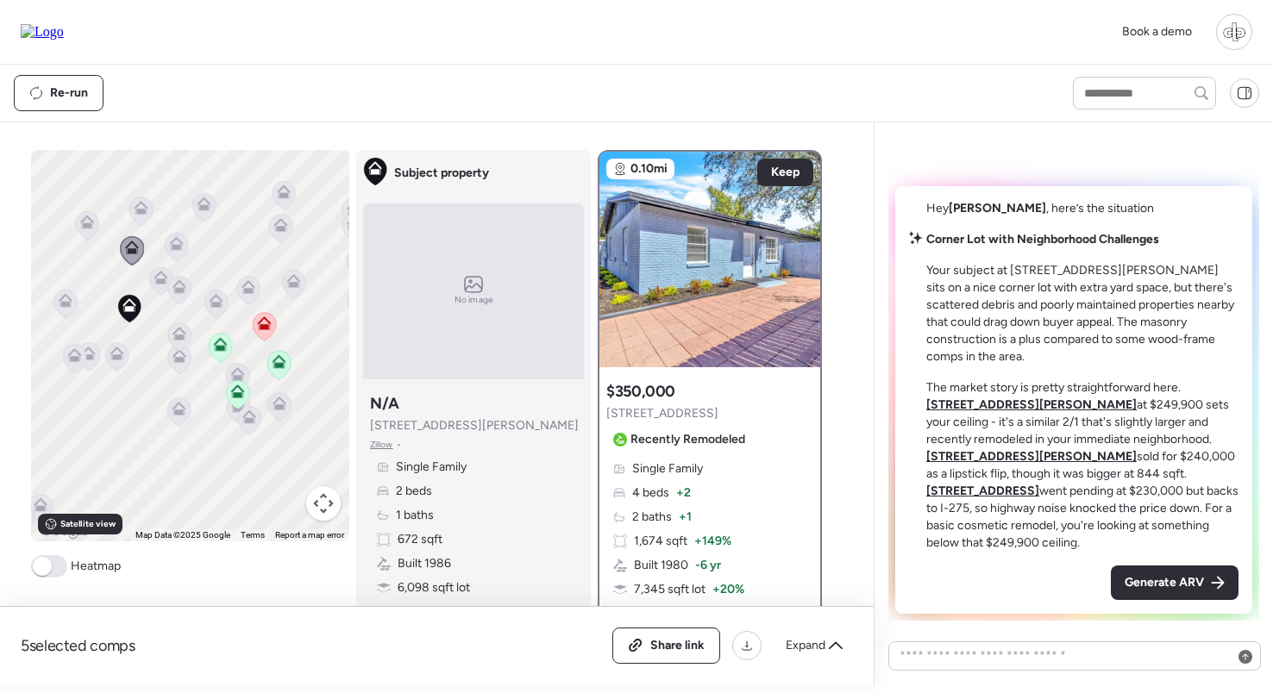
click at [182, 244] on icon at bounding box center [175, 241] width 13 height 8
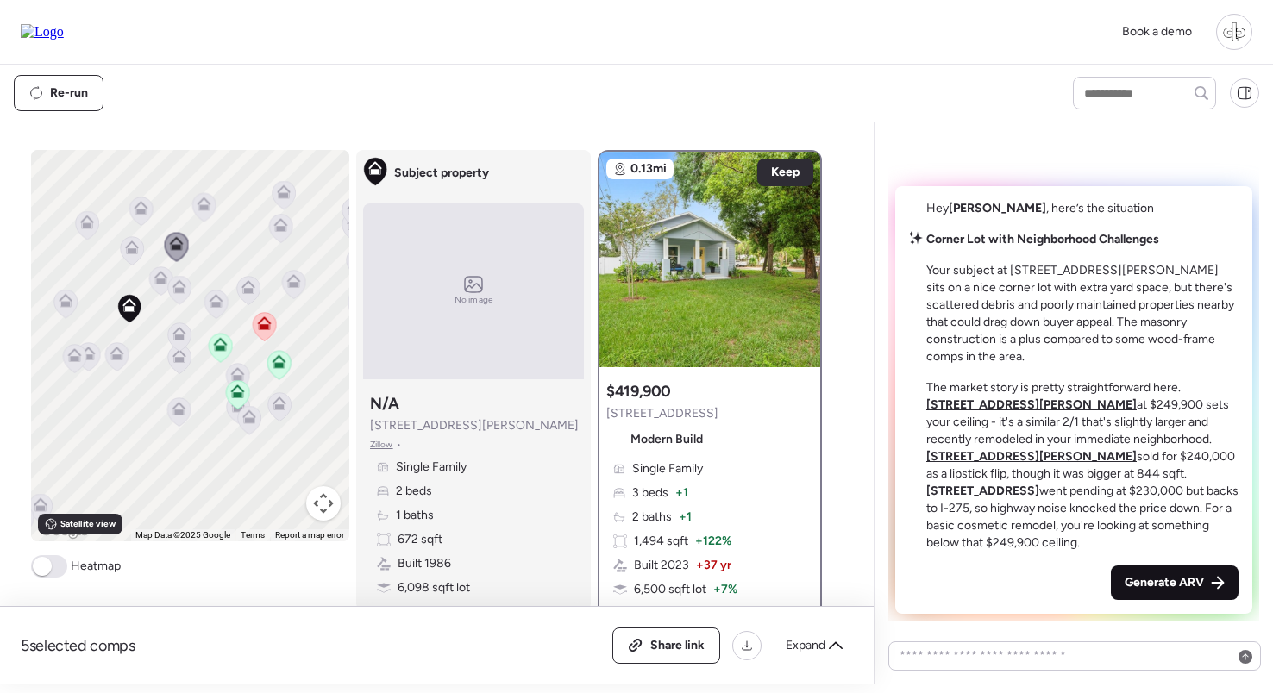
click at [1158, 575] on span "Generate ARV" at bounding box center [1164, 582] width 79 height 17
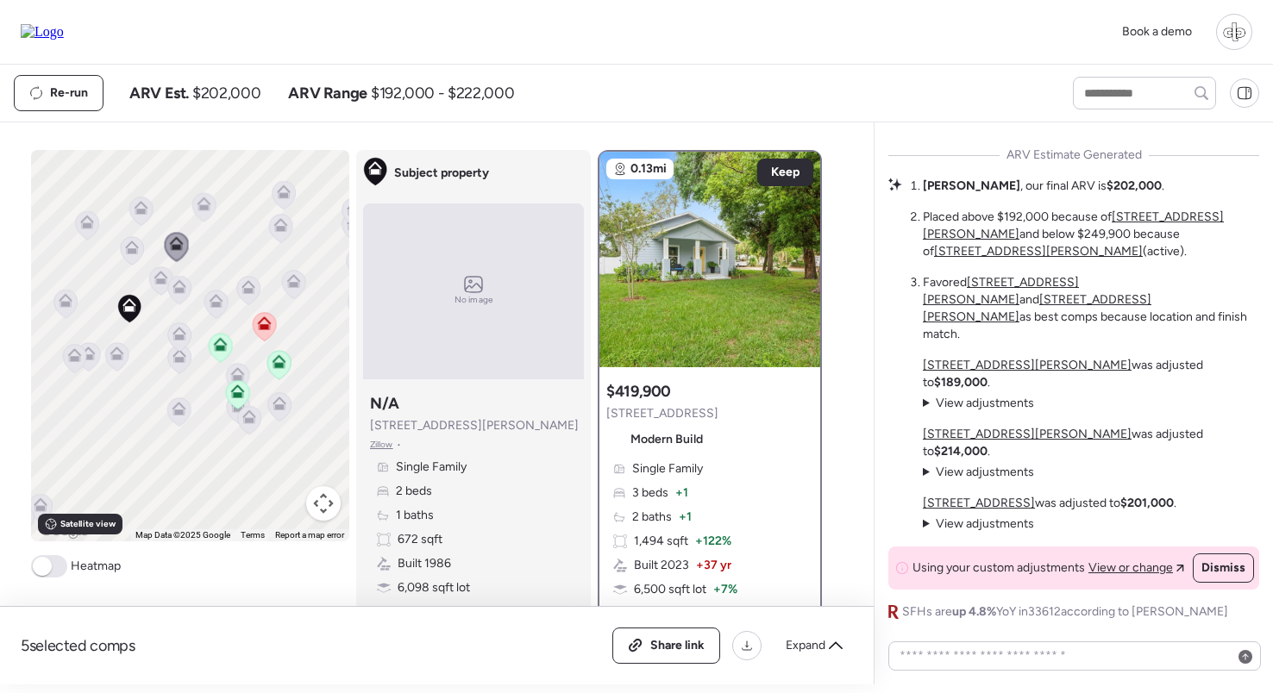
click at [1138, 241] on u "9408 N Elmer St" at bounding box center [1073, 226] width 301 height 32
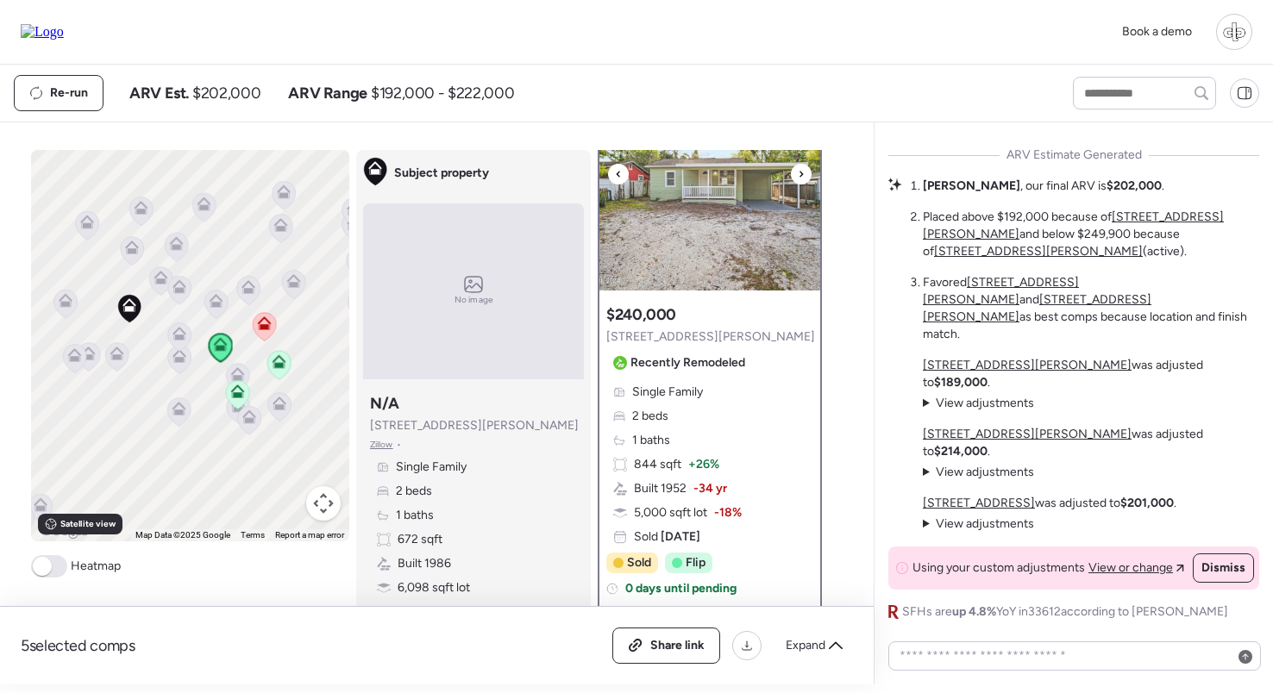
scroll to position [79, 0]
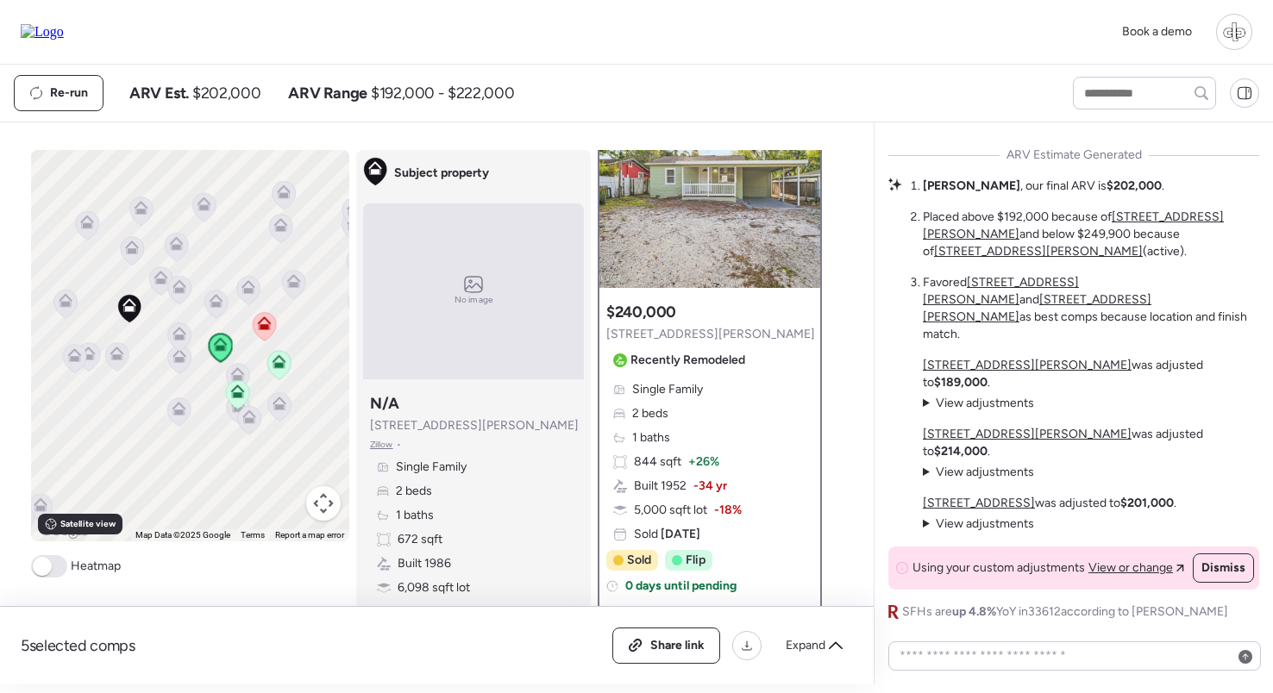
click at [974, 442] on u "1801 E Annie St" at bounding box center [1027, 434] width 209 height 15
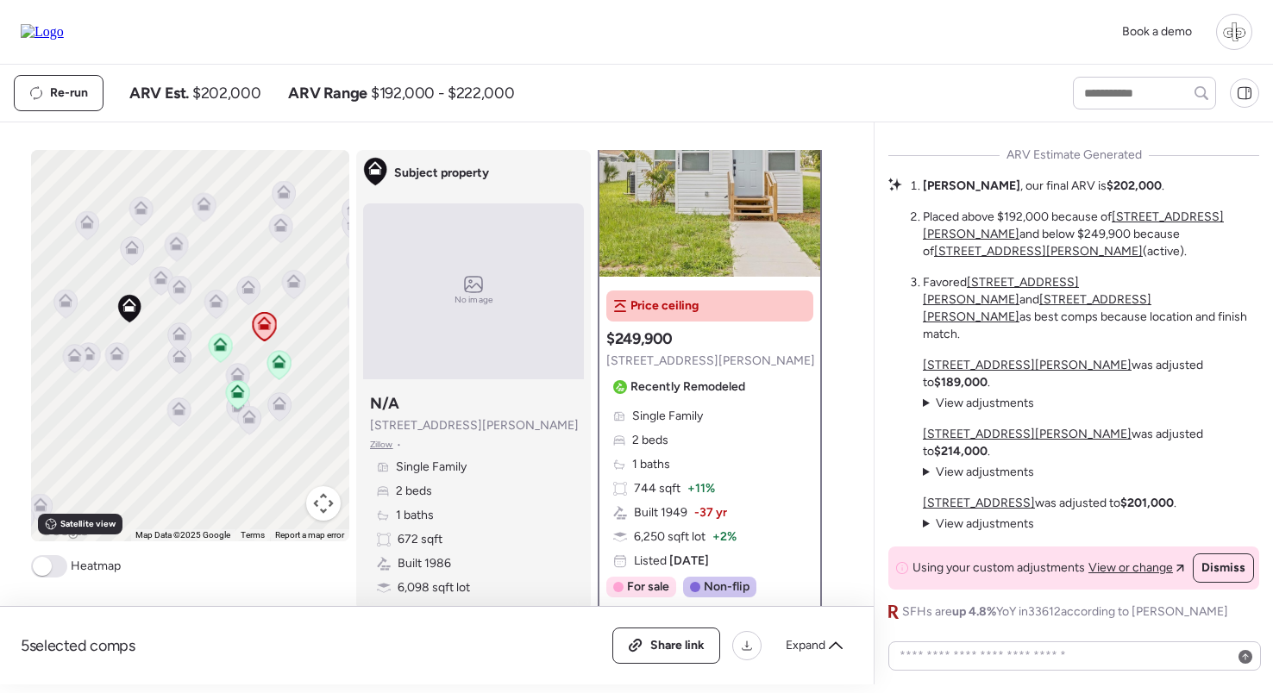
scroll to position [109, 0]
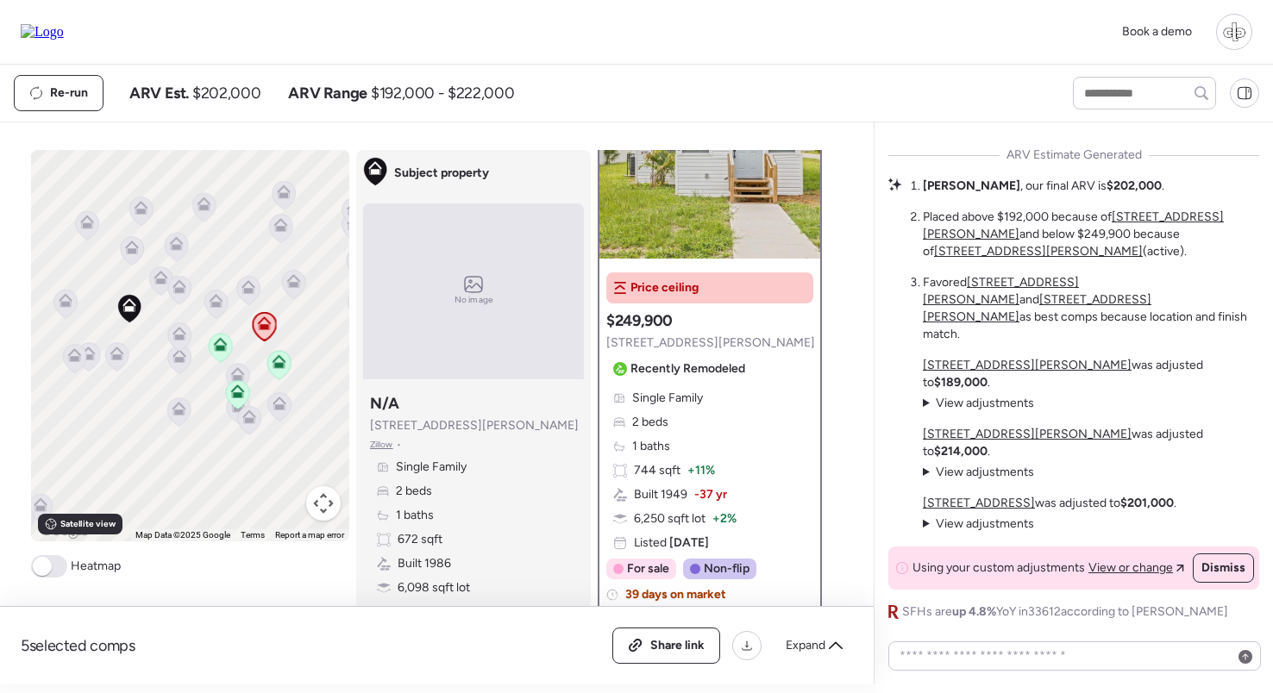
click at [987, 502] on u "702 E Lotus Ave" at bounding box center [979, 503] width 112 height 15
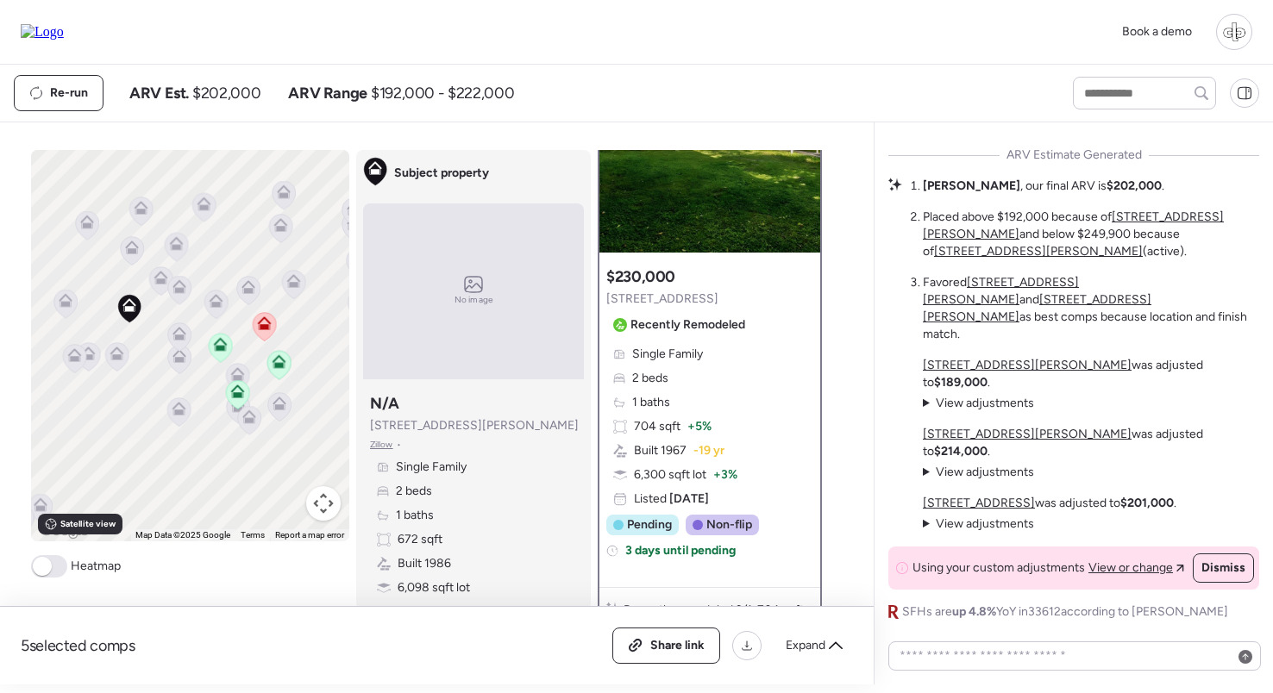
scroll to position [114, 0]
click at [1002, 522] on span "View adjustments" at bounding box center [985, 524] width 98 height 15
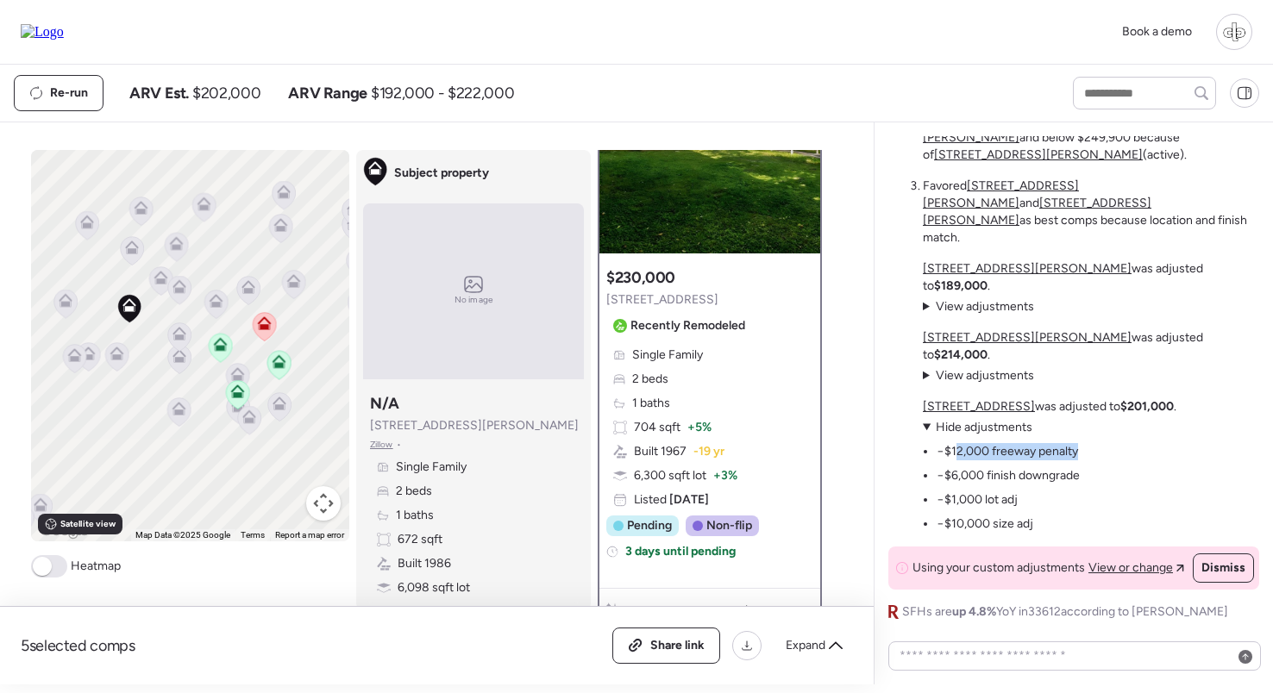
drag, startPoint x: 958, startPoint y: 448, endPoint x: 1080, endPoint y: 452, distance: 121.6
click at [1080, 452] on ul "−$12,000 freeway penalty −$6,000 finish downgrade −$1,000 lot adj −$10,000 size…" at bounding box center [1001, 484] width 157 height 97
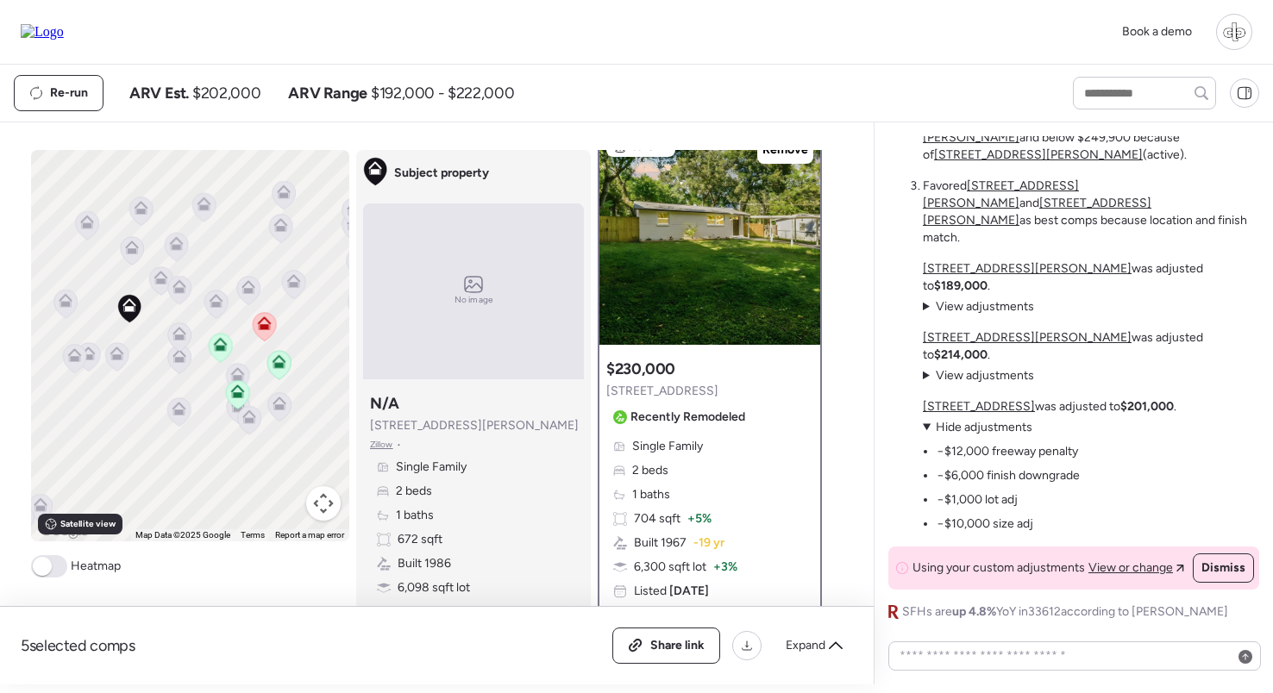
scroll to position [7, 0]
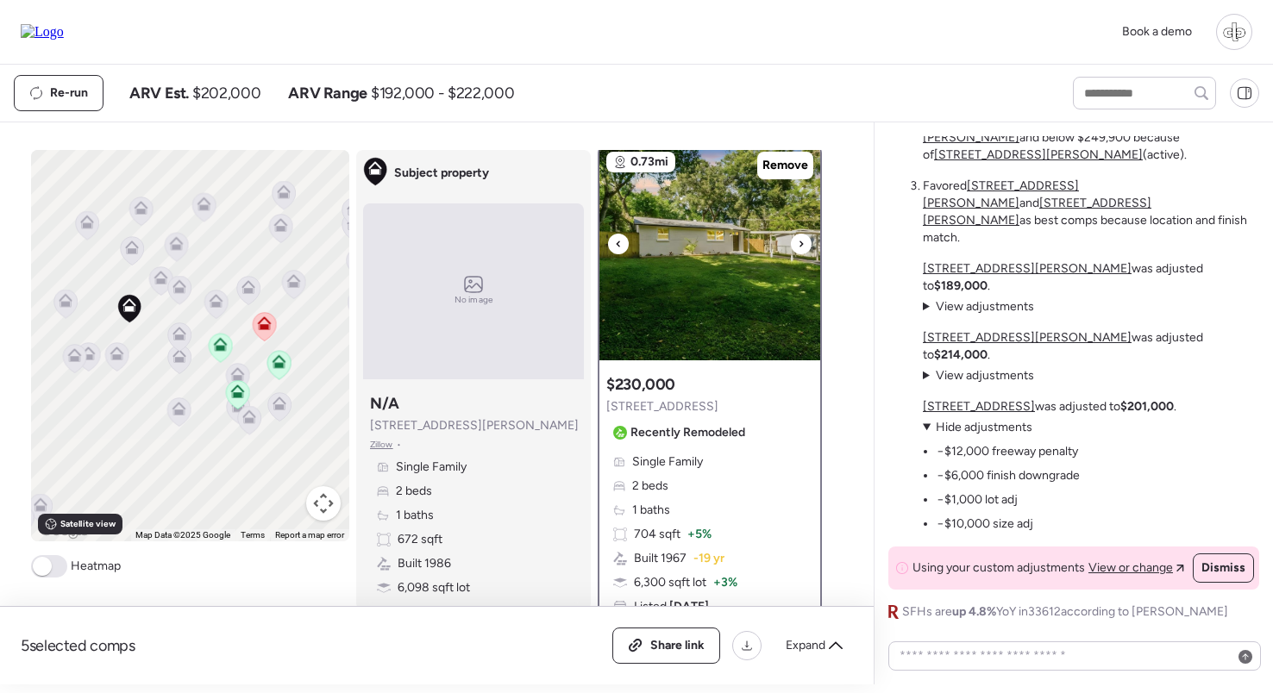
click at [759, 271] on img at bounding box center [709, 253] width 221 height 216
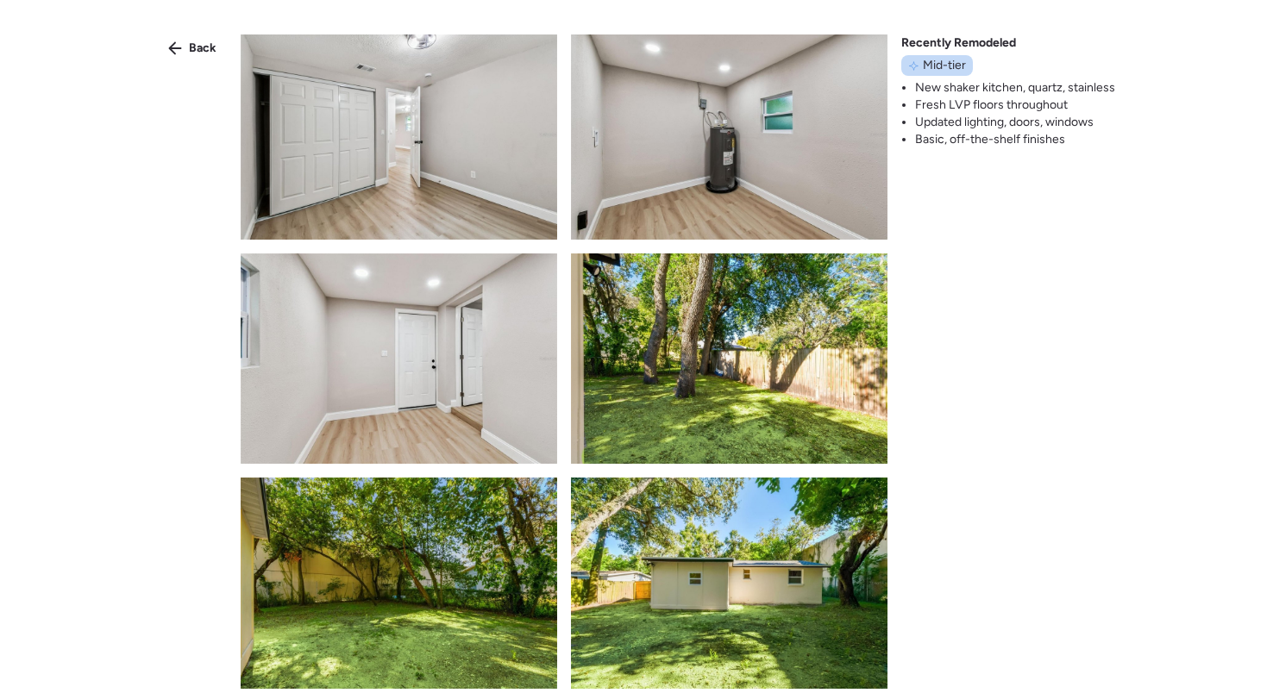
scroll to position [2900, 0]
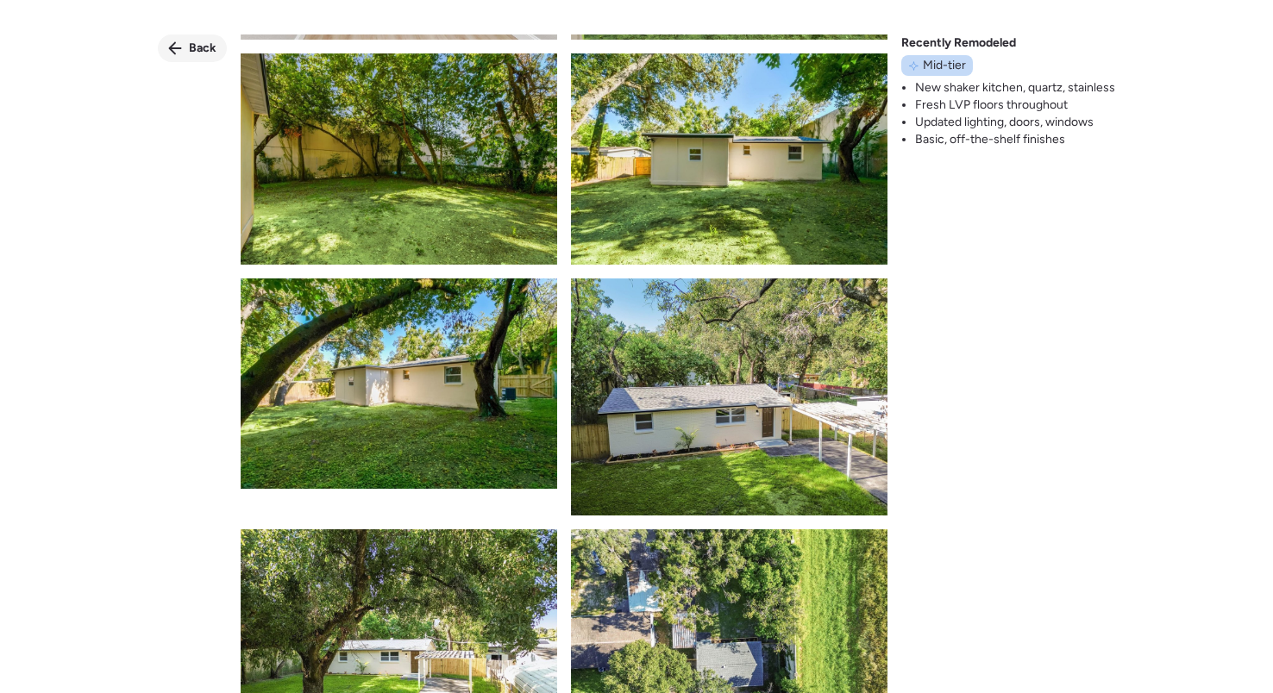
click at [204, 49] on span "Back" at bounding box center [203, 48] width 28 height 17
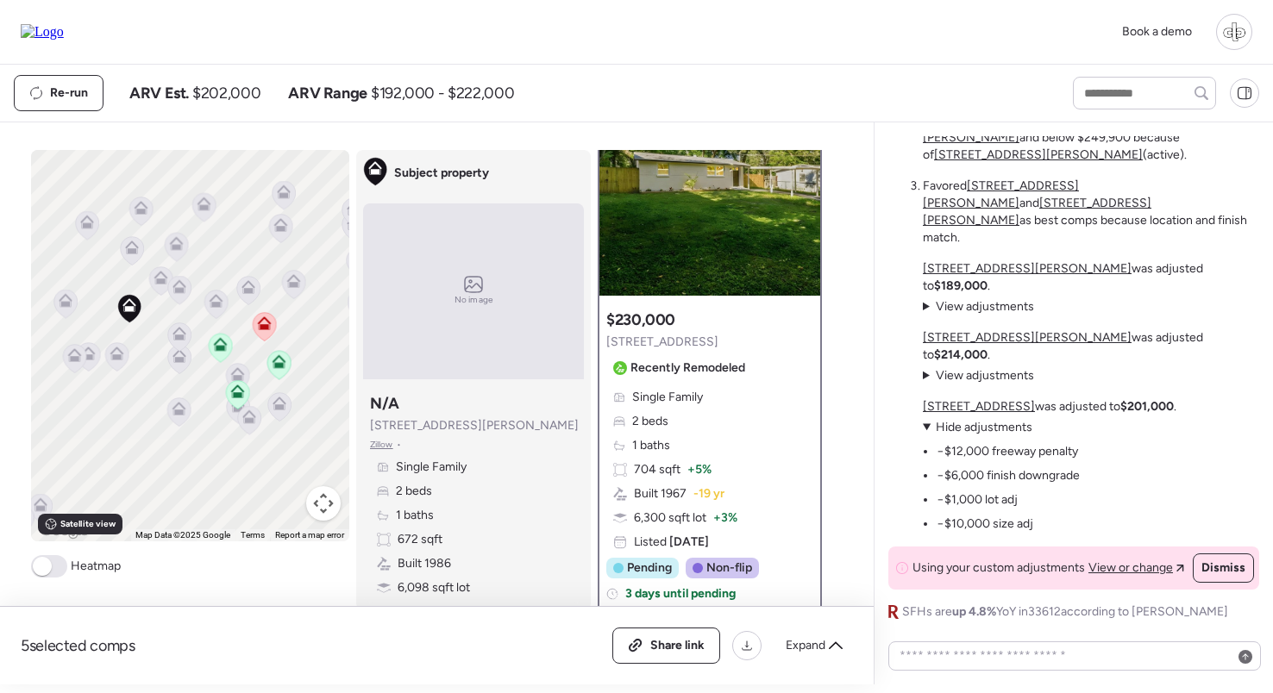
scroll to position [71, 0]
click at [981, 523] on li "−$10,000 size adj" at bounding box center [985, 524] width 97 height 17
click at [968, 407] on u "702 E Lotus Ave" at bounding box center [979, 406] width 112 height 15
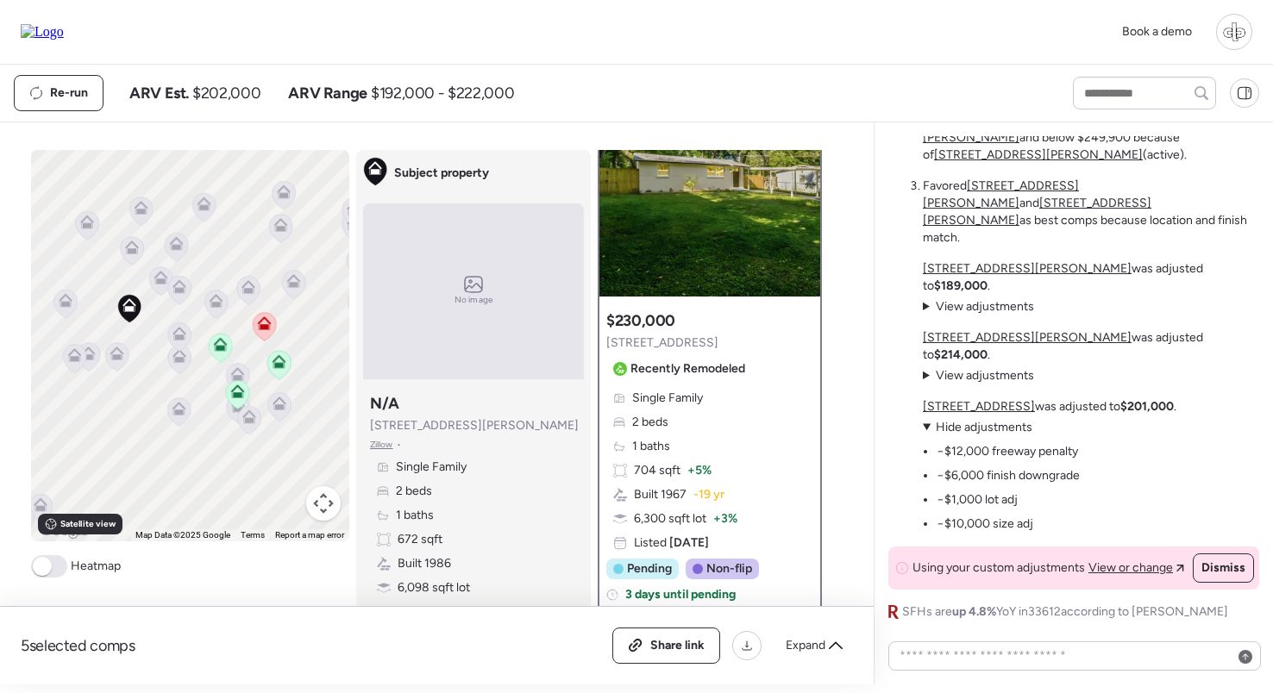
scroll to position [0, 0]
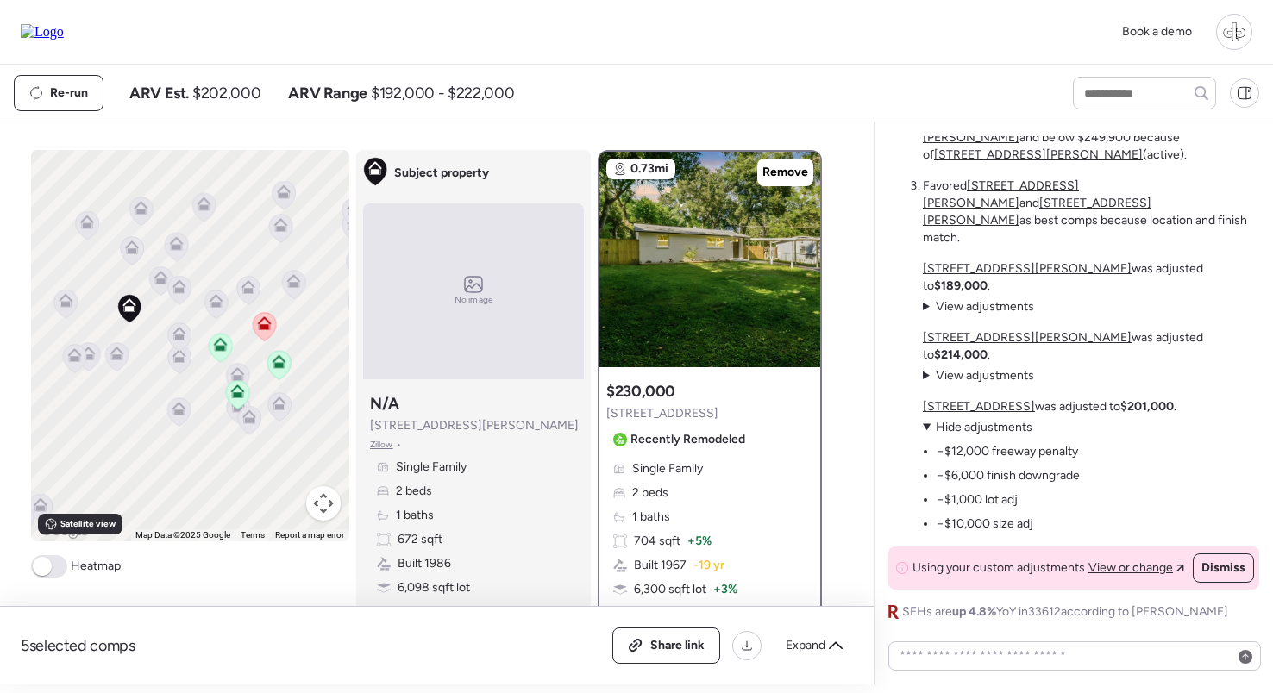
click at [968, 345] on u "1801 E Annie St" at bounding box center [1027, 337] width 209 height 15
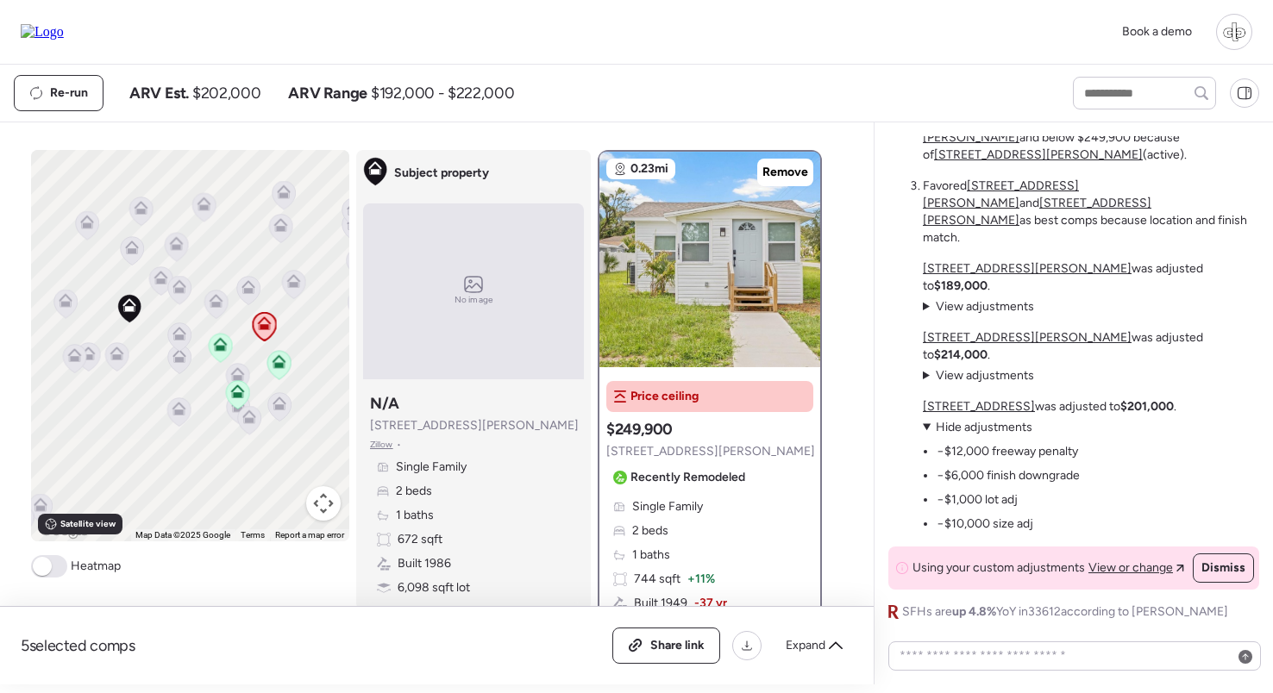
click at [970, 276] on u "9408 N Elmer St" at bounding box center [1027, 268] width 209 height 15
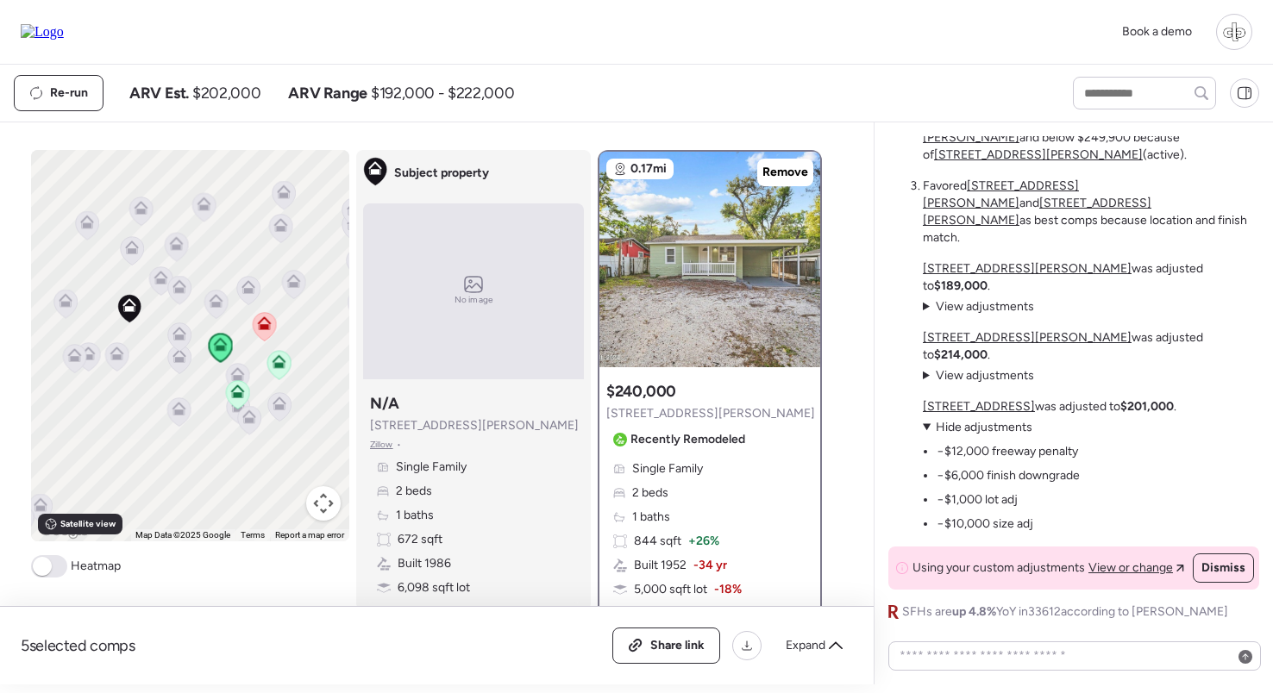
click at [959, 403] on u "702 E Lotus Ave" at bounding box center [979, 406] width 112 height 15
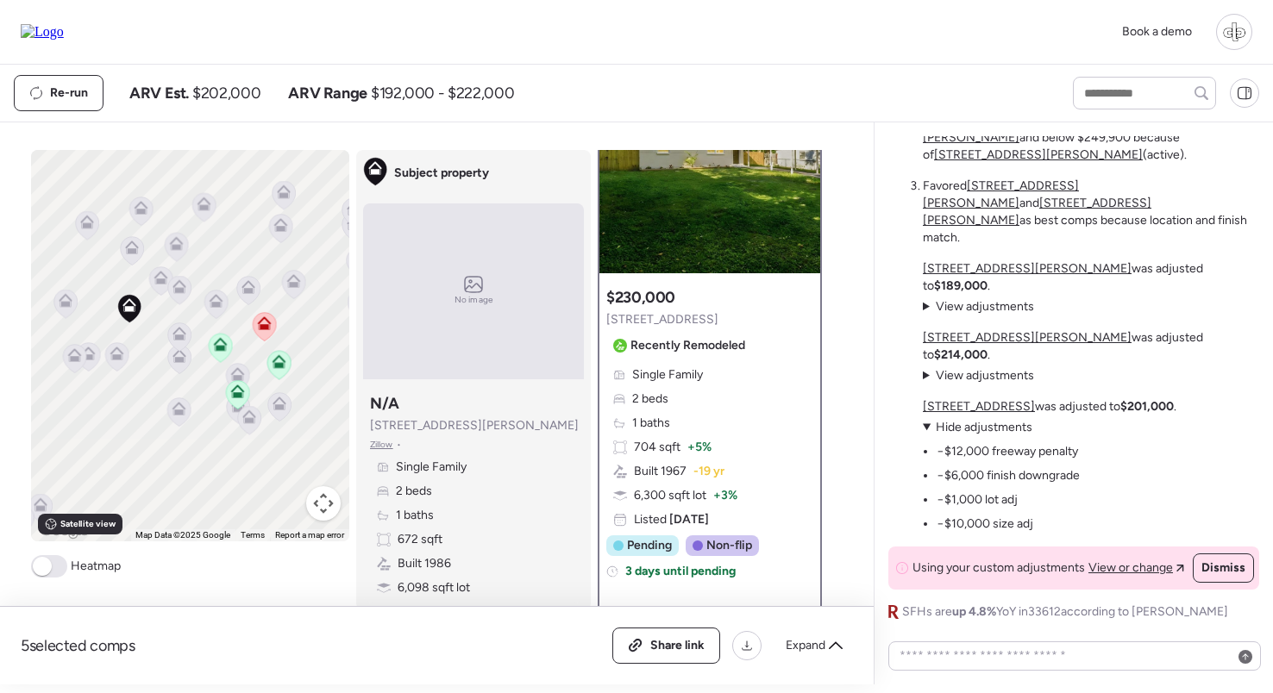
scroll to position [95, 0]
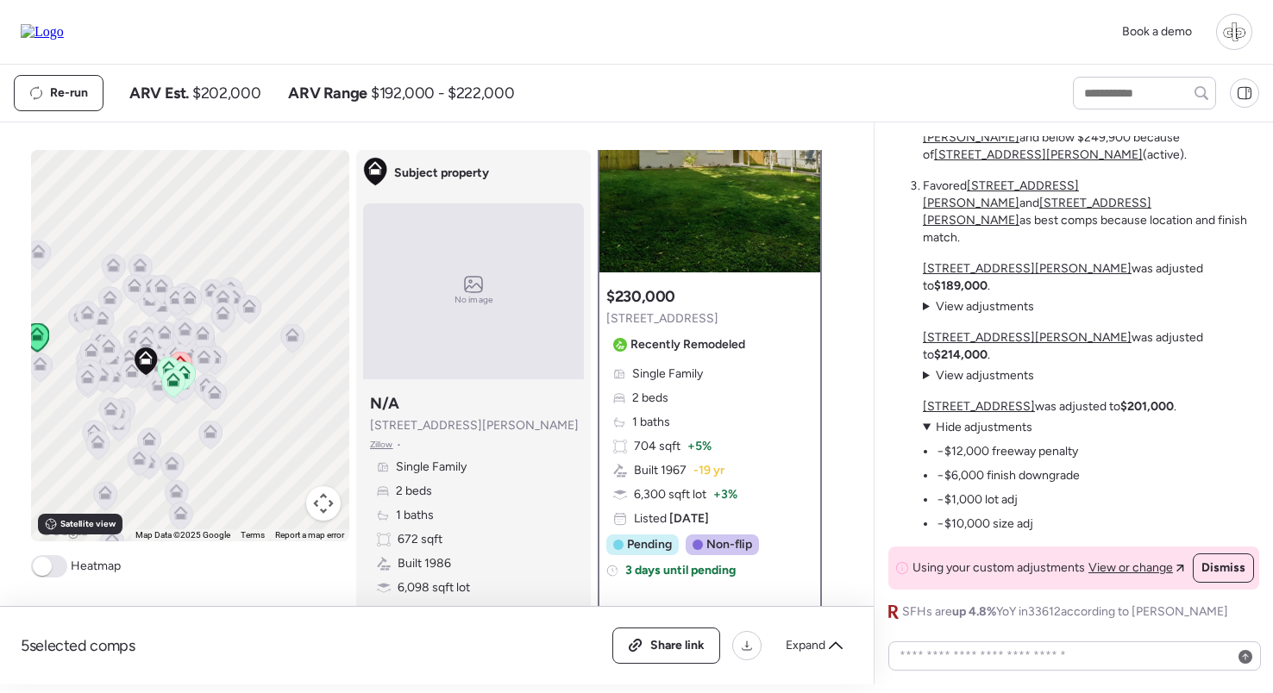
drag, startPoint x: 141, startPoint y: 354, endPoint x: 234, endPoint y: 354, distance: 93.1
click at [153, 354] on icon at bounding box center [146, 358] width 14 height 14
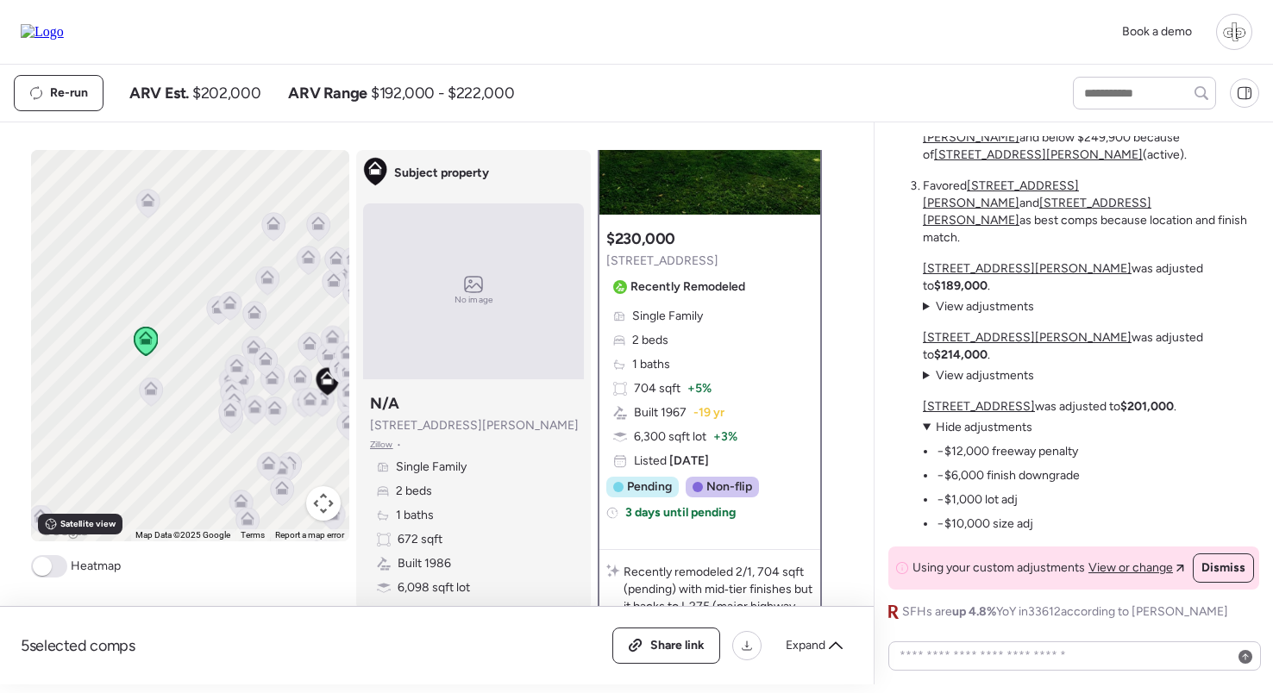
scroll to position [0, 0]
click at [978, 369] on span "View adjustments" at bounding box center [985, 375] width 98 height 15
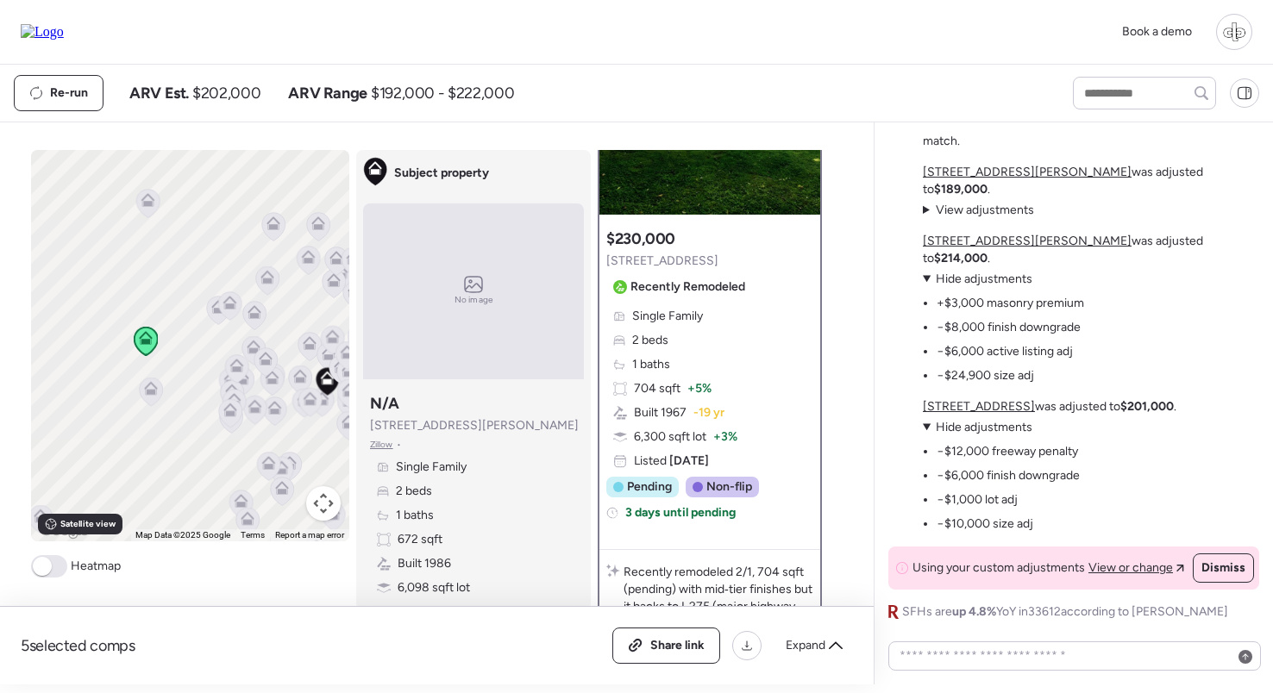
click at [974, 344] on li "−$6,000 active listing adj" at bounding box center [1005, 351] width 136 height 17
click at [1053, 282] on summary "View adjustments Hide adjustments" at bounding box center [1003, 279] width 161 height 17
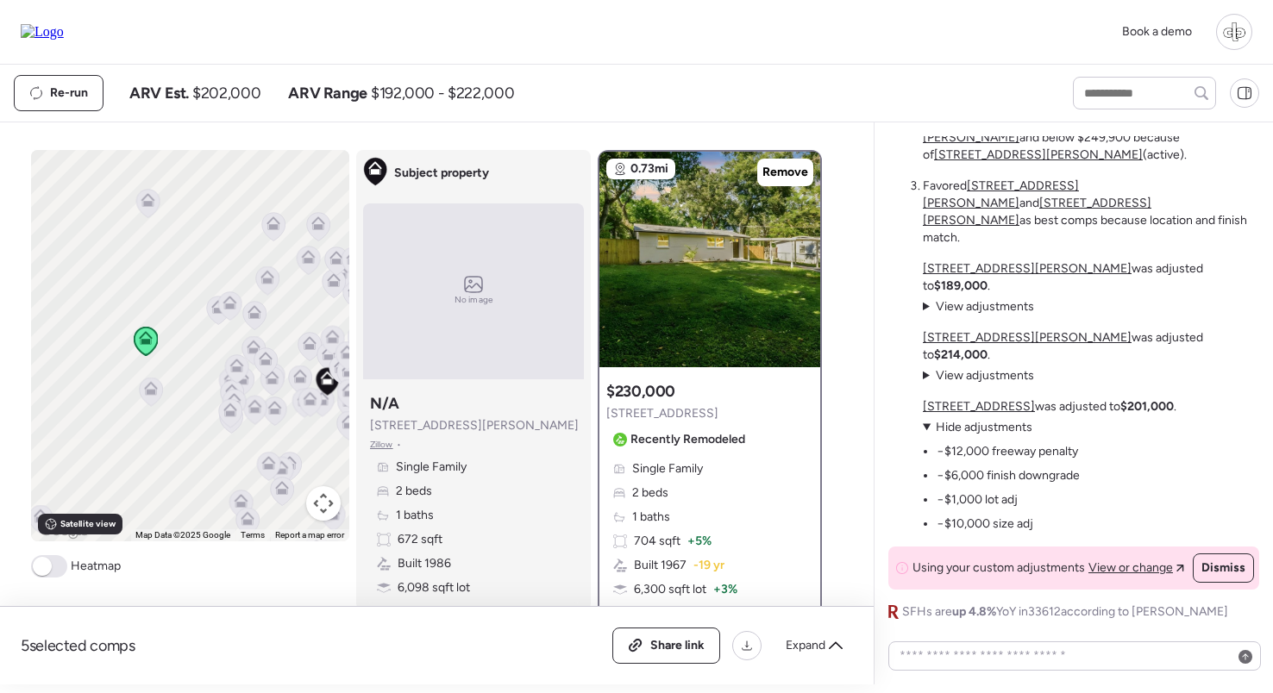
click at [740, 289] on img at bounding box center [709, 260] width 221 height 216
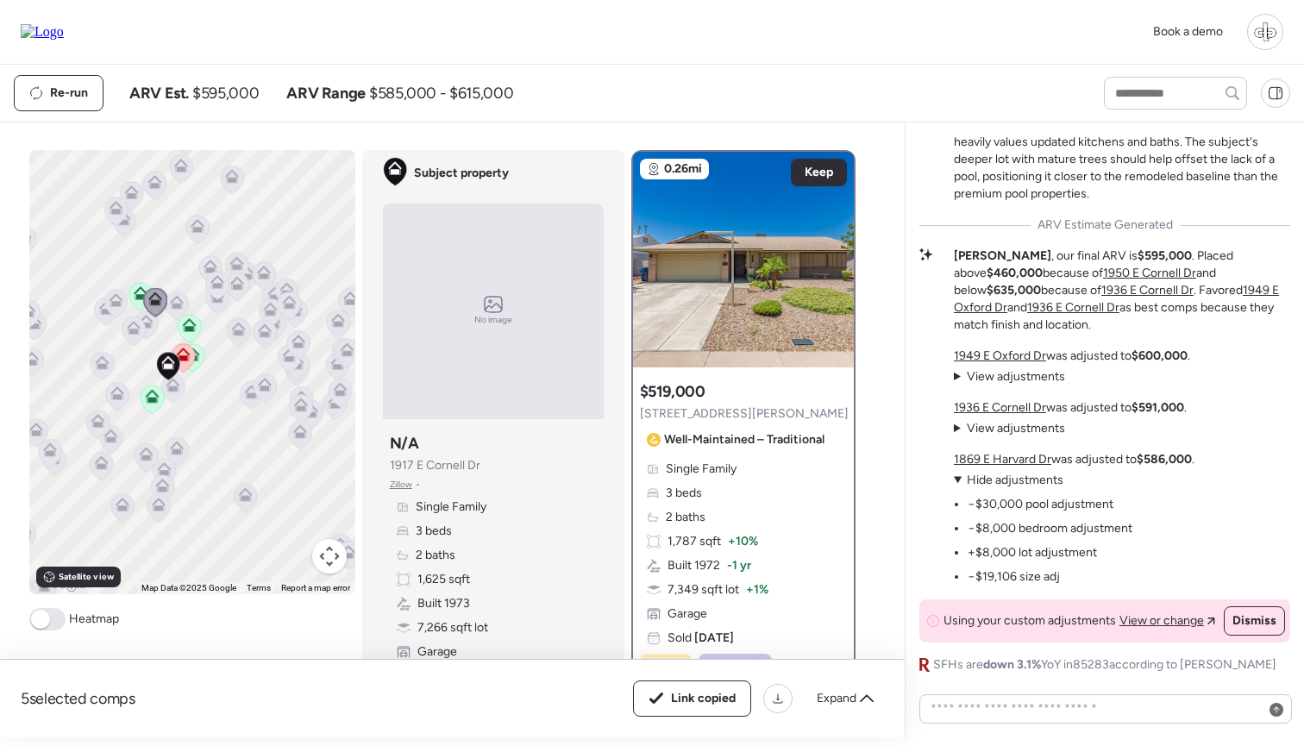
click at [183, 354] on icon at bounding box center [183, 355] width 14 height 14
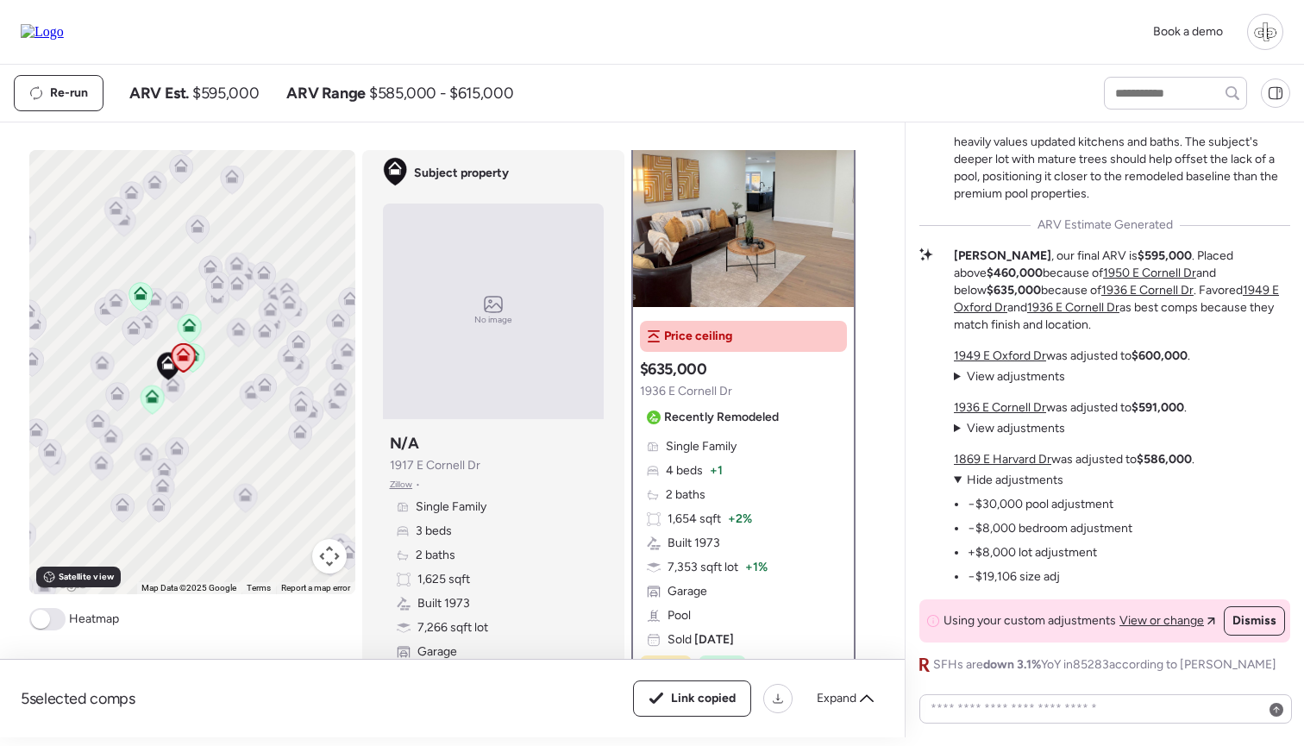
scroll to position [19, 0]
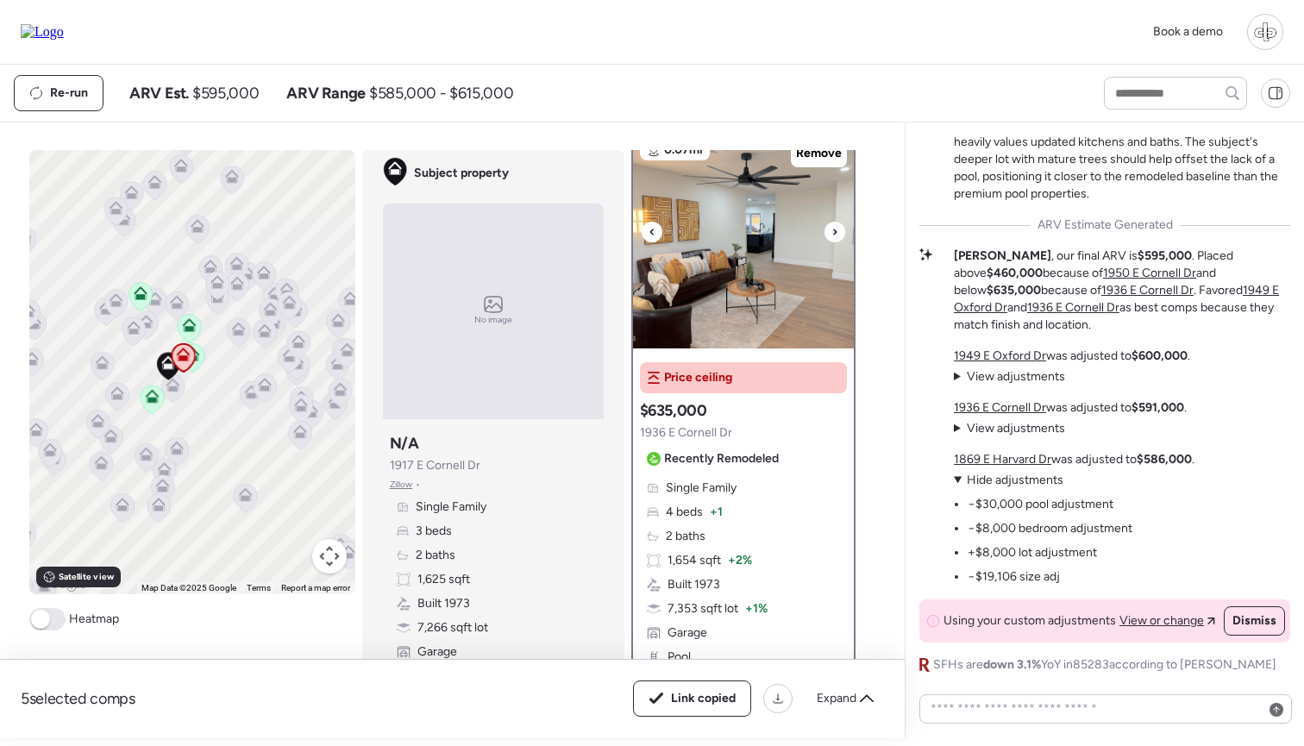
click at [736, 269] on img at bounding box center [743, 241] width 221 height 216
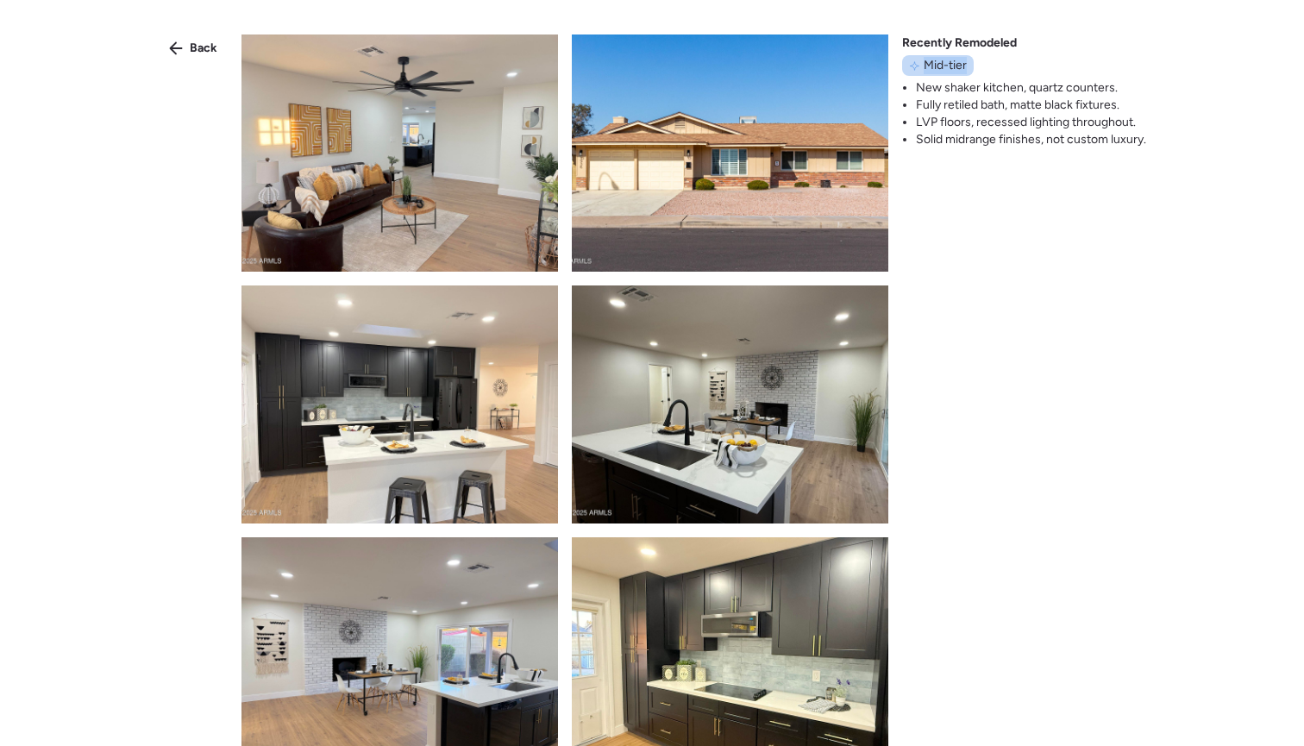
drag, startPoint x: 925, startPoint y: 66, endPoint x: 965, endPoint y: 66, distance: 39.7
click at [965, 66] on span "Mid-tier" at bounding box center [945, 65] width 43 height 17
click at [203, 46] on span "Back" at bounding box center [204, 48] width 28 height 17
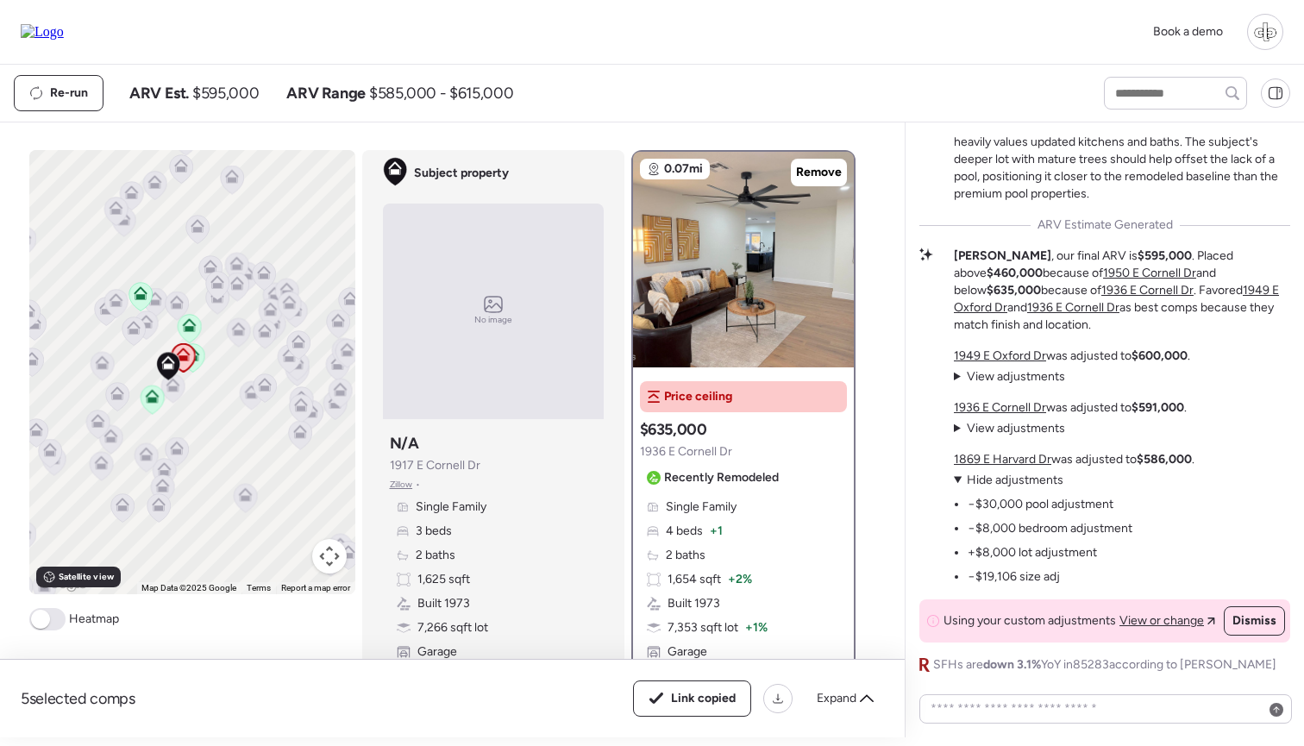
scroll to position [0, 0]
drag, startPoint x: 979, startPoint y: 499, endPoint x: 1059, endPoint y: 501, distance: 80.2
click at [1059, 501] on li "−$30,000 pool adjustment" at bounding box center [1041, 504] width 146 height 17
drag, startPoint x: 981, startPoint y: 530, endPoint x: 1049, endPoint y: 532, distance: 68.1
click at [1049, 532] on li "−$8,000 bedroom adjustment" at bounding box center [1050, 528] width 165 height 17
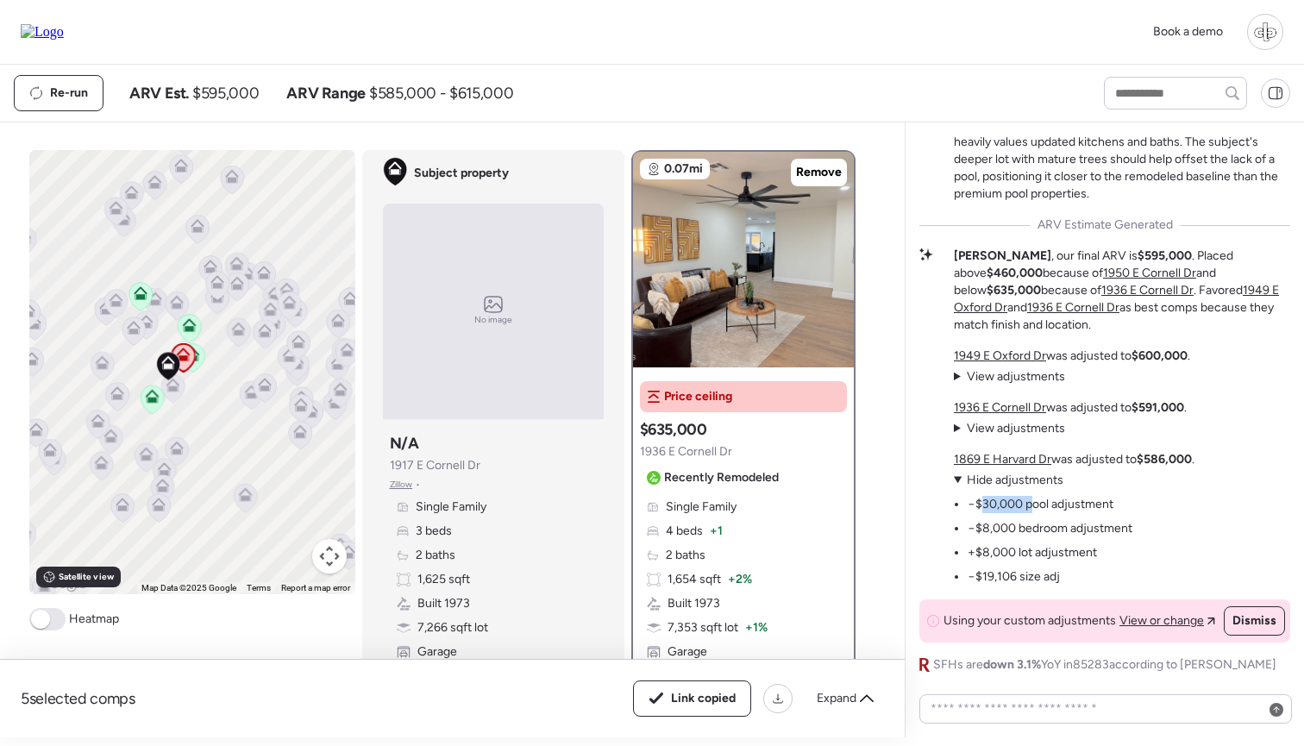
drag, startPoint x: 982, startPoint y: 497, endPoint x: 1040, endPoint y: 497, distance: 57.8
click at [1038, 497] on li "−$30,000 pool adjustment" at bounding box center [1041, 504] width 146 height 17
drag, startPoint x: 985, startPoint y: 527, endPoint x: 1042, endPoint y: 527, distance: 56.9
click at [1042, 527] on li "−$8,000 bedroom adjustment" at bounding box center [1050, 528] width 165 height 17
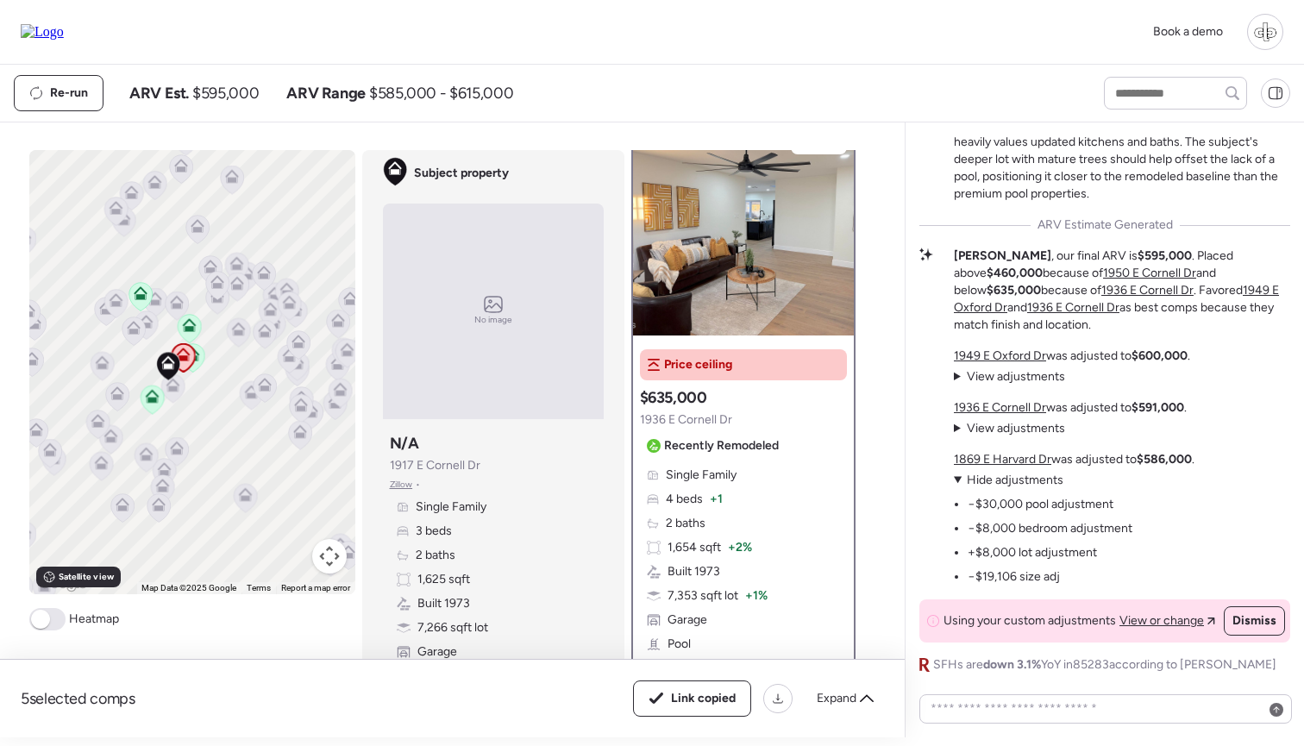
scroll to position [34, 0]
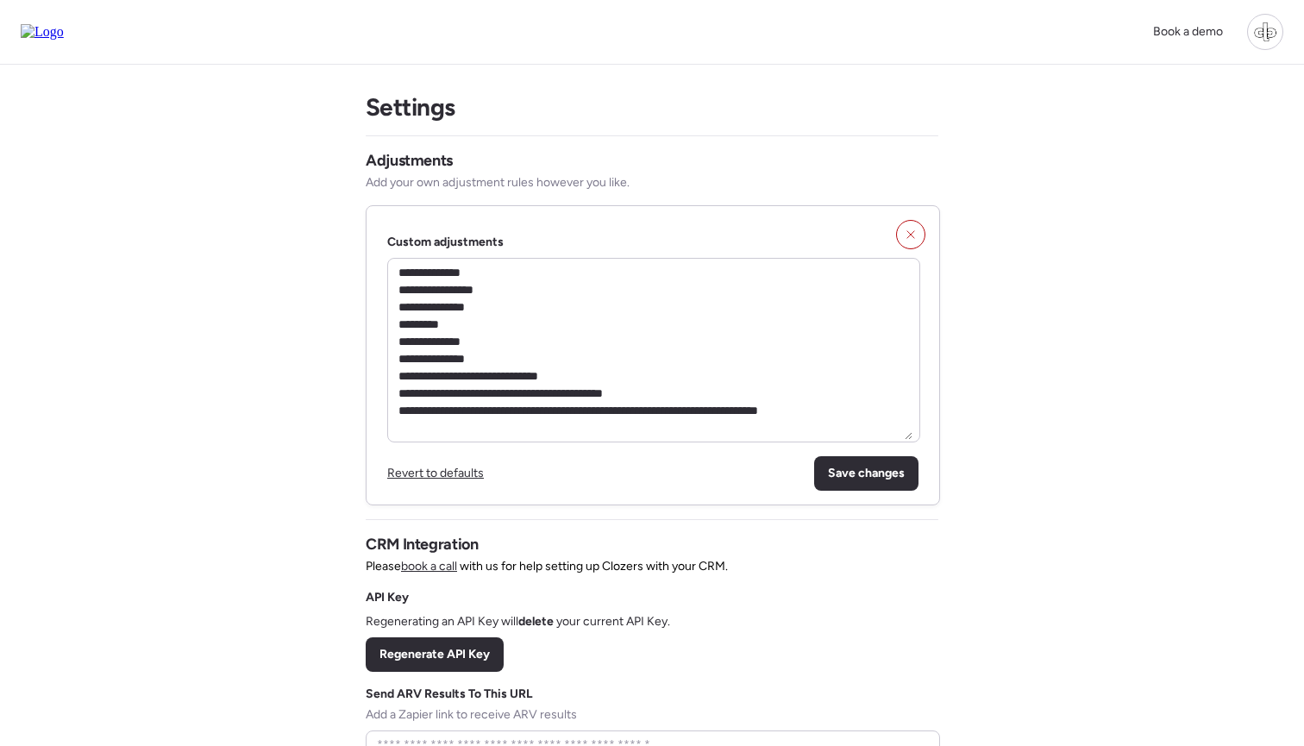
scroll to position [7, 0]
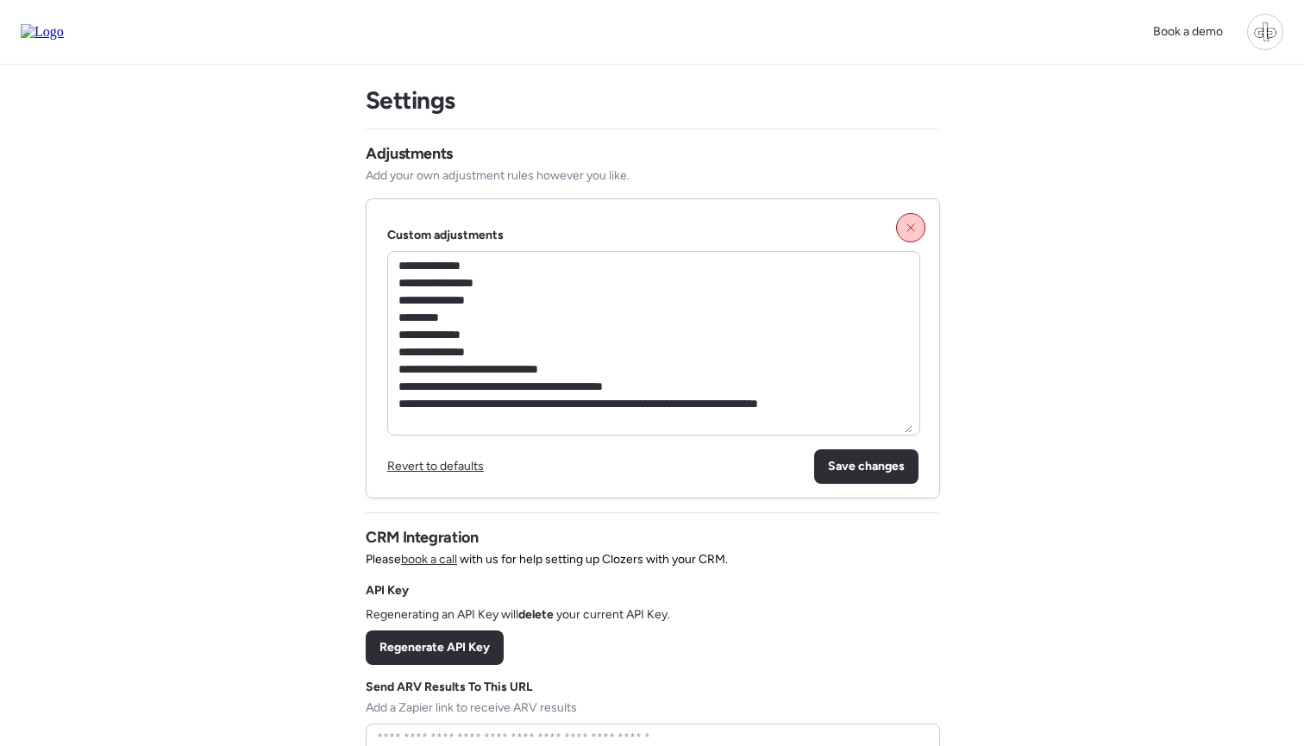
click at [908, 236] on div at bounding box center [910, 227] width 29 height 29
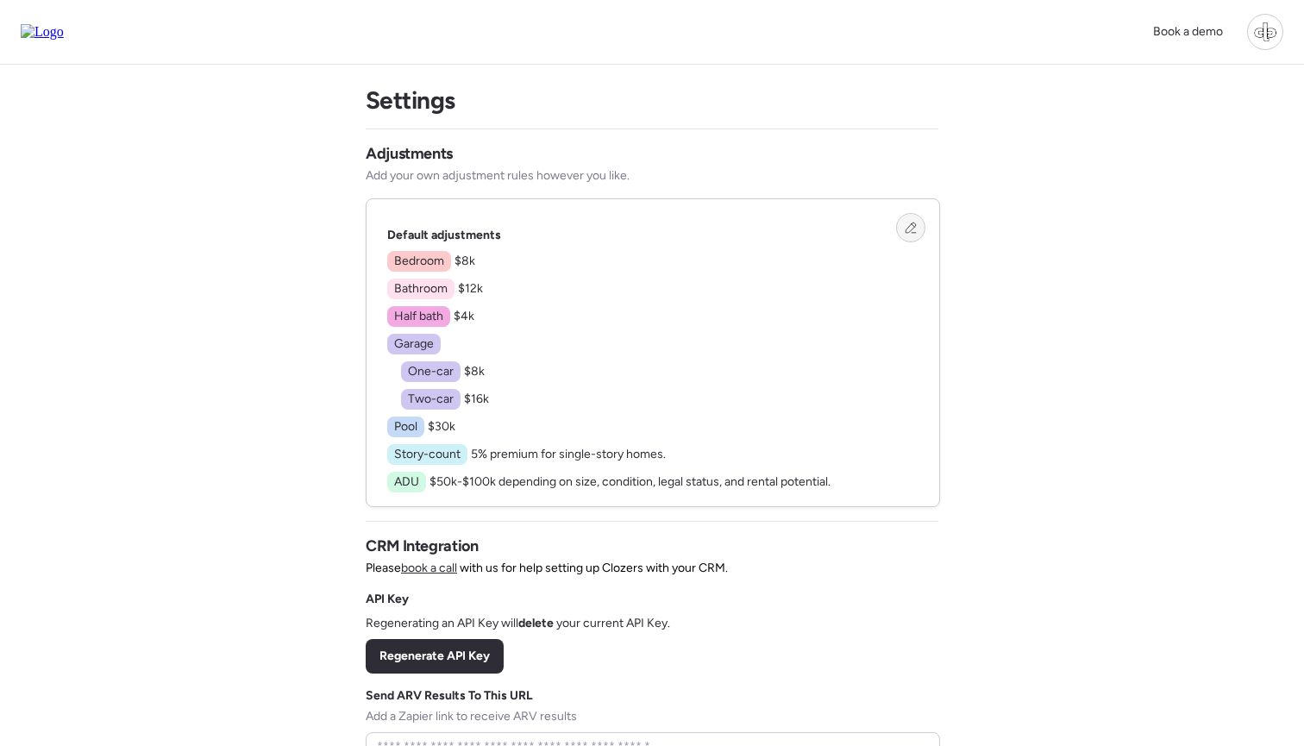
click at [904, 226] on div at bounding box center [910, 227] width 29 height 29
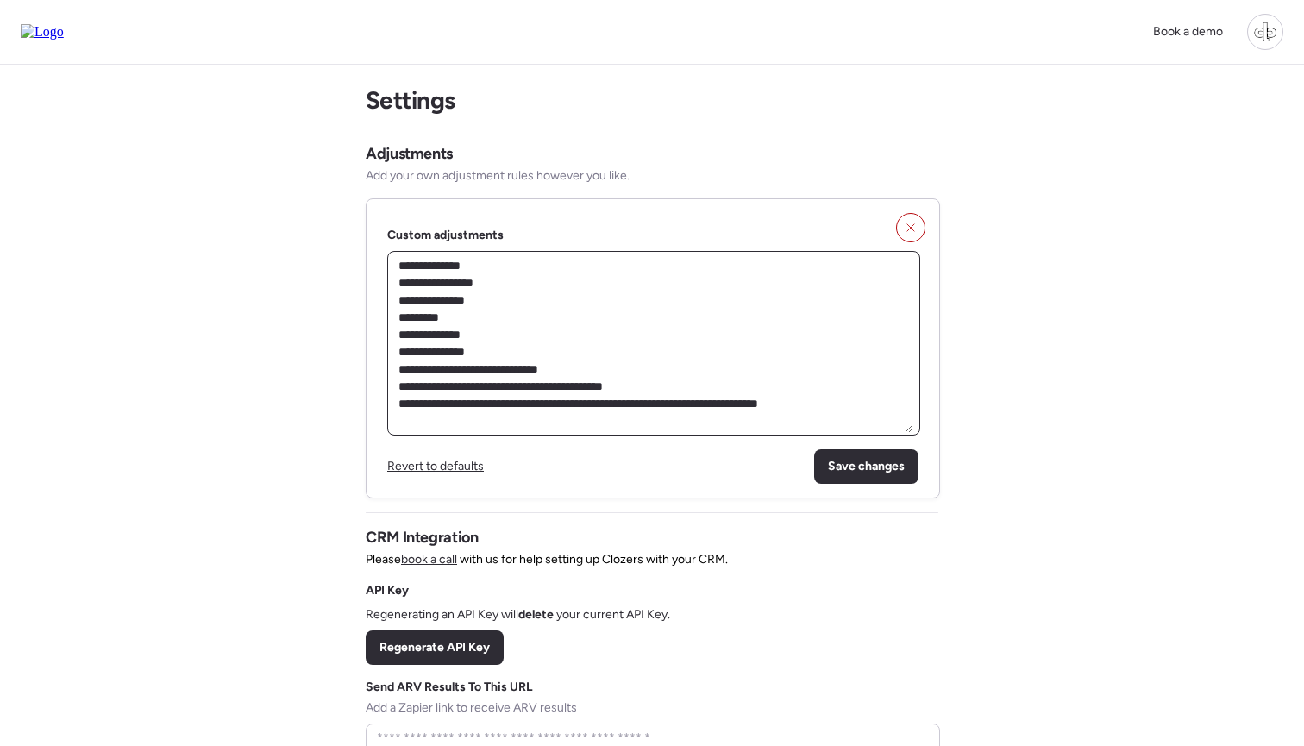
drag, startPoint x: 423, startPoint y: 274, endPoint x: 869, endPoint y: 410, distance: 466.2
click at [869, 410] on textarea "**********" at bounding box center [653, 343] width 517 height 179
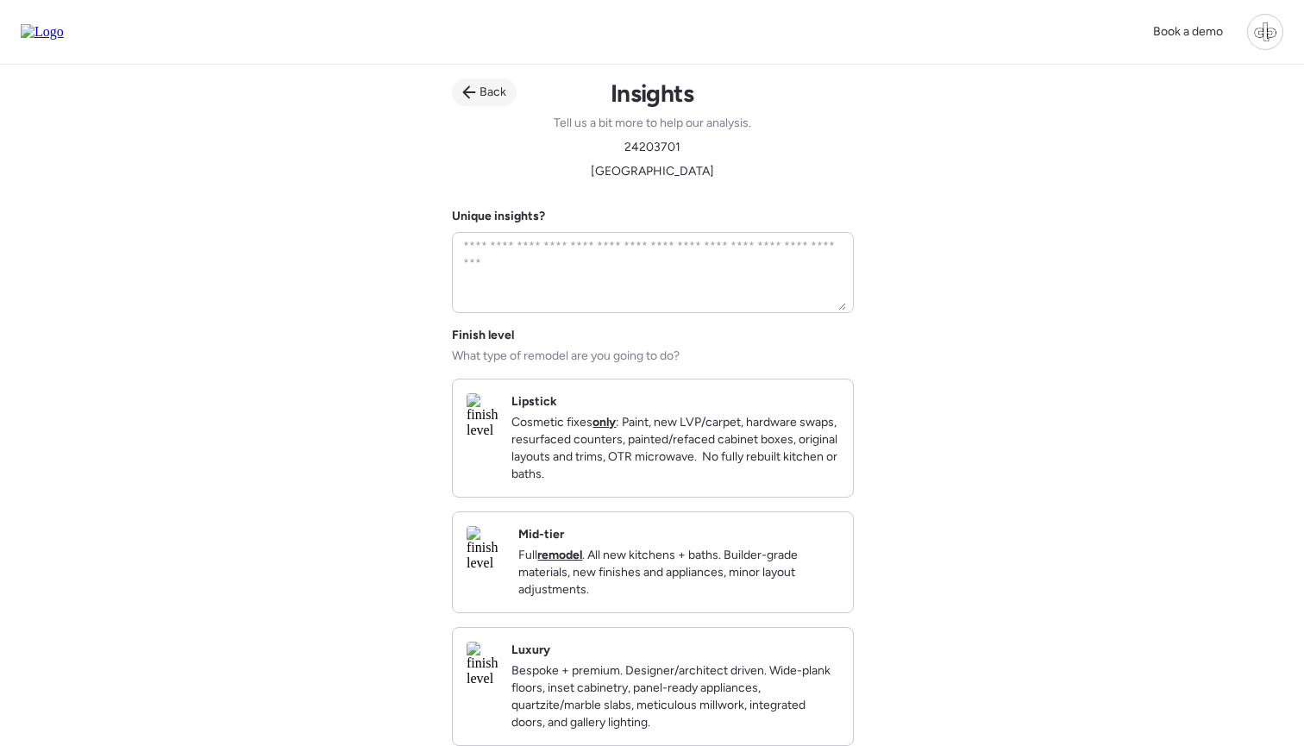
scroll to position [-1, 0]
click at [473, 91] on icon at bounding box center [469, 92] width 14 height 14
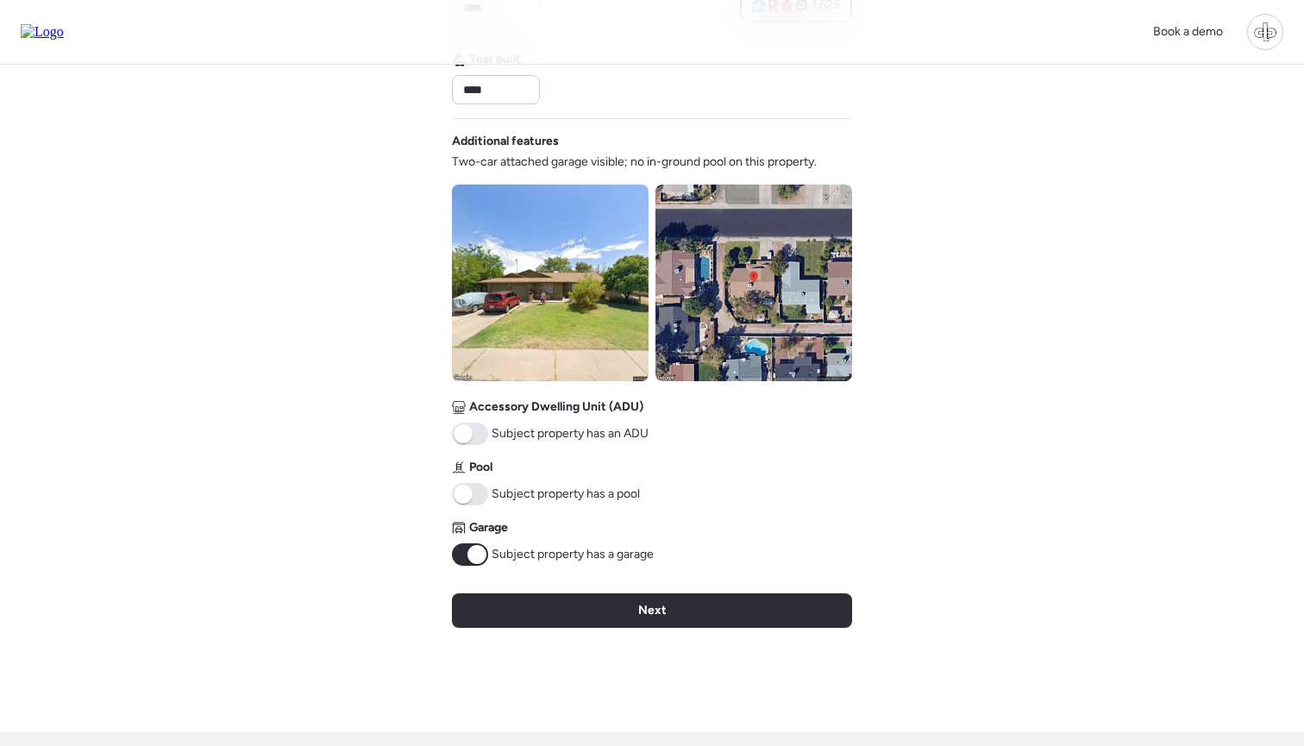
scroll to position [595, 0]
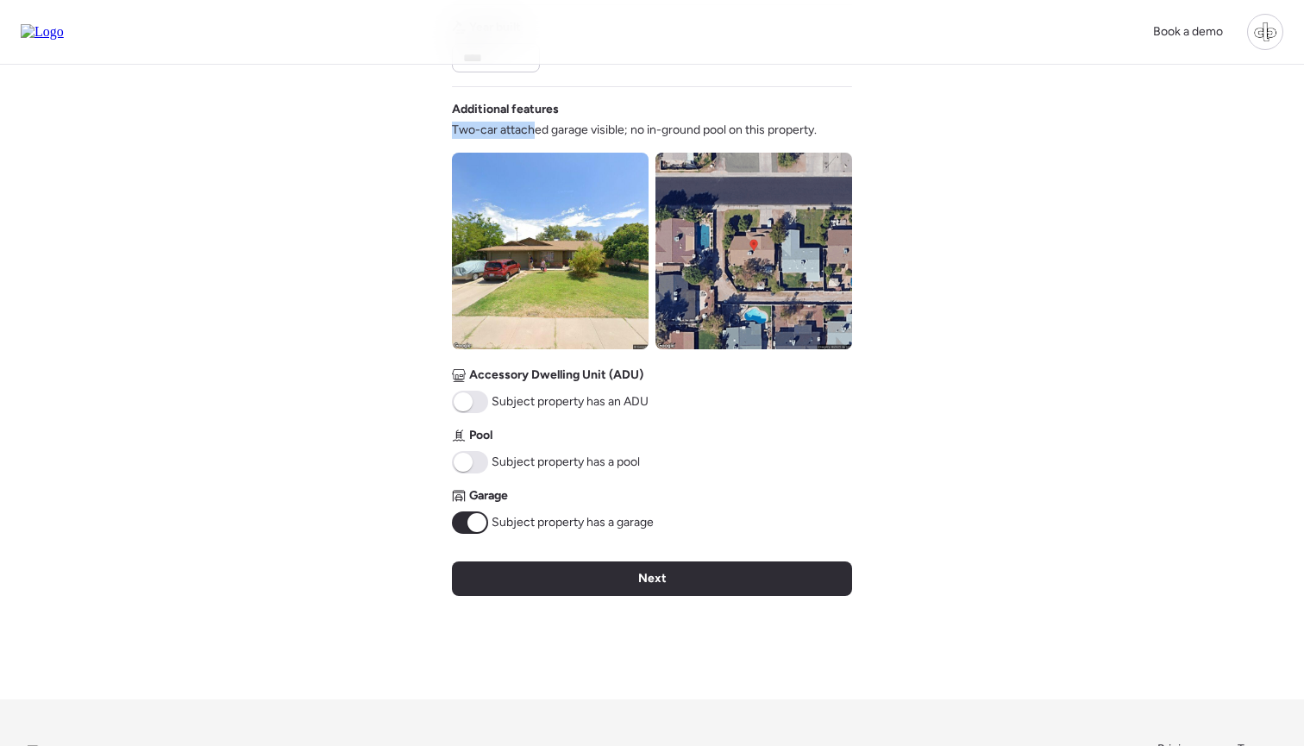
drag, startPoint x: 453, startPoint y: 130, endPoint x: 533, endPoint y: 130, distance: 80.2
click at [533, 130] on span "Two-car attached garage visible; no in-ground pool on this property." at bounding box center [634, 130] width 365 height 17
click at [626, 548] on div "Verify basic info Please verify that our data for this property is correct. 242…" at bounding box center [652, 85] width 400 height 1230
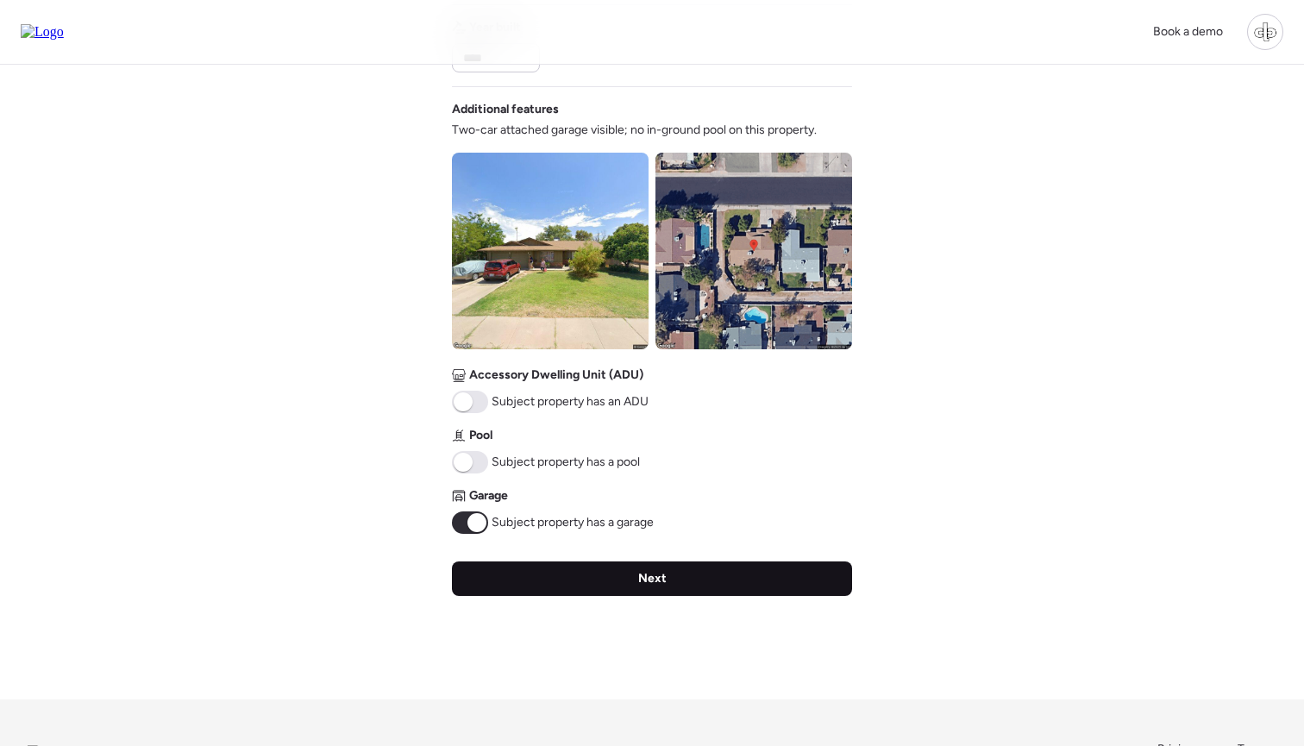
click at [626, 582] on div "Next" at bounding box center [652, 578] width 400 height 34
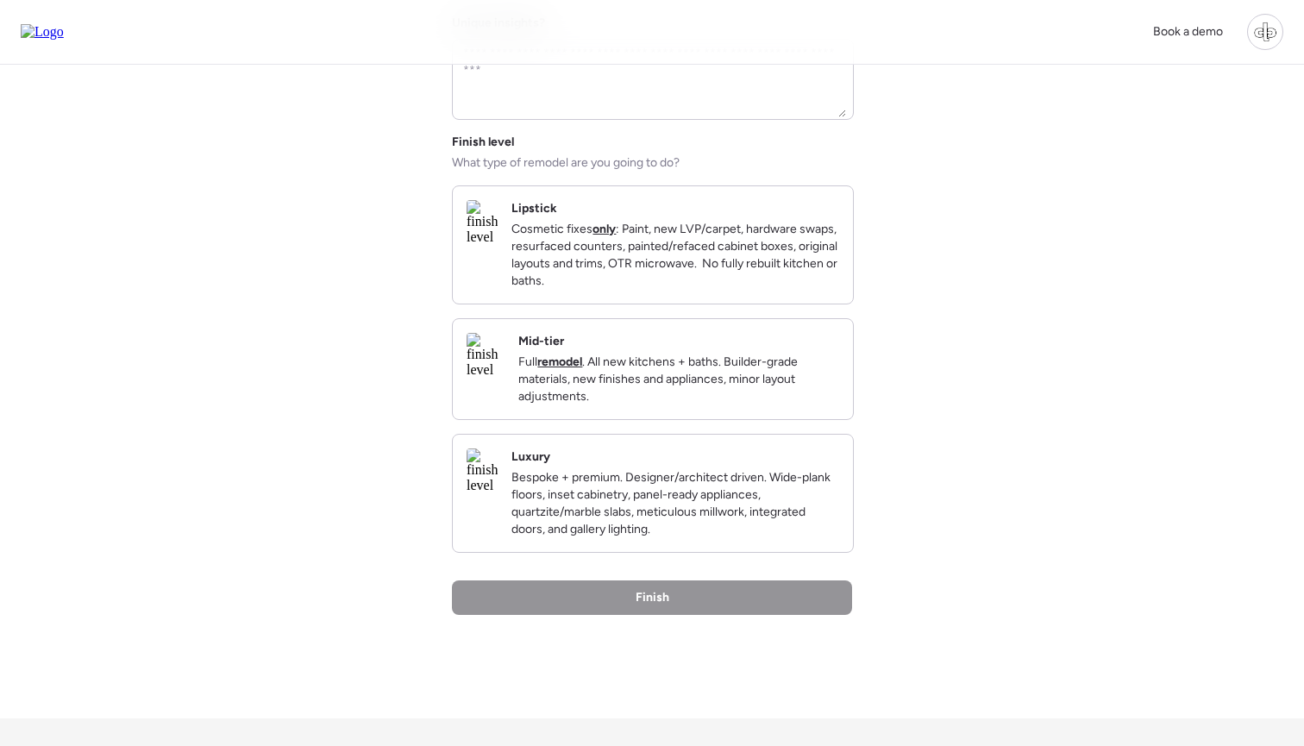
scroll to position [196, 0]
